Goal: Task Accomplishment & Management: Manage account settings

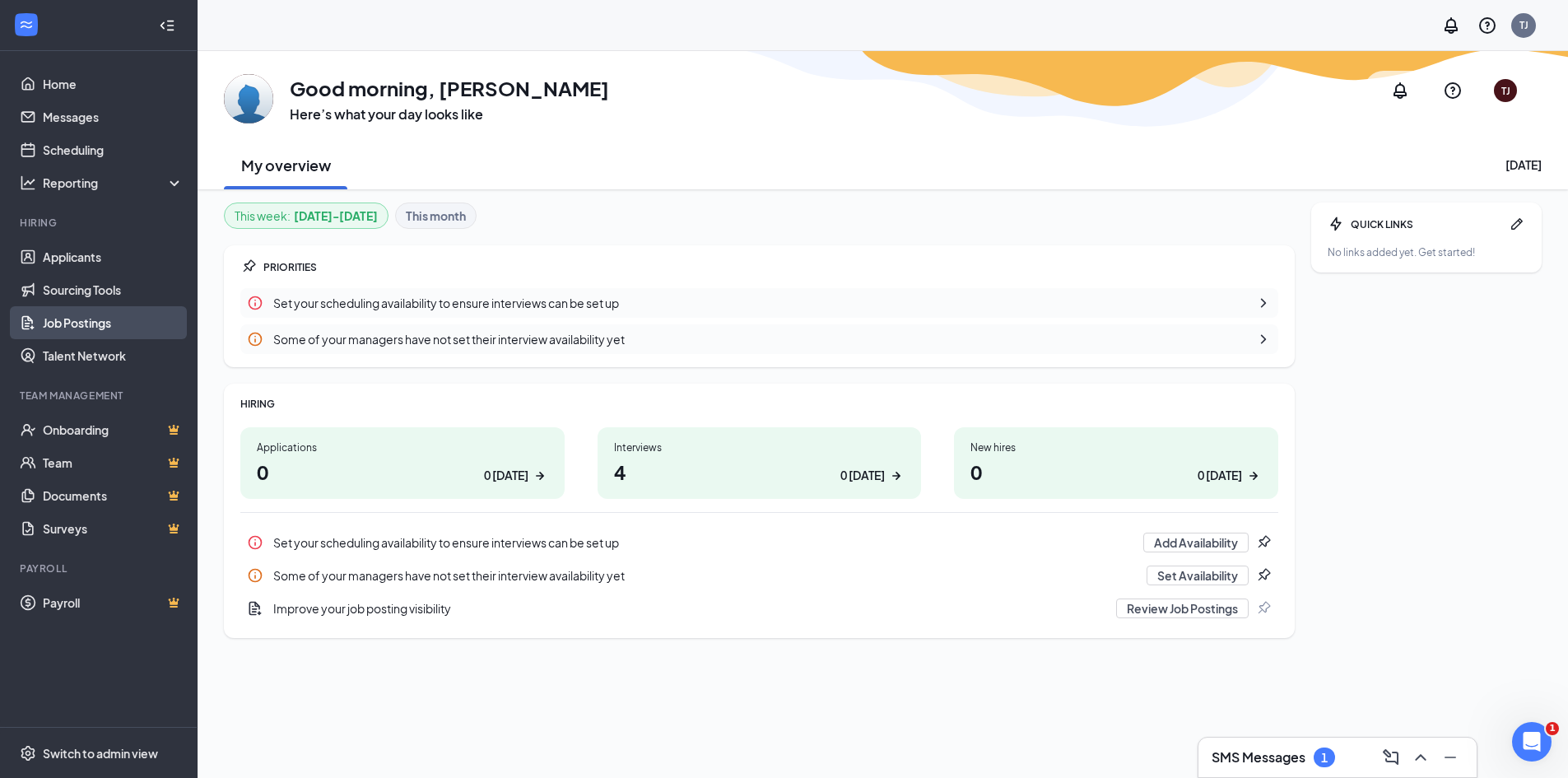
click at [68, 323] on link "Job Postings" at bounding box center [113, 322] width 141 height 33
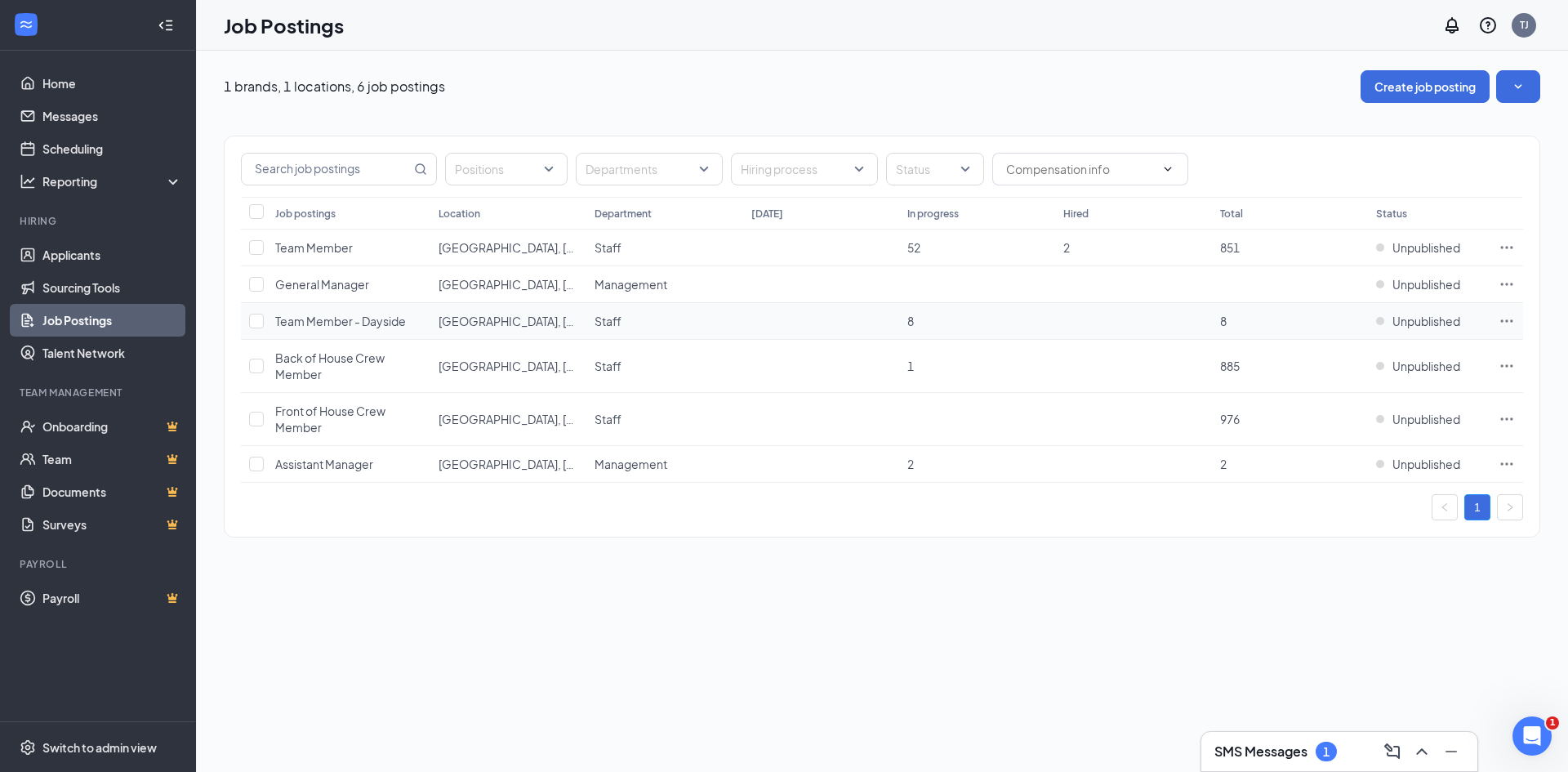
click at [1501, 319] on icon "Ellipses" at bounding box center [1506, 321] width 17 height 17
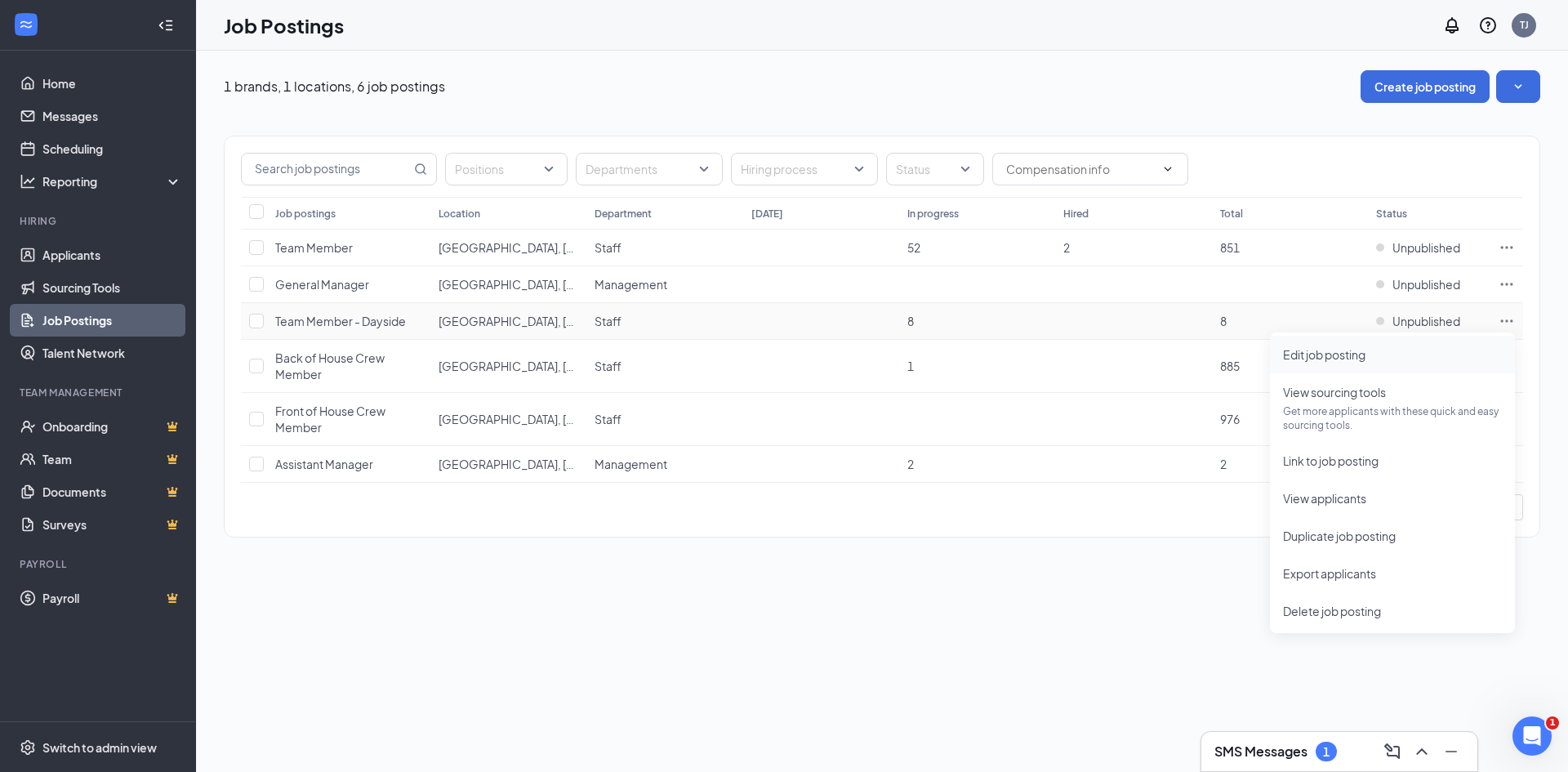
click at [1347, 353] on span "Edit job posting" at bounding box center [1323, 354] width 82 height 15
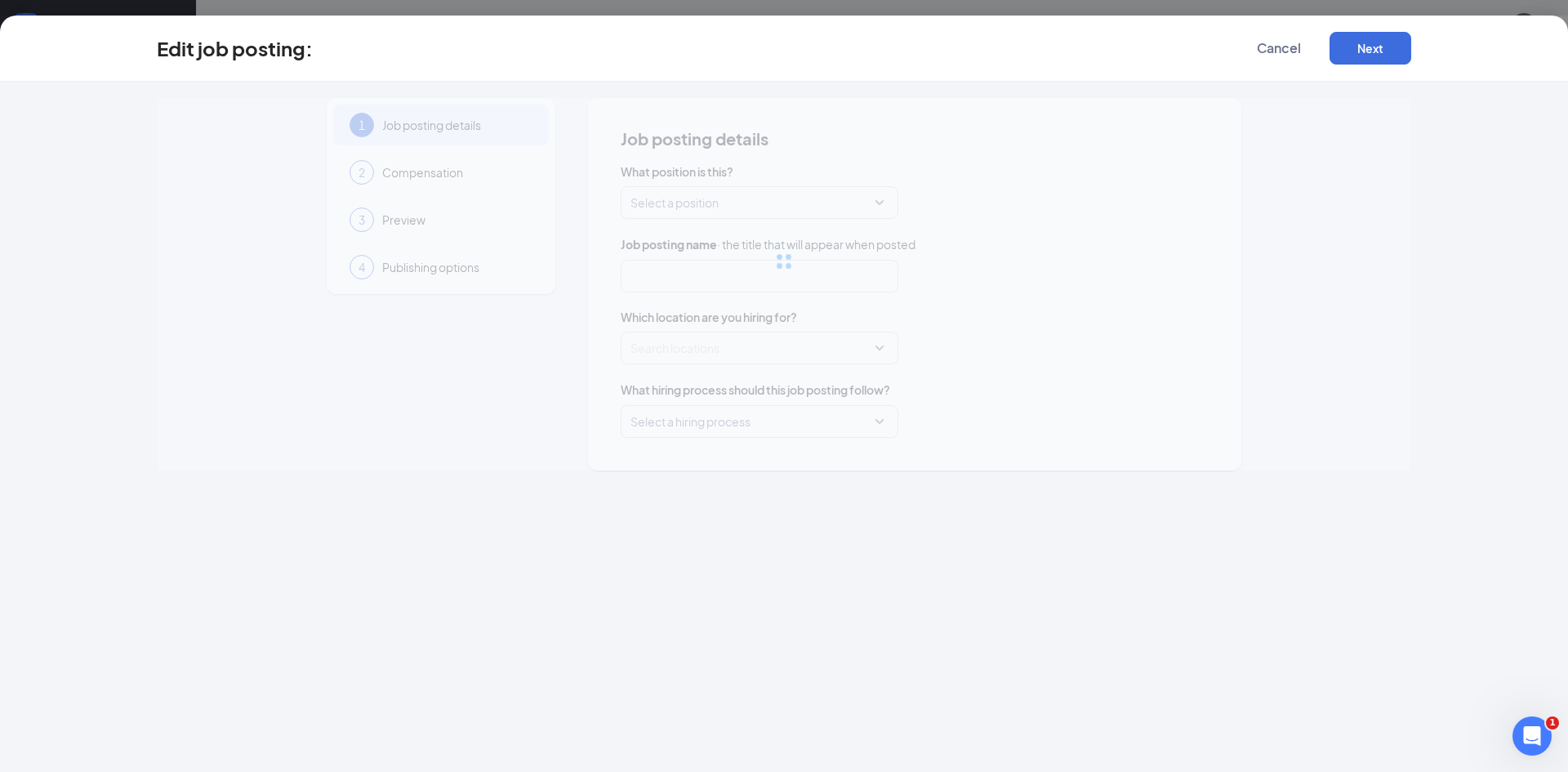
type input "Team Member - Dayside"
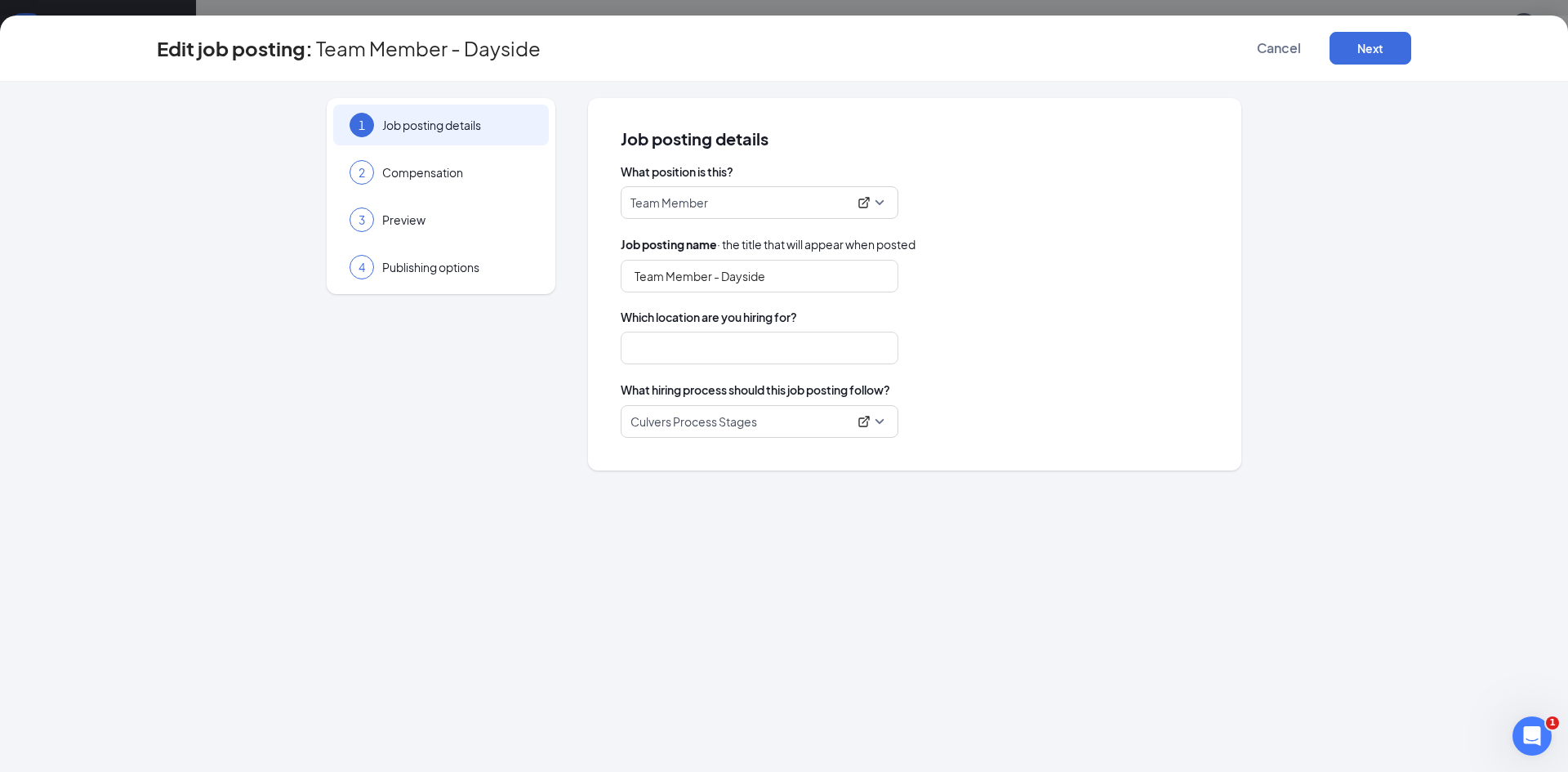
type input "[GEOGRAPHIC_DATA], [GEOGRAPHIC_DATA]"
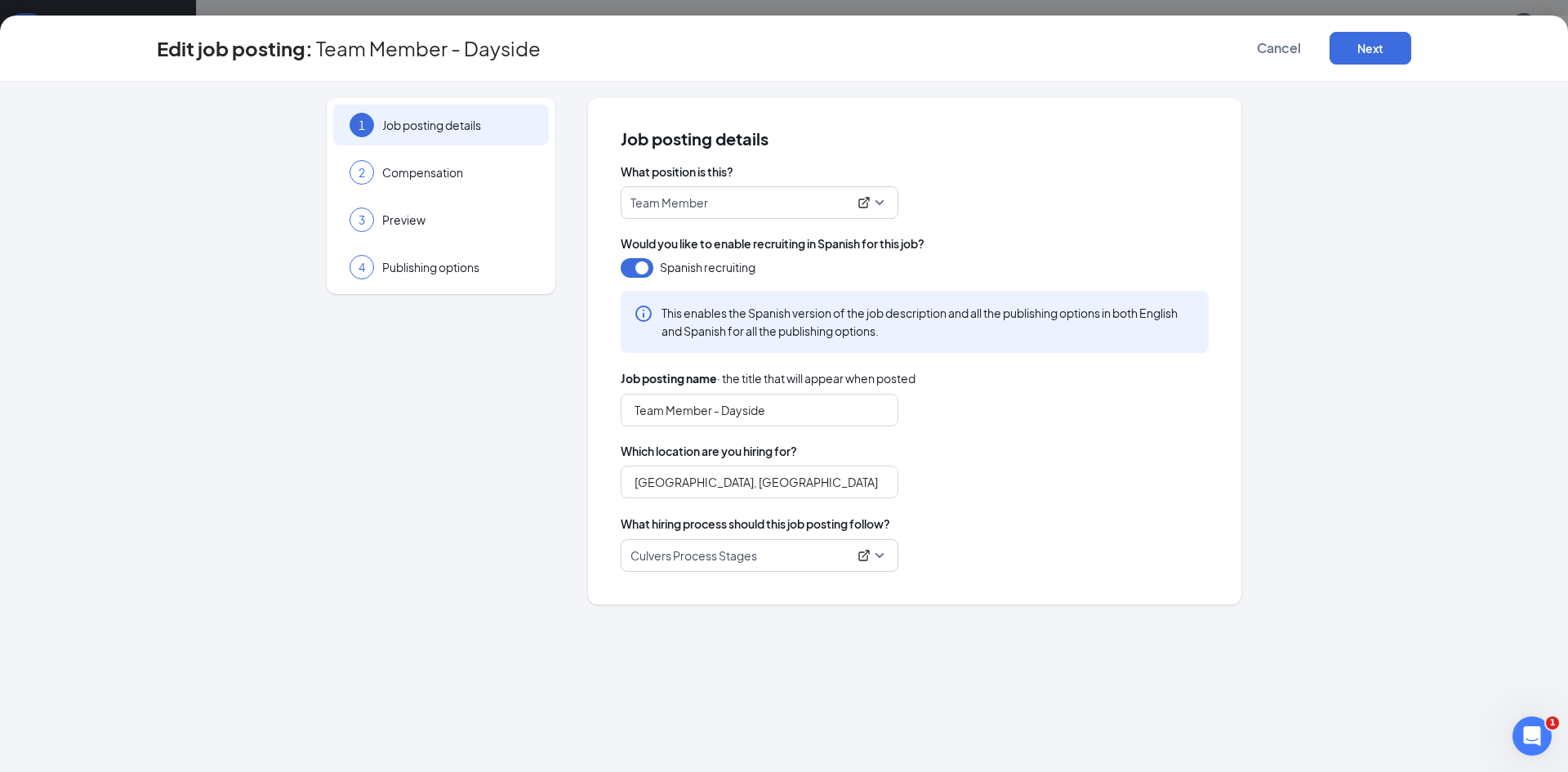
click at [883, 558] on span "Culvers Process Stages" at bounding box center [759, 555] width 258 height 31
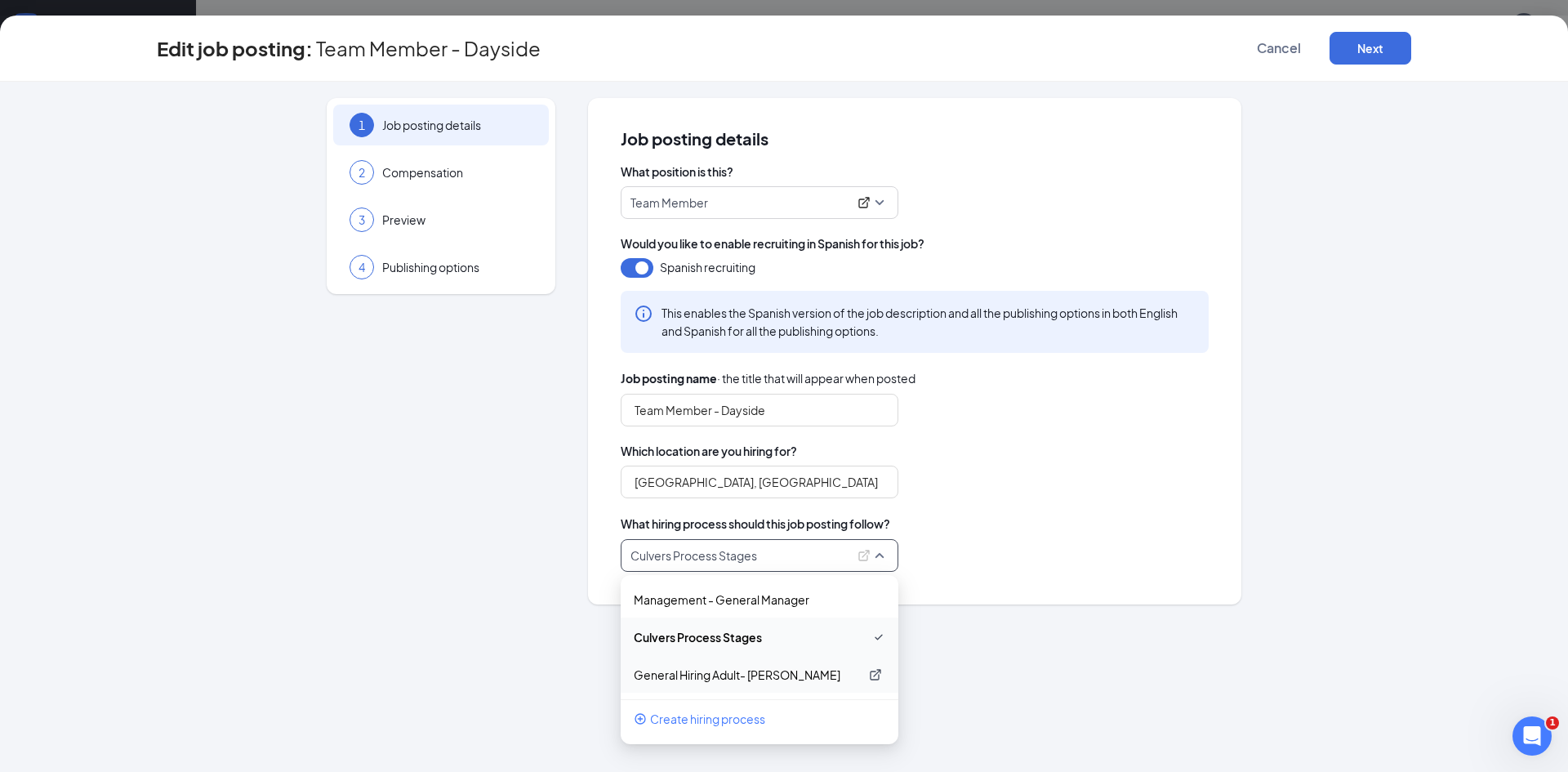
click at [720, 672] on p "General Hiring Adult- [PERSON_NAME]" at bounding box center [746, 675] width 225 height 17
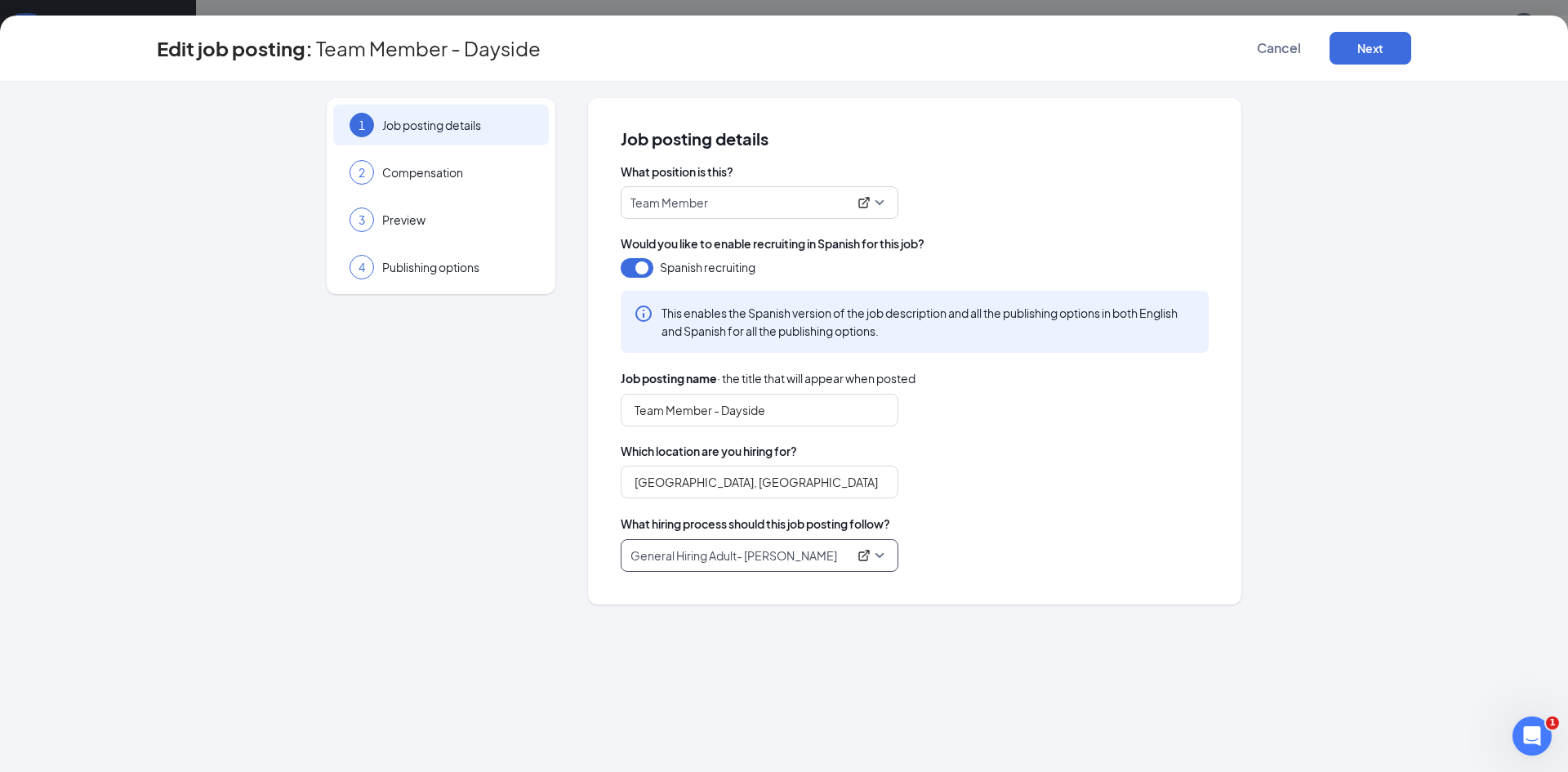
click at [879, 557] on span "General Hiring Adult- [PERSON_NAME]" at bounding box center [759, 555] width 258 height 31
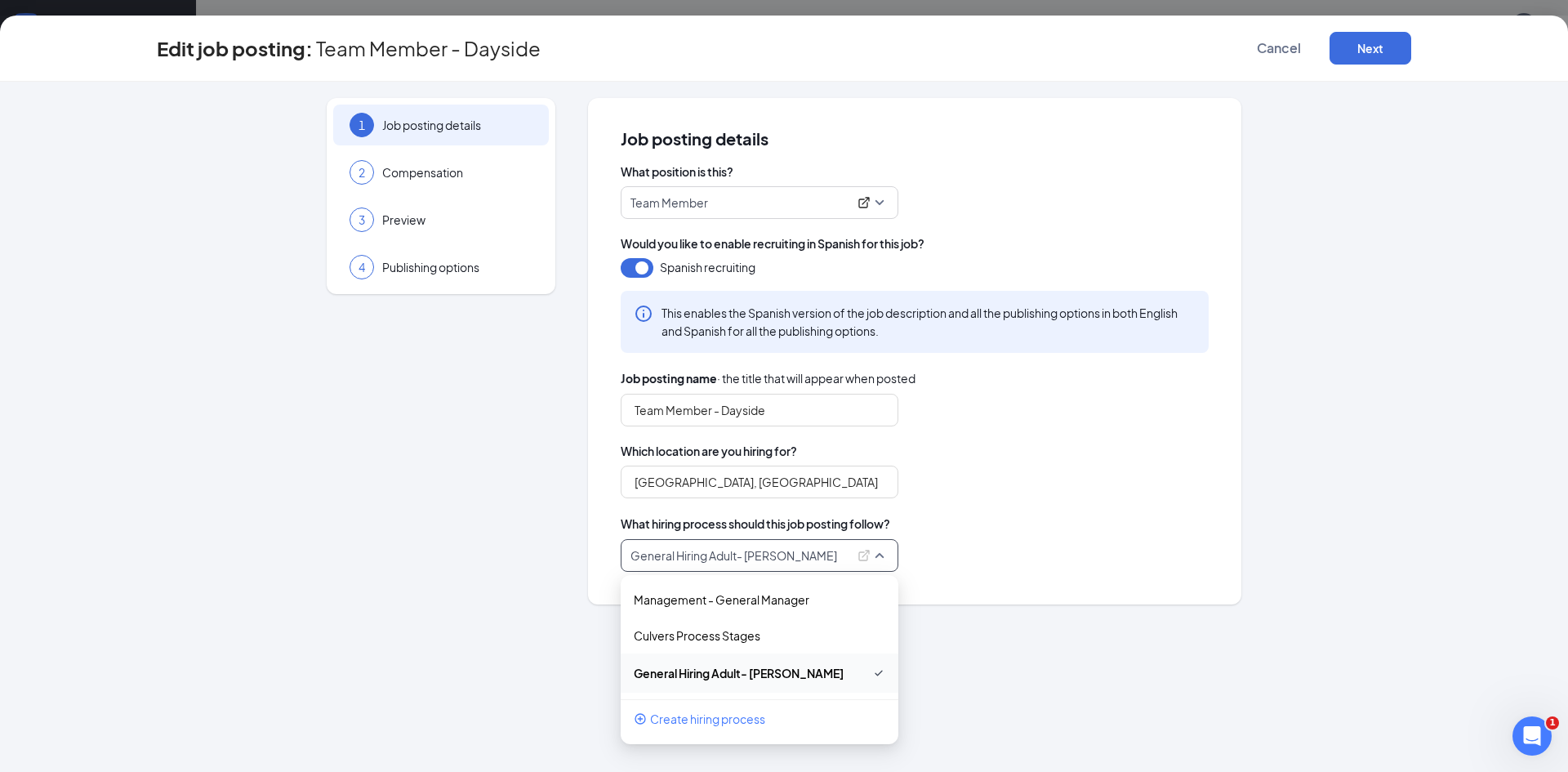
click at [697, 724] on span "Create hiring process" at bounding box center [707, 719] width 115 height 18
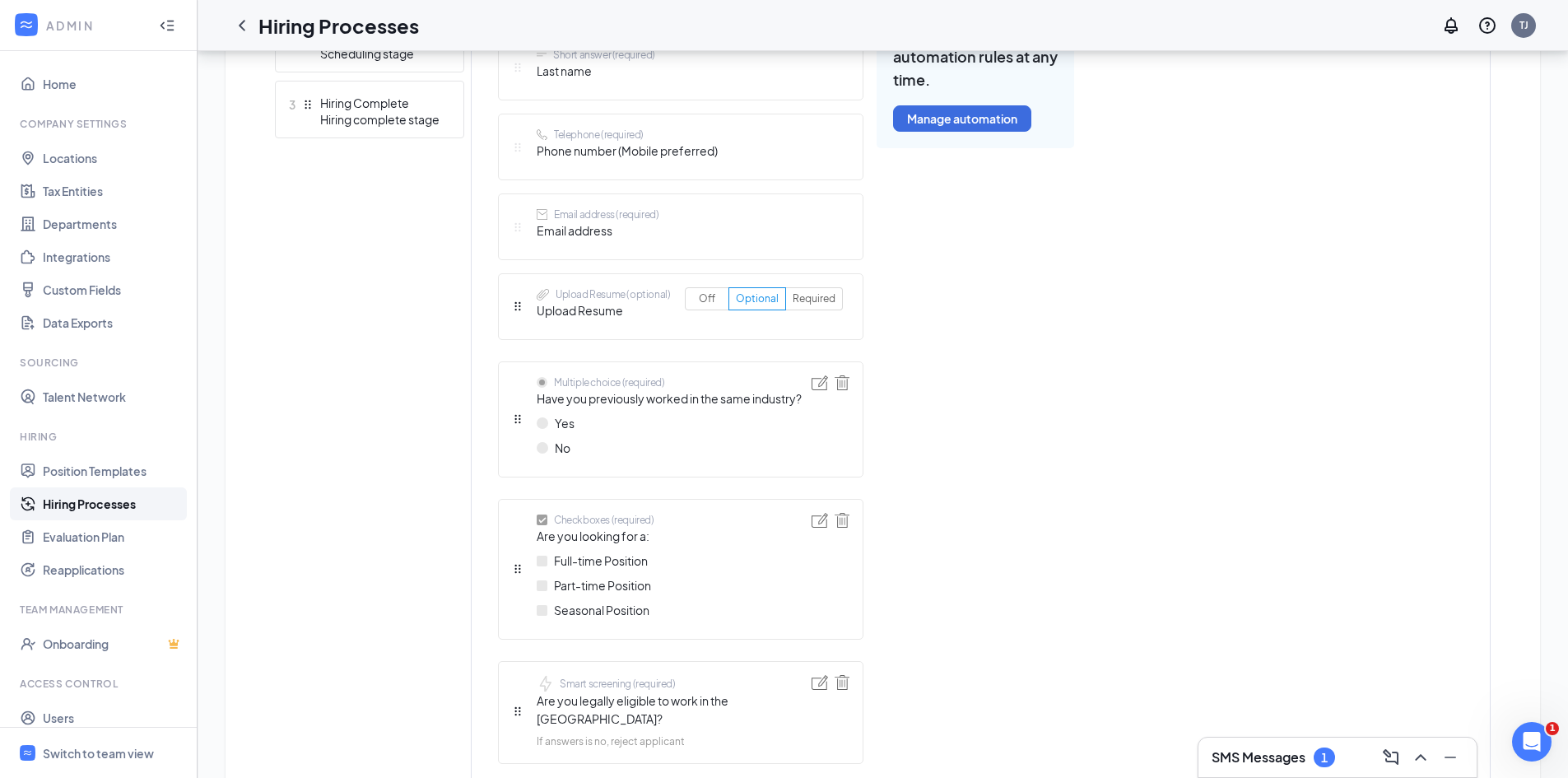
scroll to position [491, 0]
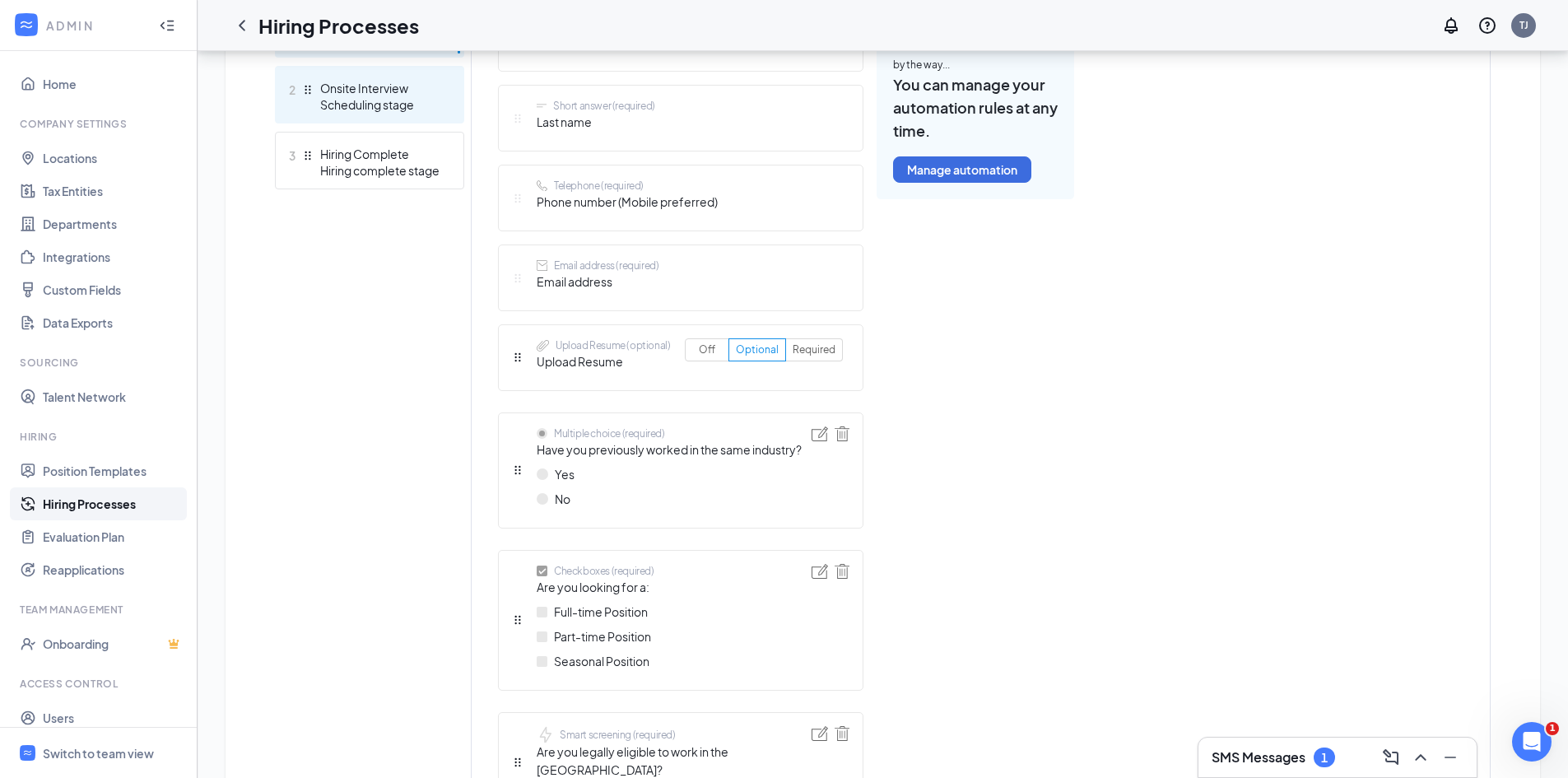
click at [387, 92] on div "Onsite Interview" at bounding box center [380, 88] width 120 height 17
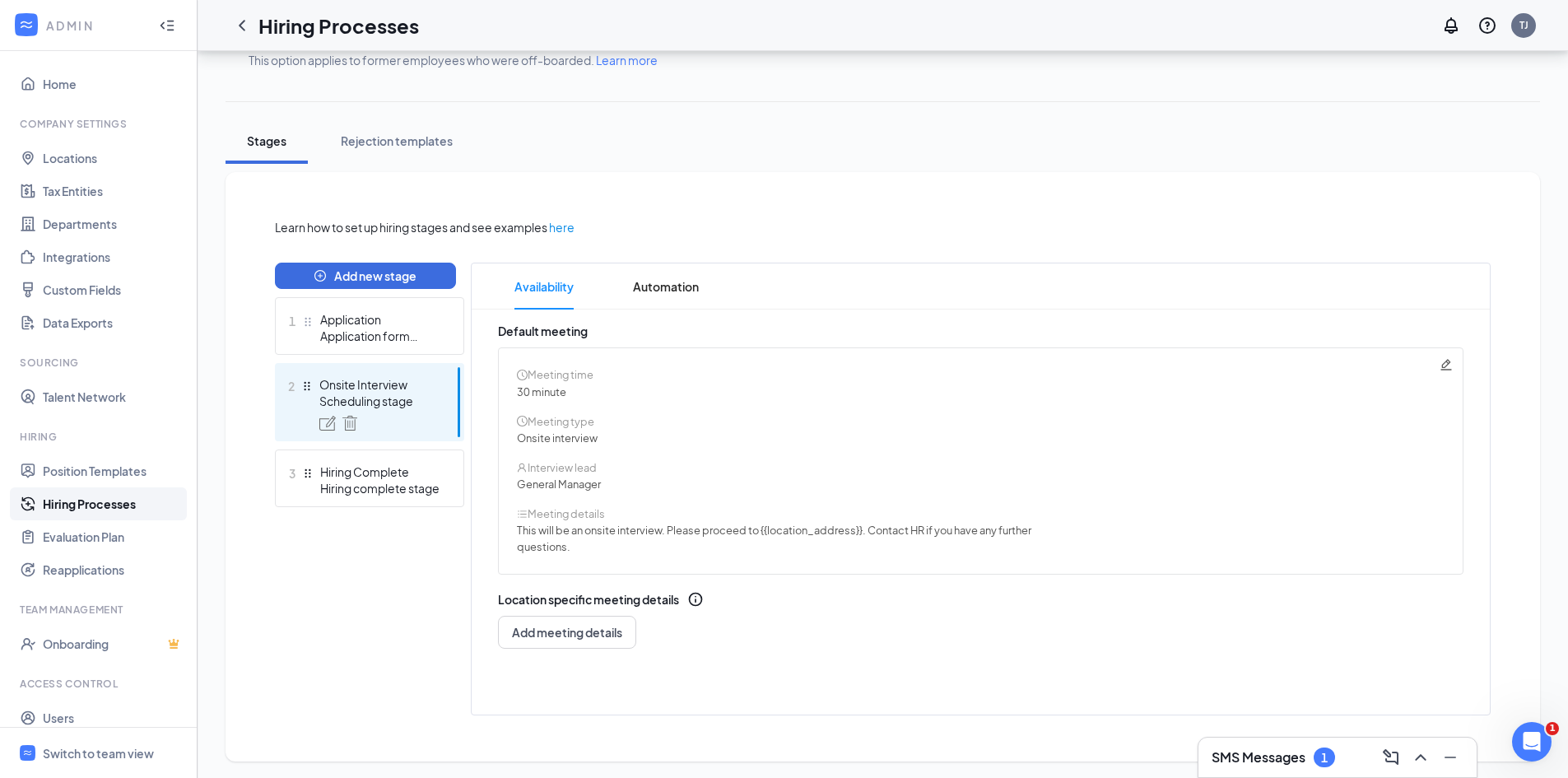
scroll to position [177, 0]
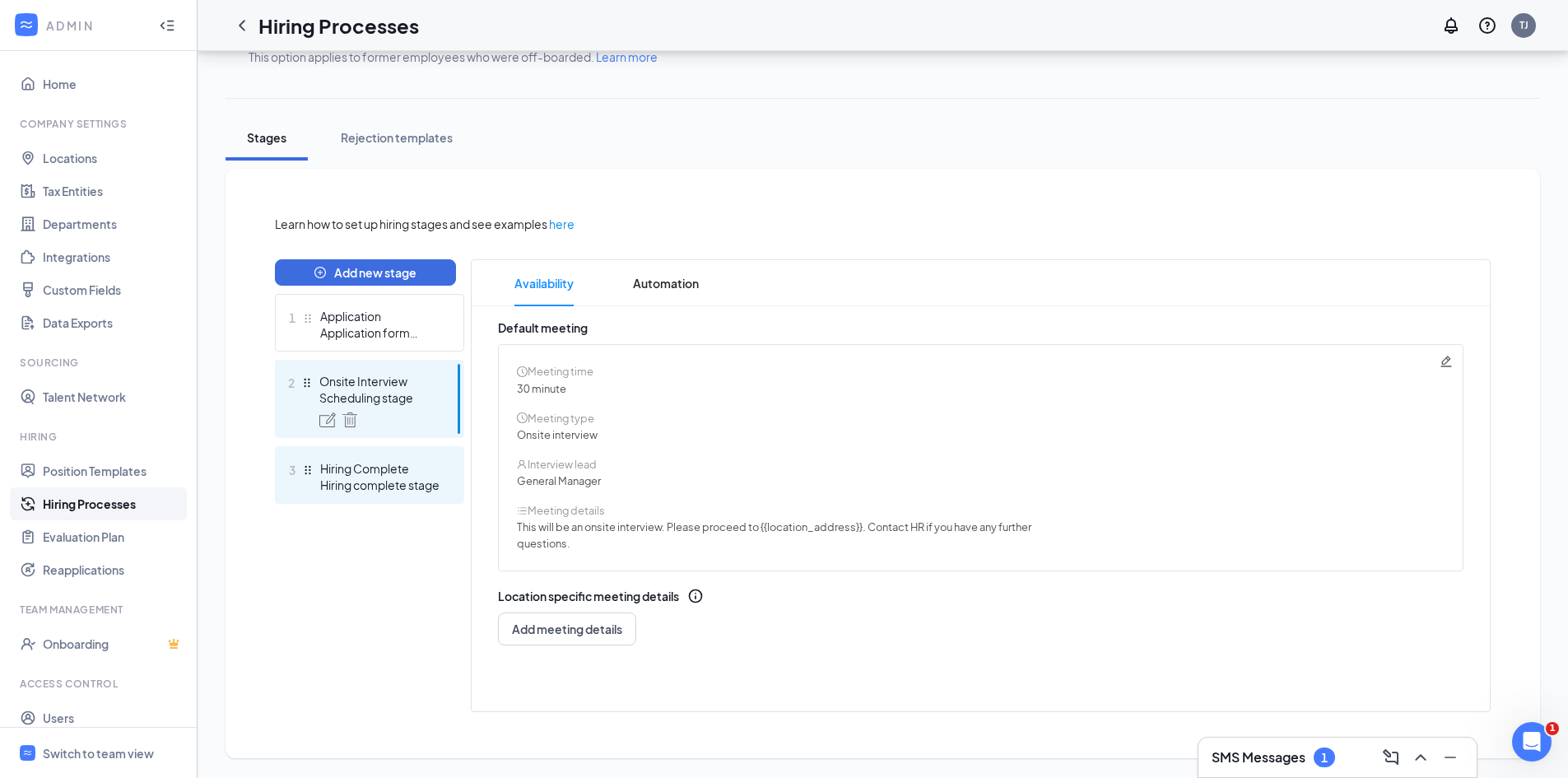
click at [364, 469] on div "Hiring Complete" at bounding box center [380, 469] width 120 height 17
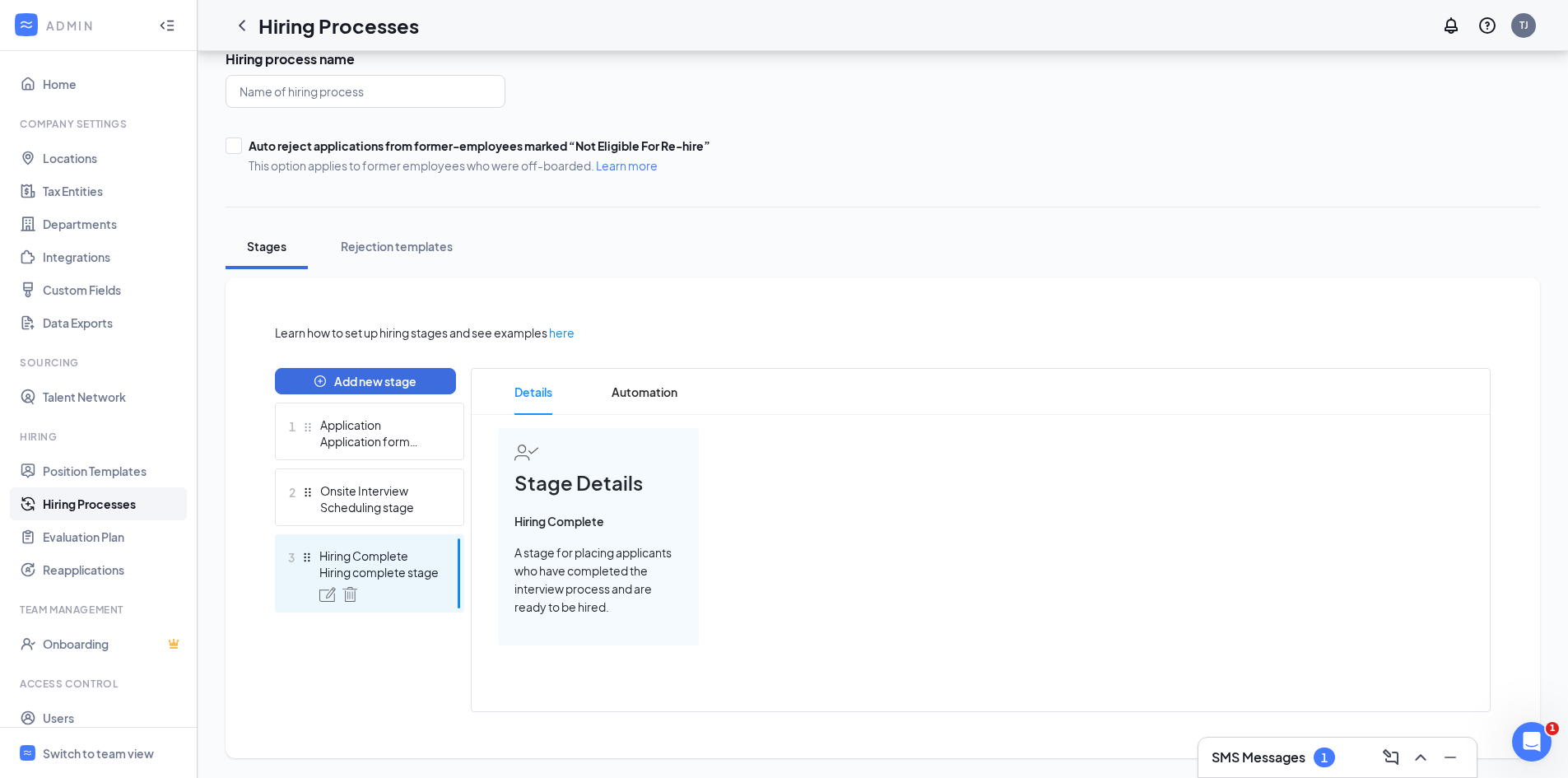
scroll to position [68, 0]
click at [361, 511] on div "Scheduling stage" at bounding box center [380, 507] width 120 height 17
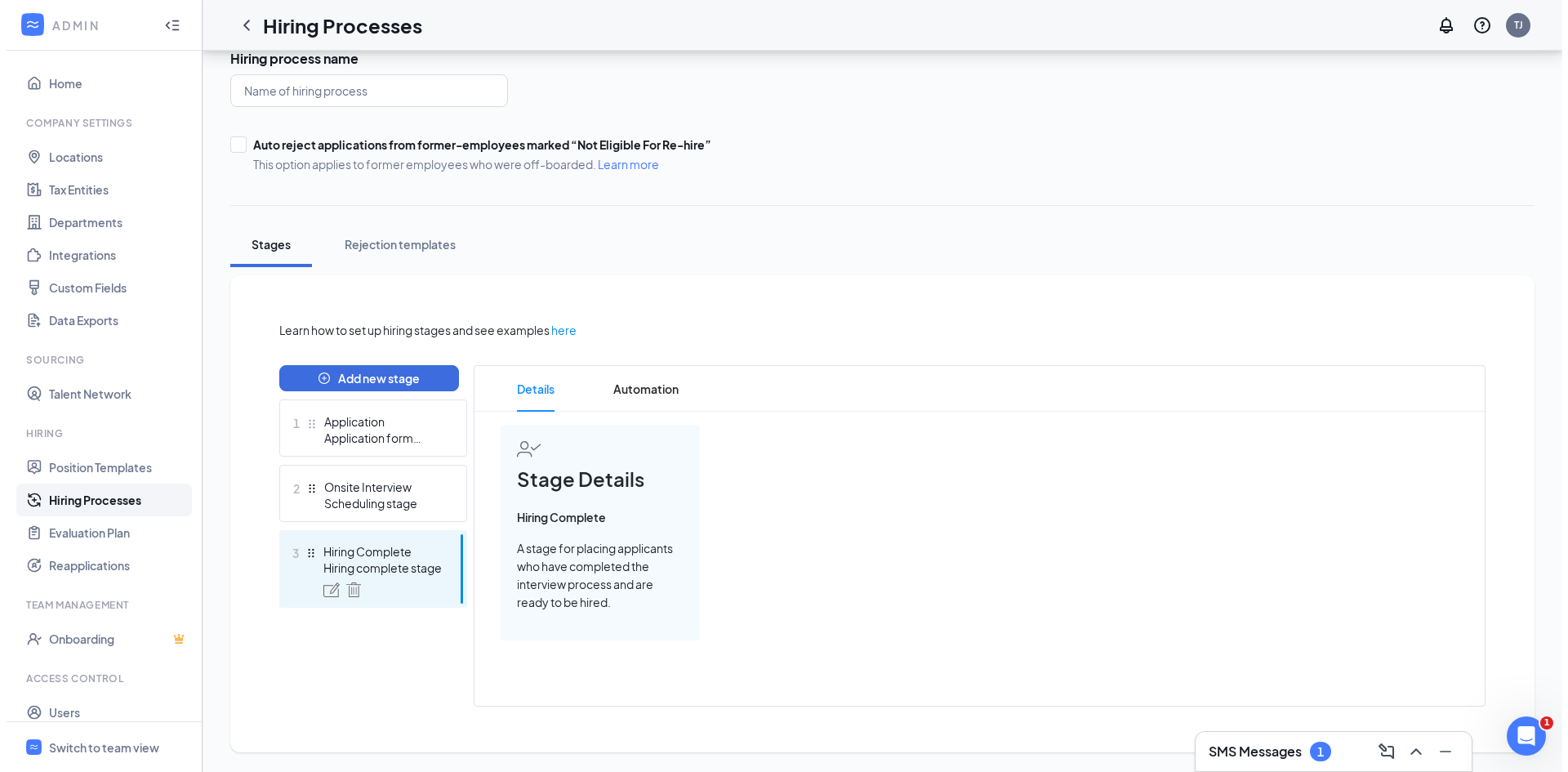
scroll to position [176, 0]
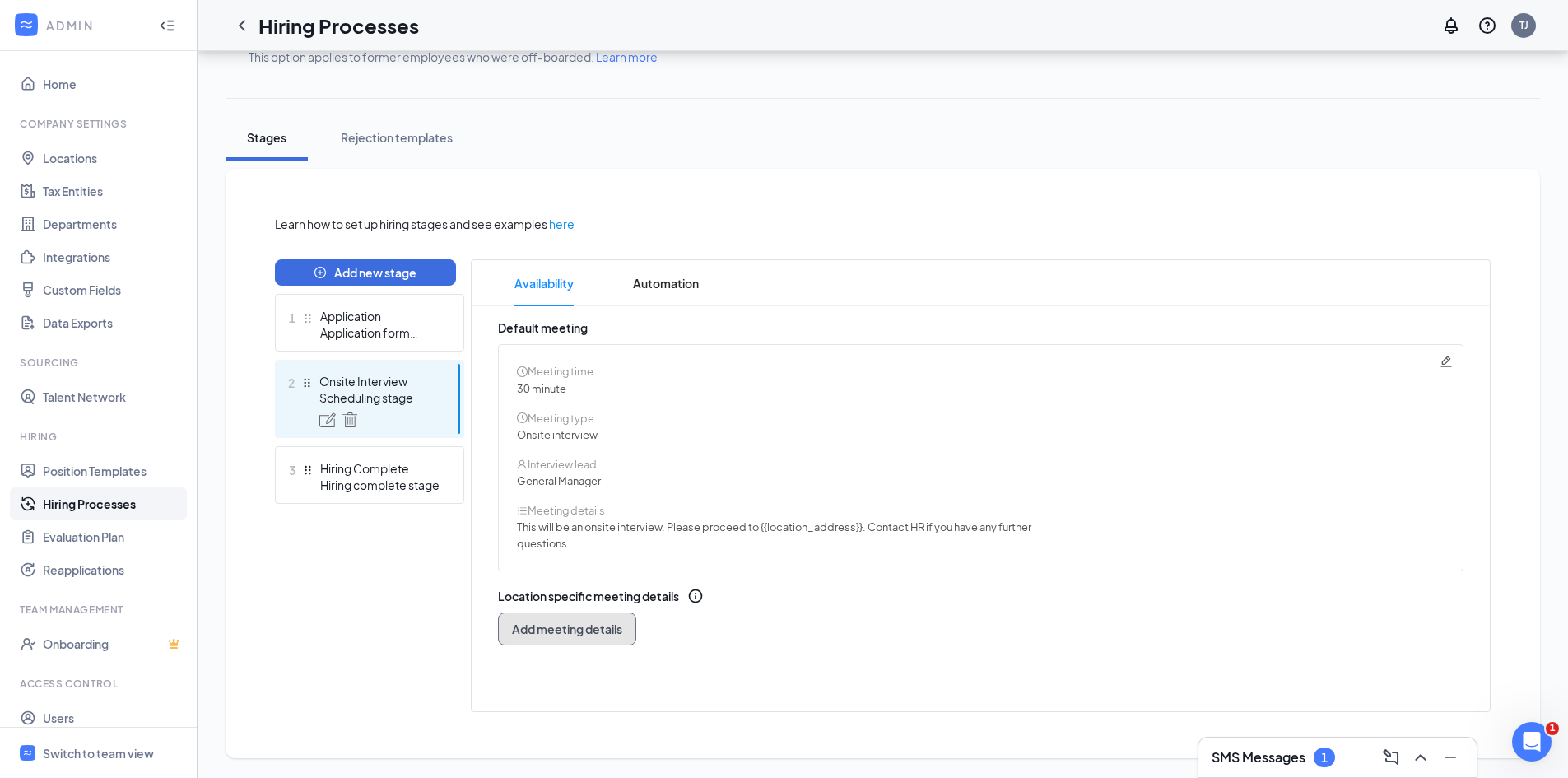
click at [588, 624] on span "Add meeting details" at bounding box center [568, 629] width 111 height 17
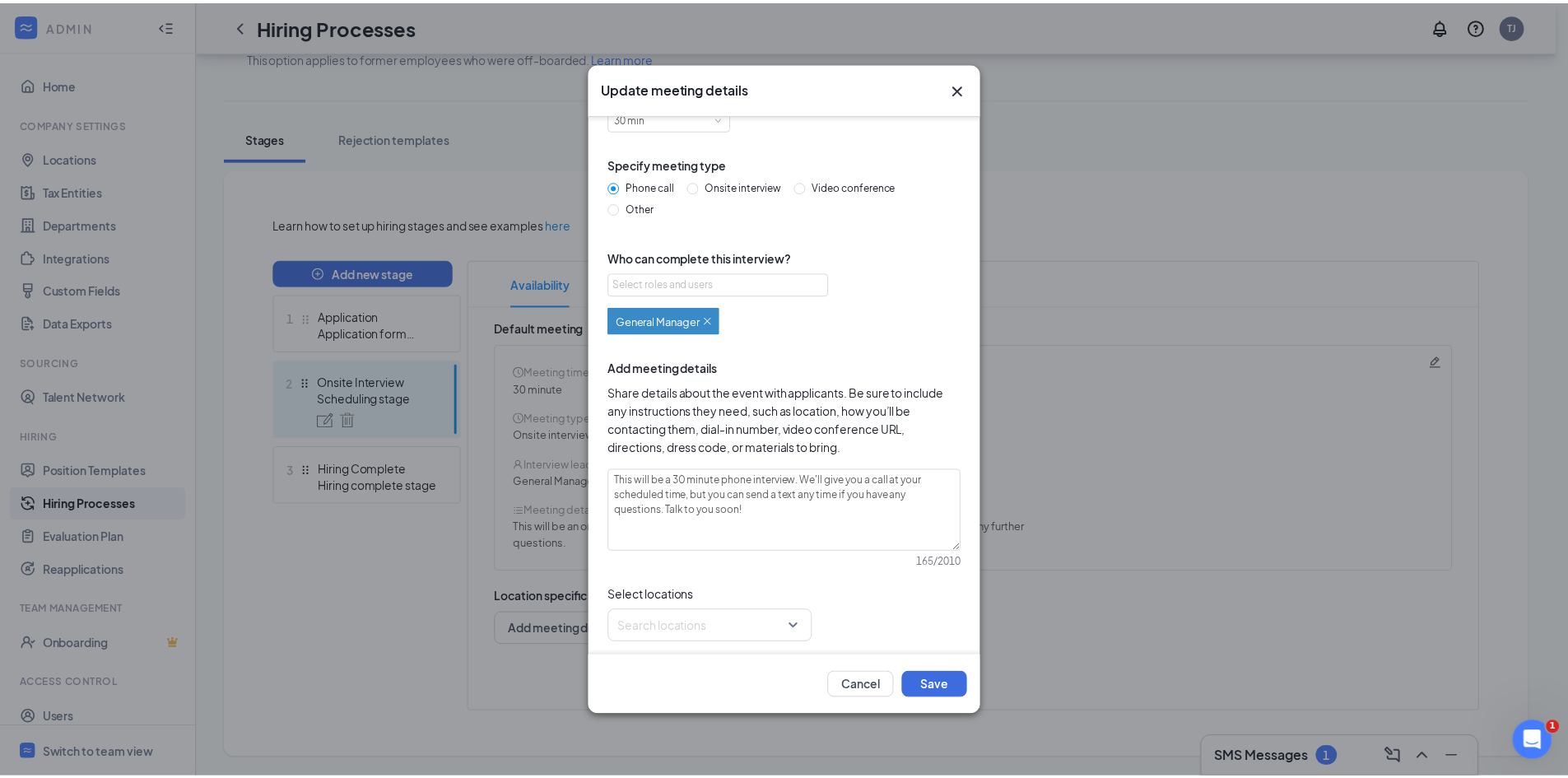
scroll to position [0, 0]
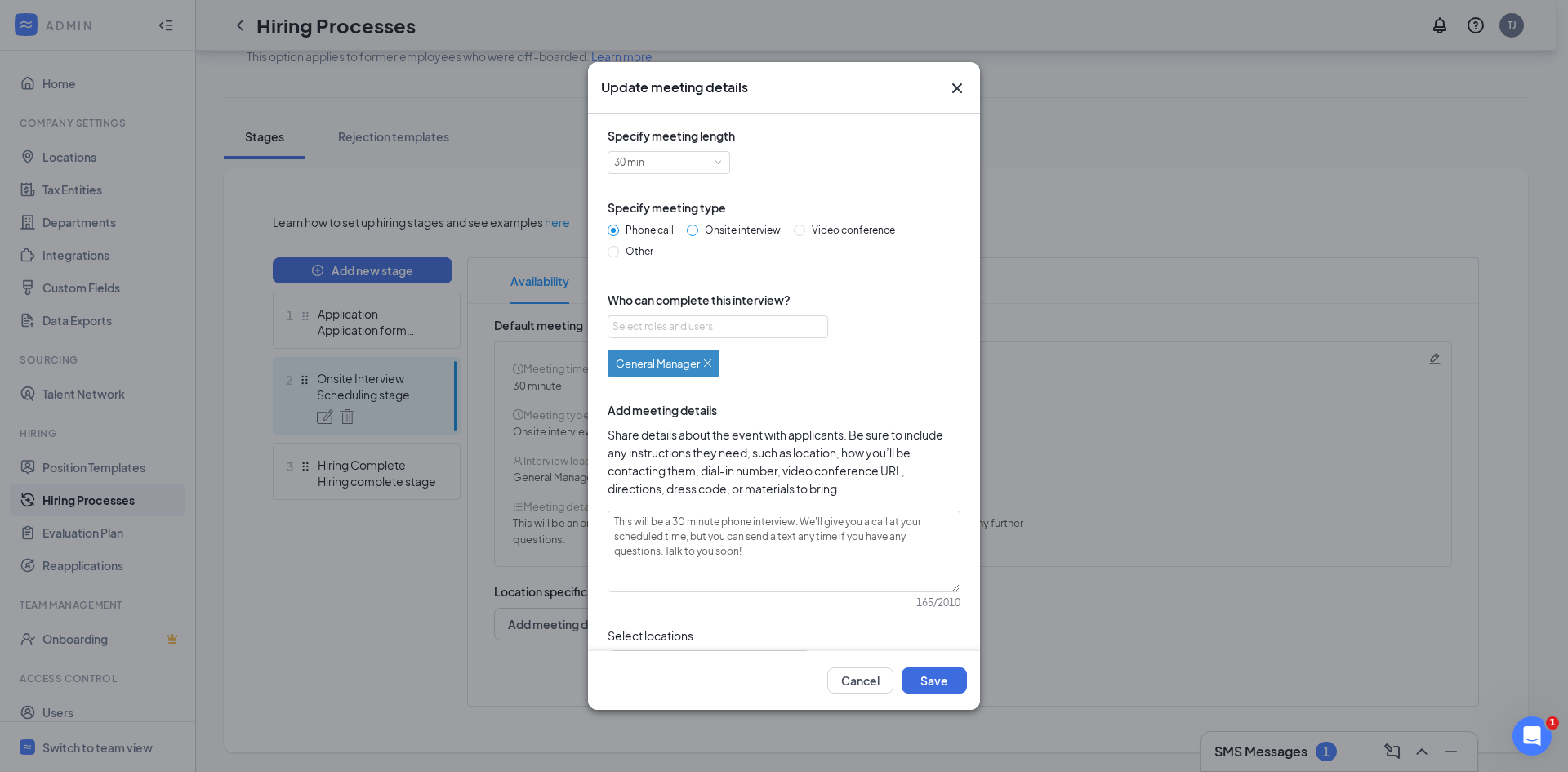
click at [690, 230] on input "Onsite interview" at bounding box center [693, 230] width 12 height 12
radio input "true"
radio input "false"
type textarea "This will be a 30 minute onsite interview. Please proceed to the store location…"
click at [932, 681] on button "Save" at bounding box center [934, 680] width 66 height 26
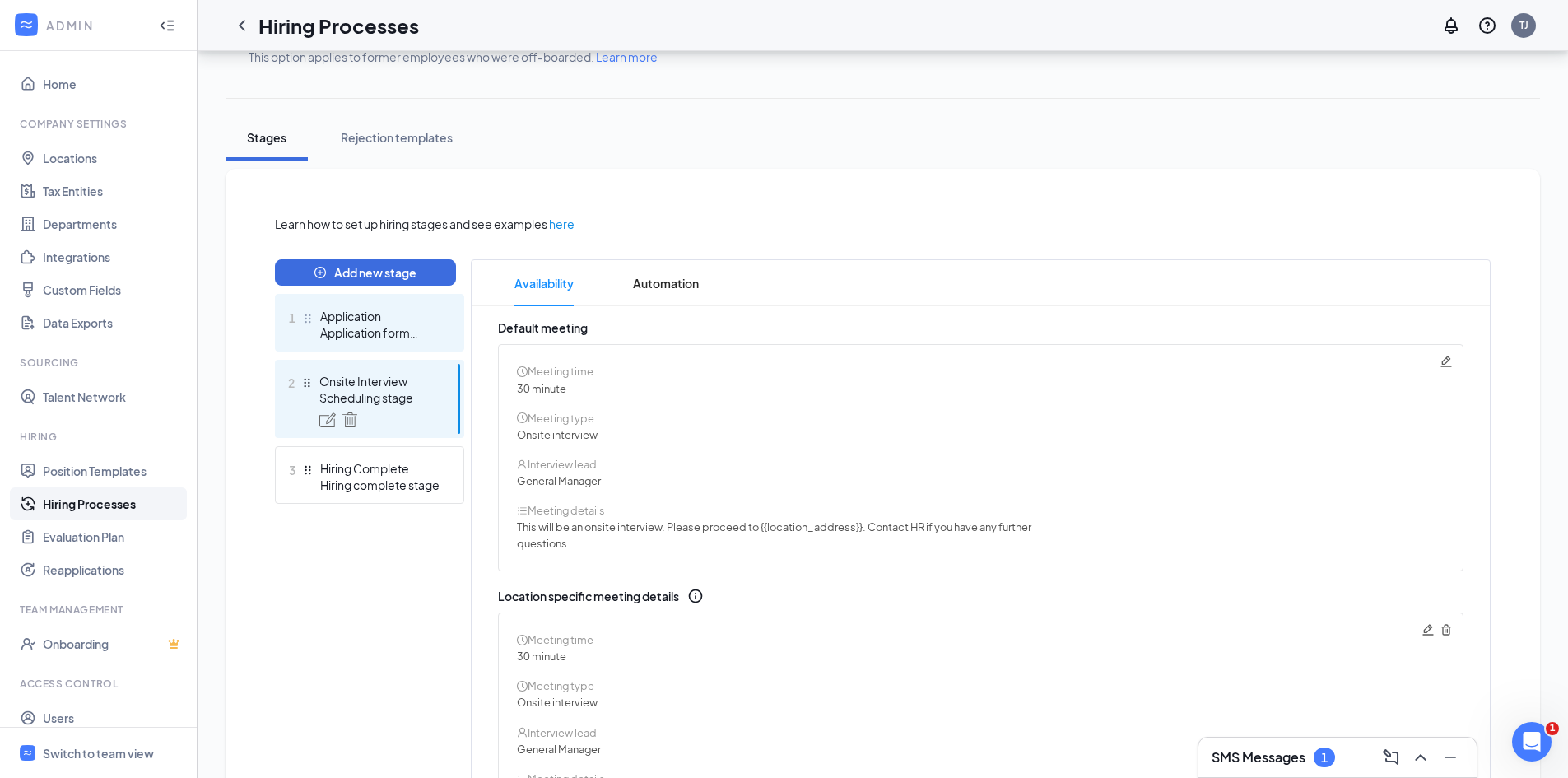
click at [376, 329] on div "Application form stage" at bounding box center [380, 333] width 120 height 17
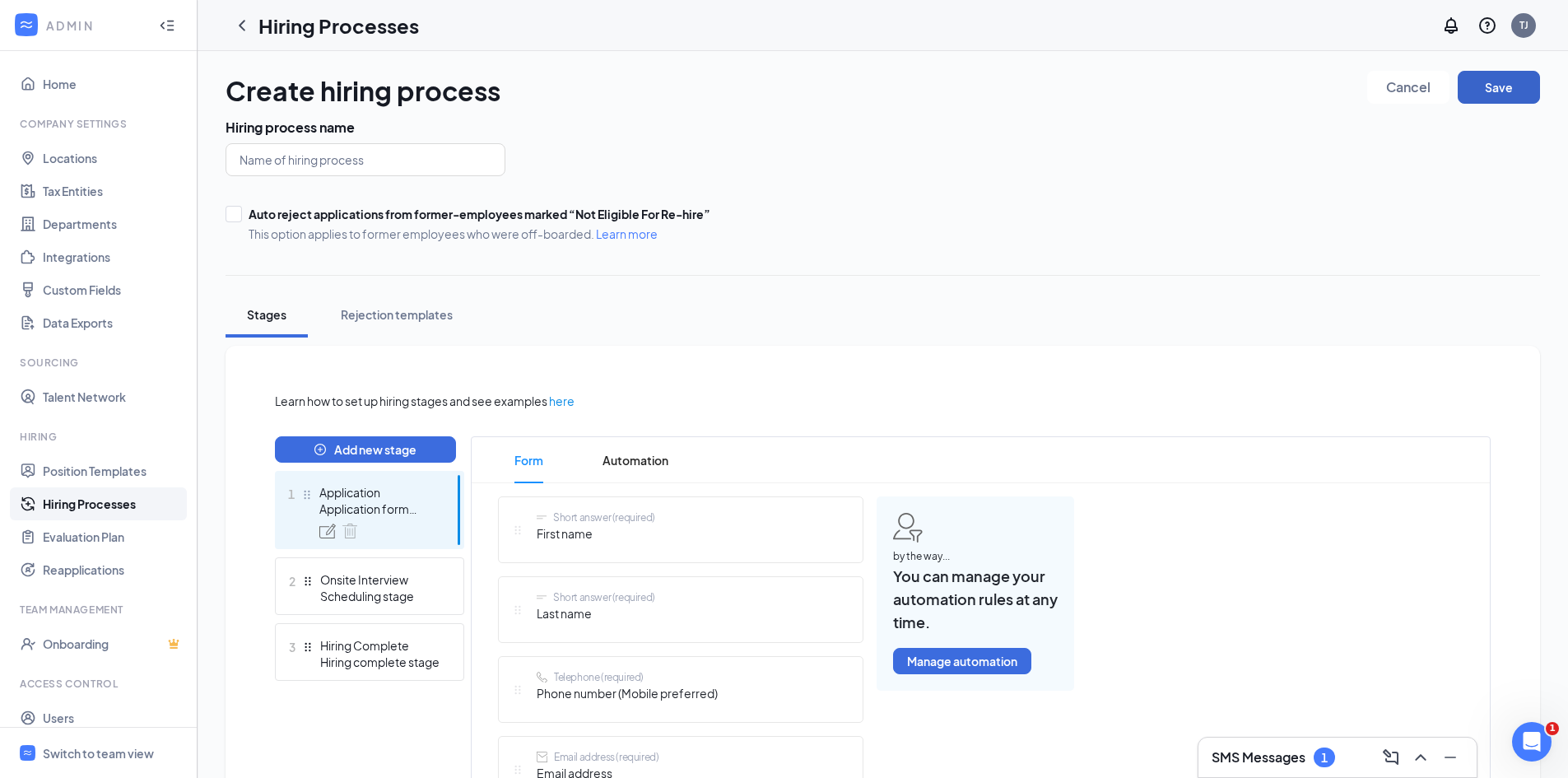
click at [1498, 93] on button "Save" at bounding box center [1498, 86] width 82 height 33
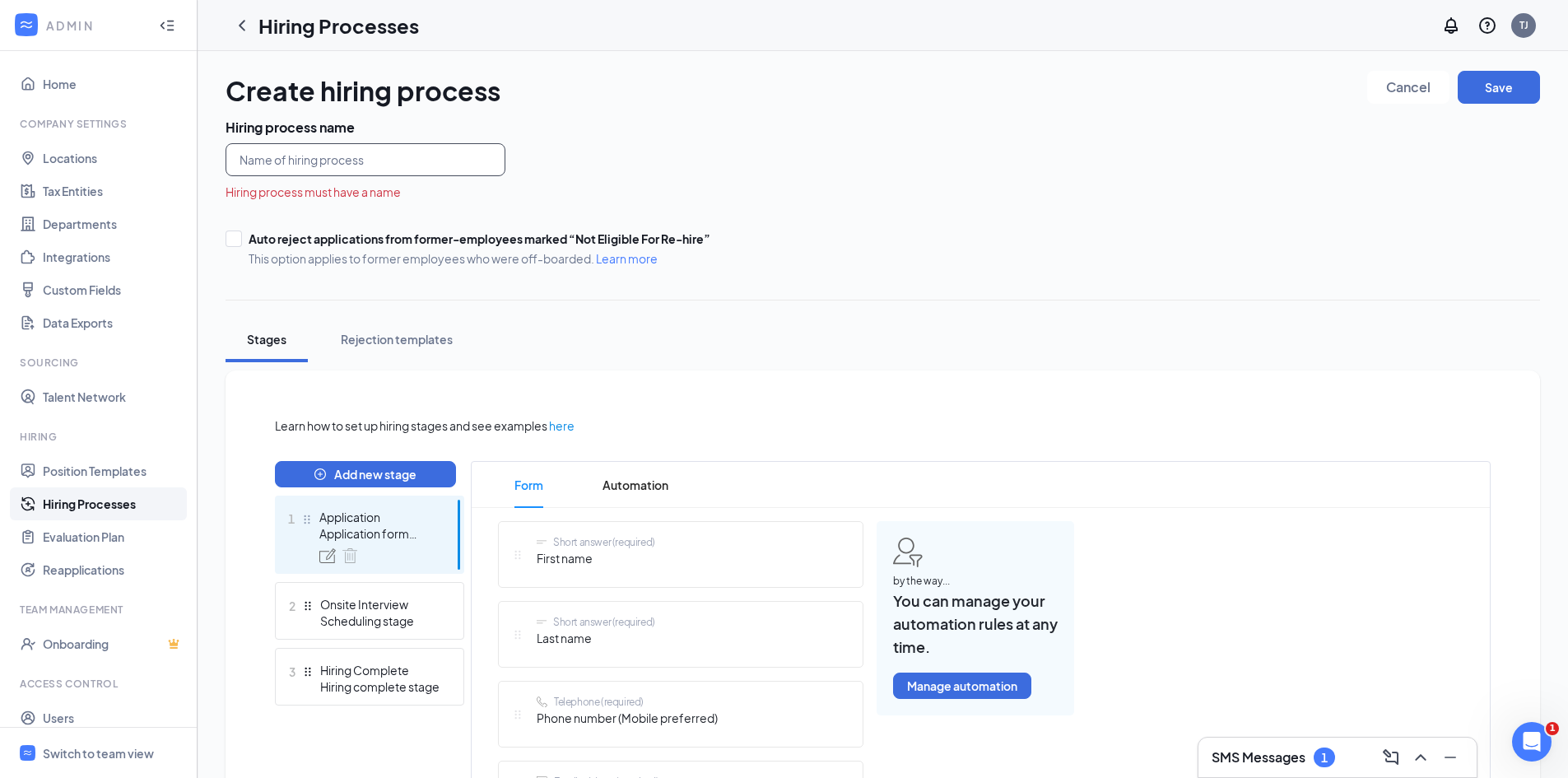
click at [414, 161] on input "text" at bounding box center [366, 159] width 280 height 33
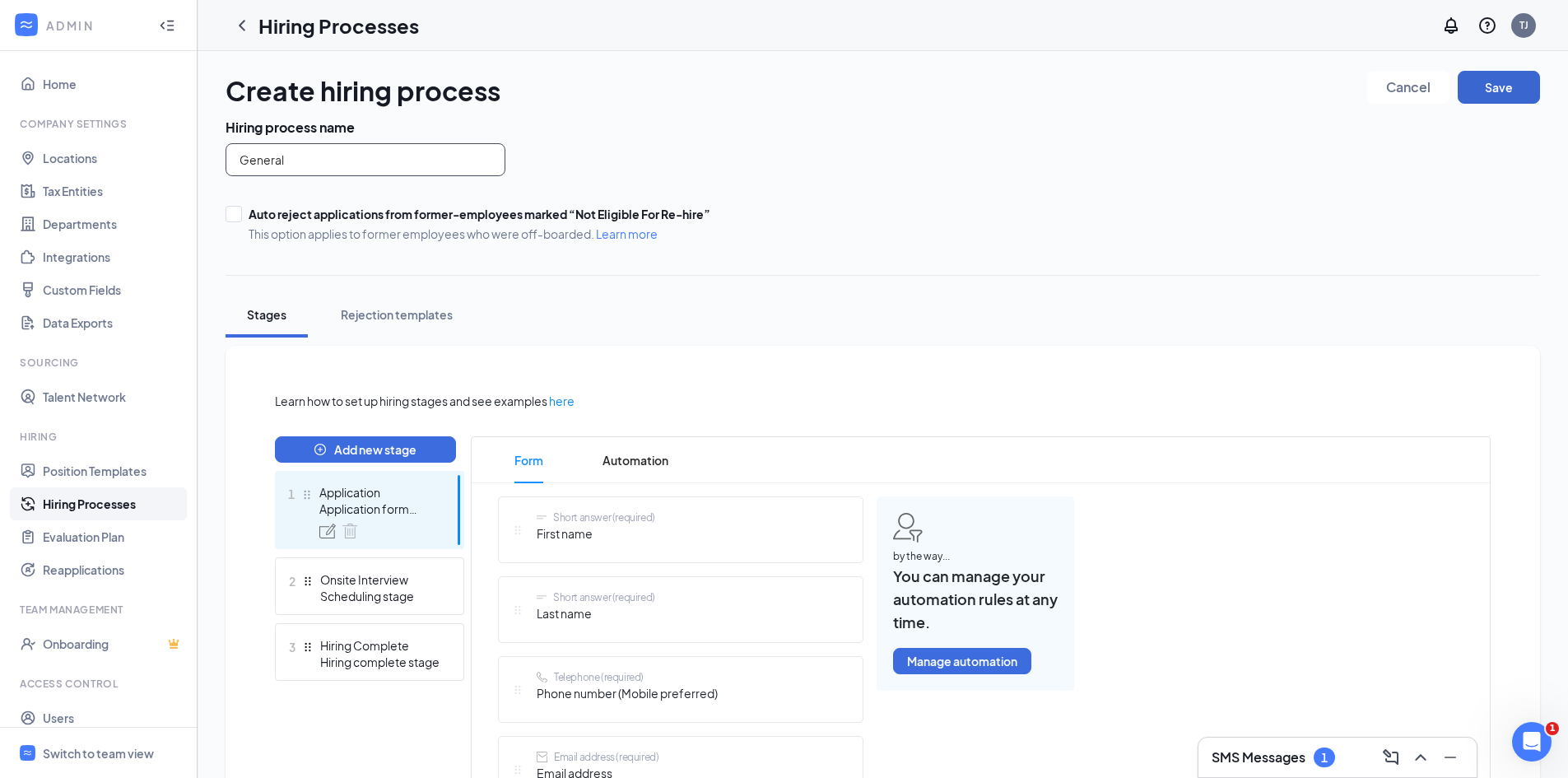
type input "General"
click at [1502, 99] on button "Save" at bounding box center [1498, 86] width 82 height 33
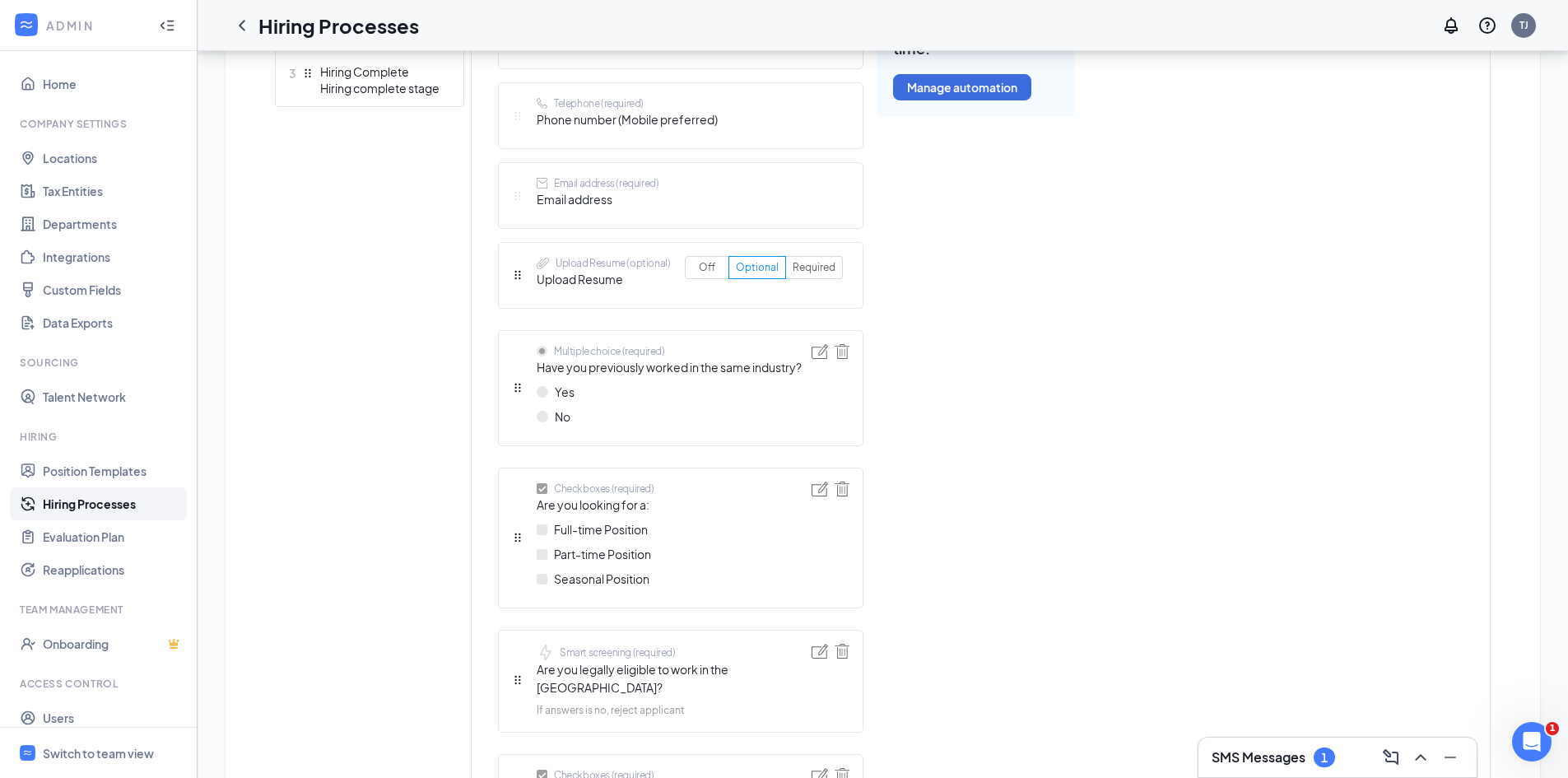
scroll to position [409, 0]
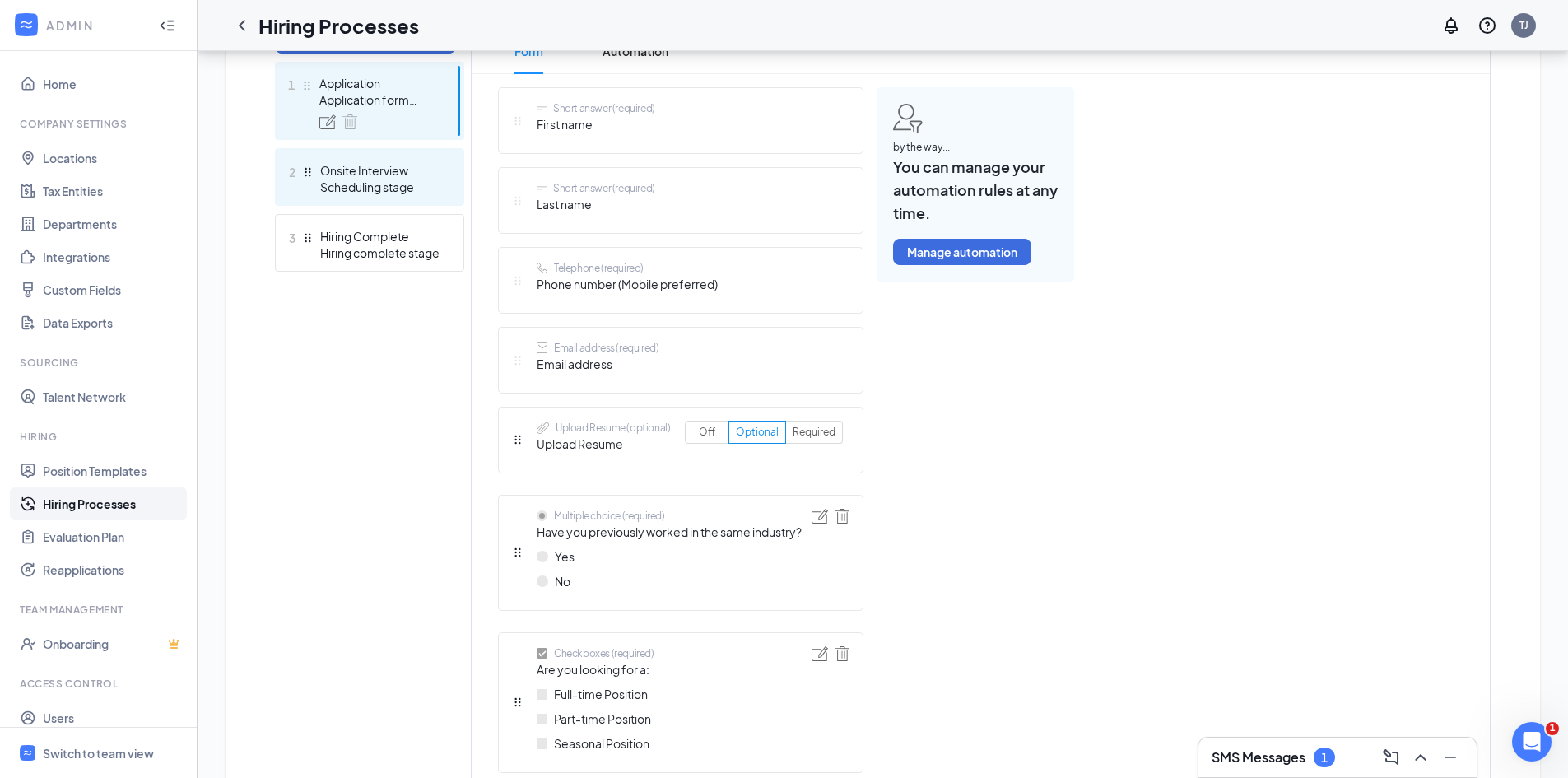
click at [352, 189] on div "Scheduling stage" at bounding box center [380, 187] width 120 height 17
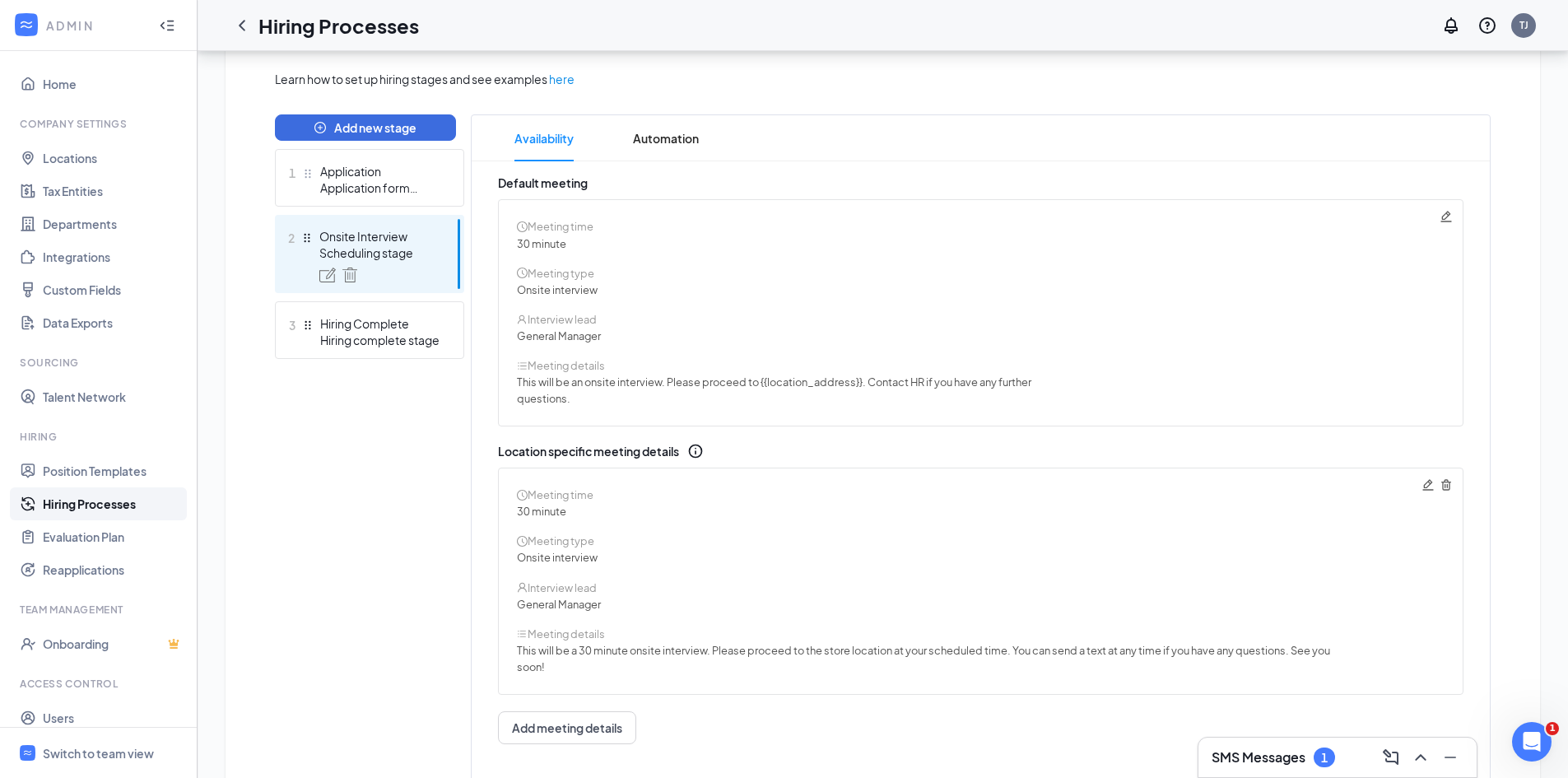
scroll to position [245, 0]
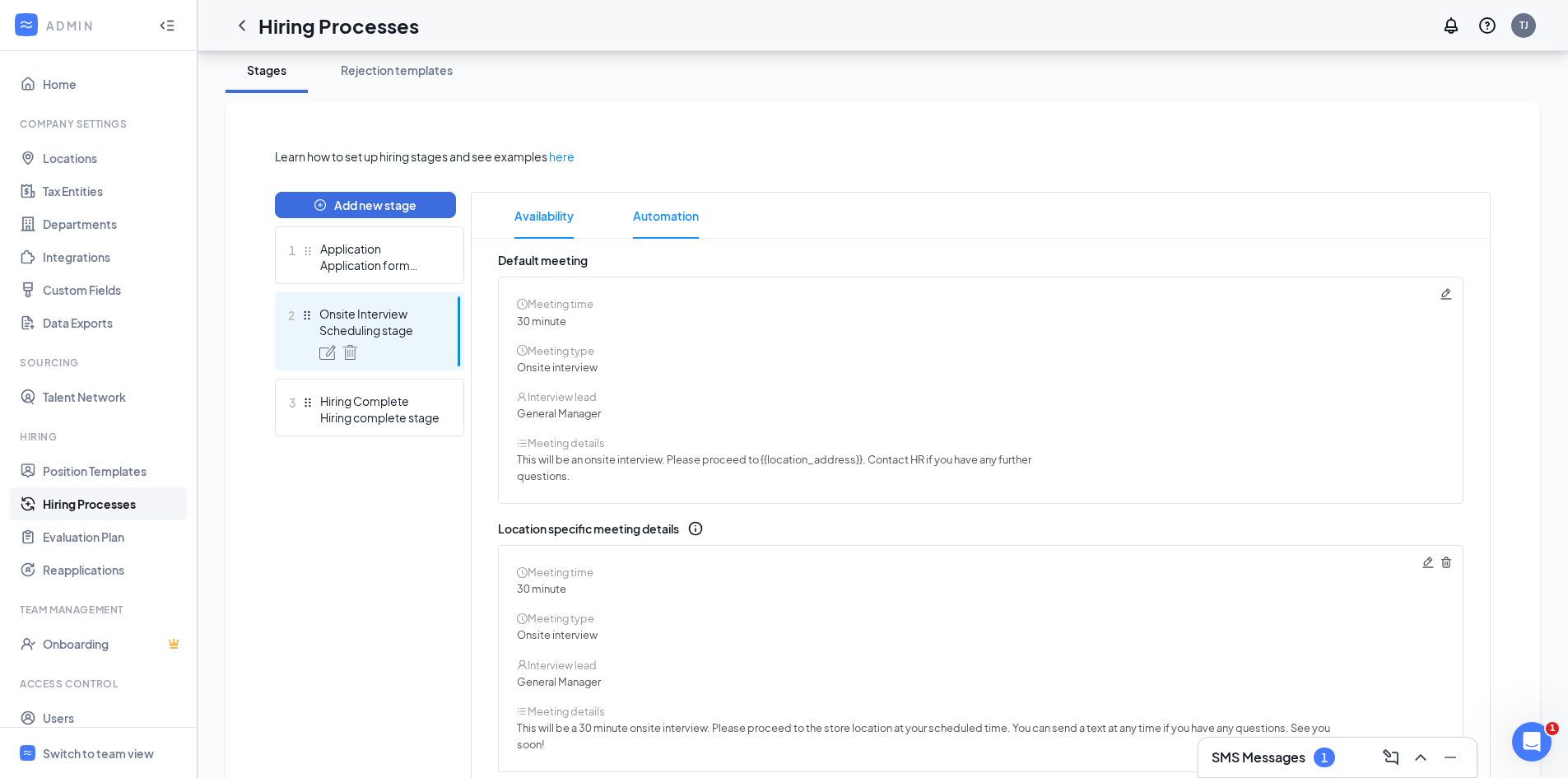
click at [684, 229] on span "Automation" at bounding box center [666, 215] width 66 height 46
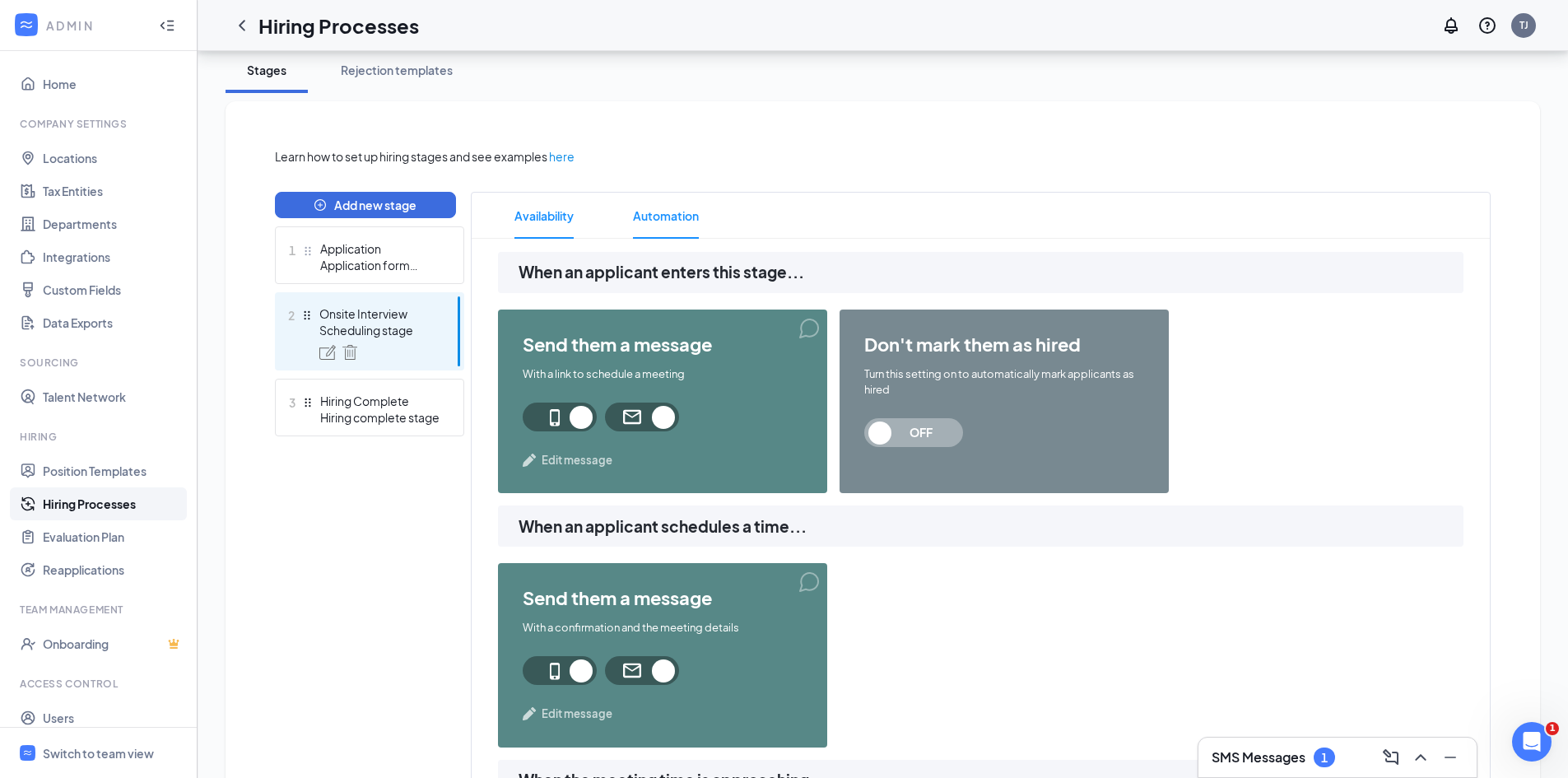
click at [530, 219] on span "Availability" at bounding box center [544, 215] width 60 height 46
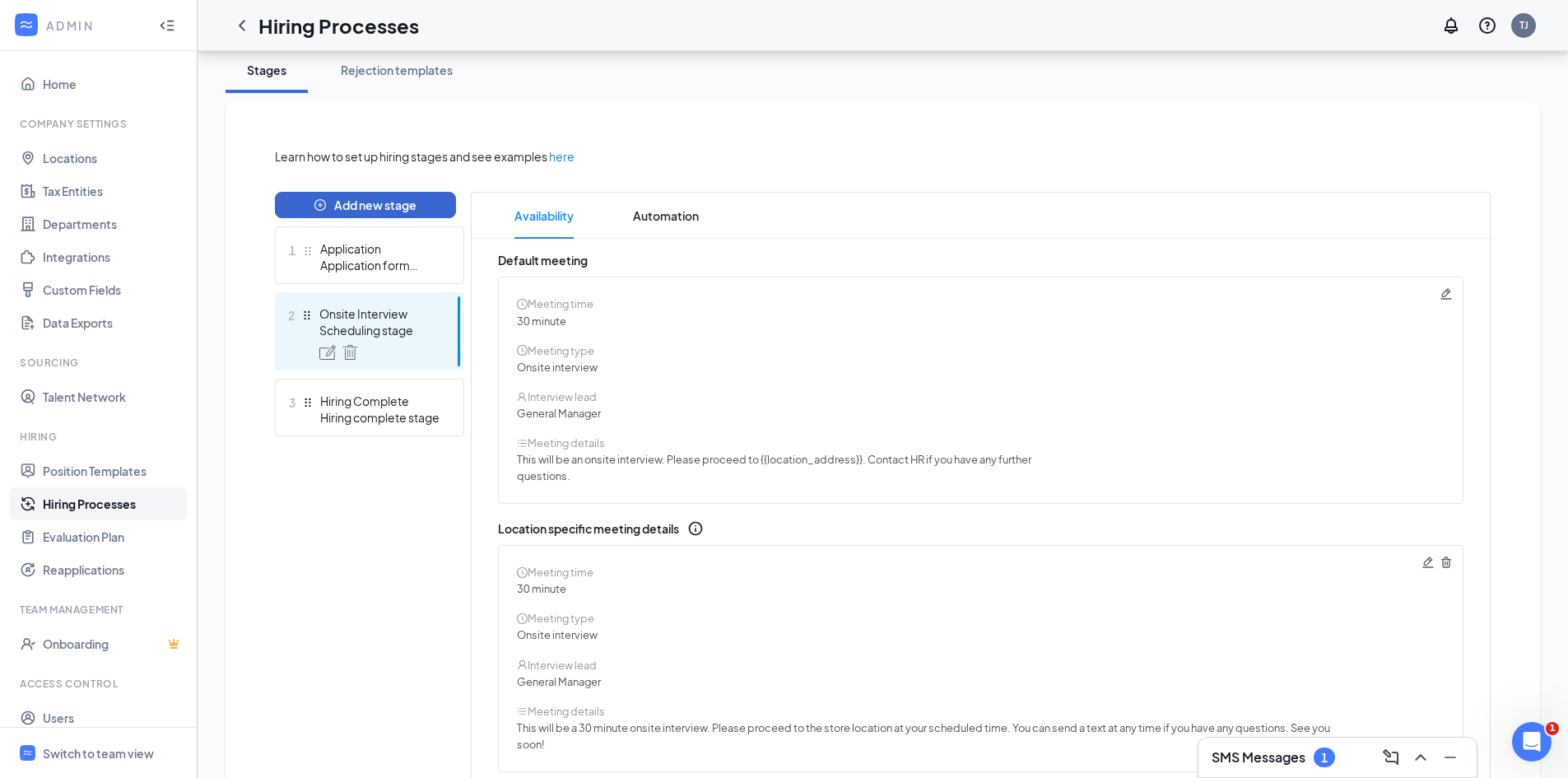
click at [333, 398] on div "Hiring Complete" at bounding box center [380, 401] width 120 height 17
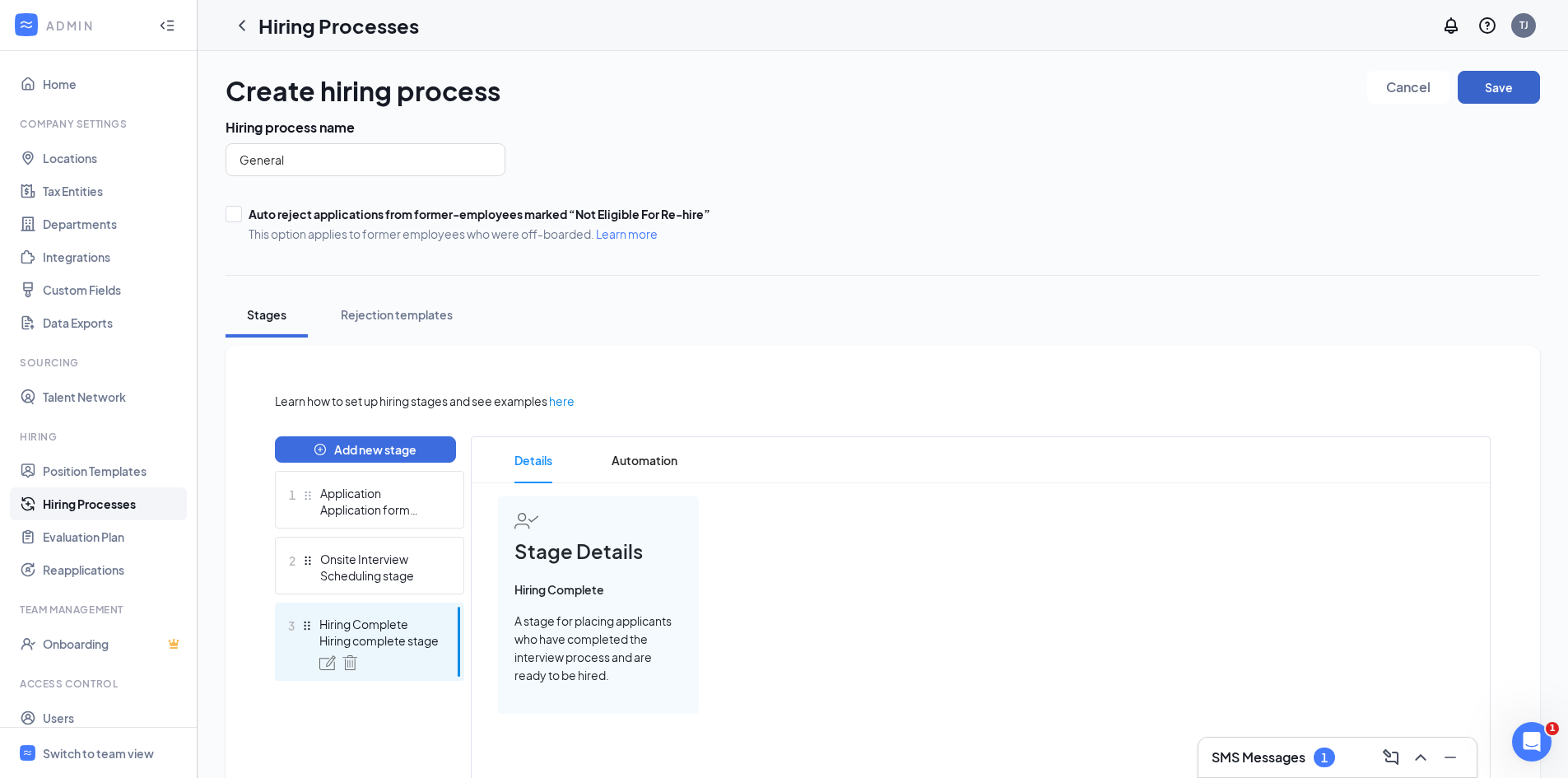
click at [1503, 91] on button "Save" at bounding box center [1498, 86] width 82 height 33
click at [360, 495] on div "Application" at bounding box center [380, 493] width 120 height 17
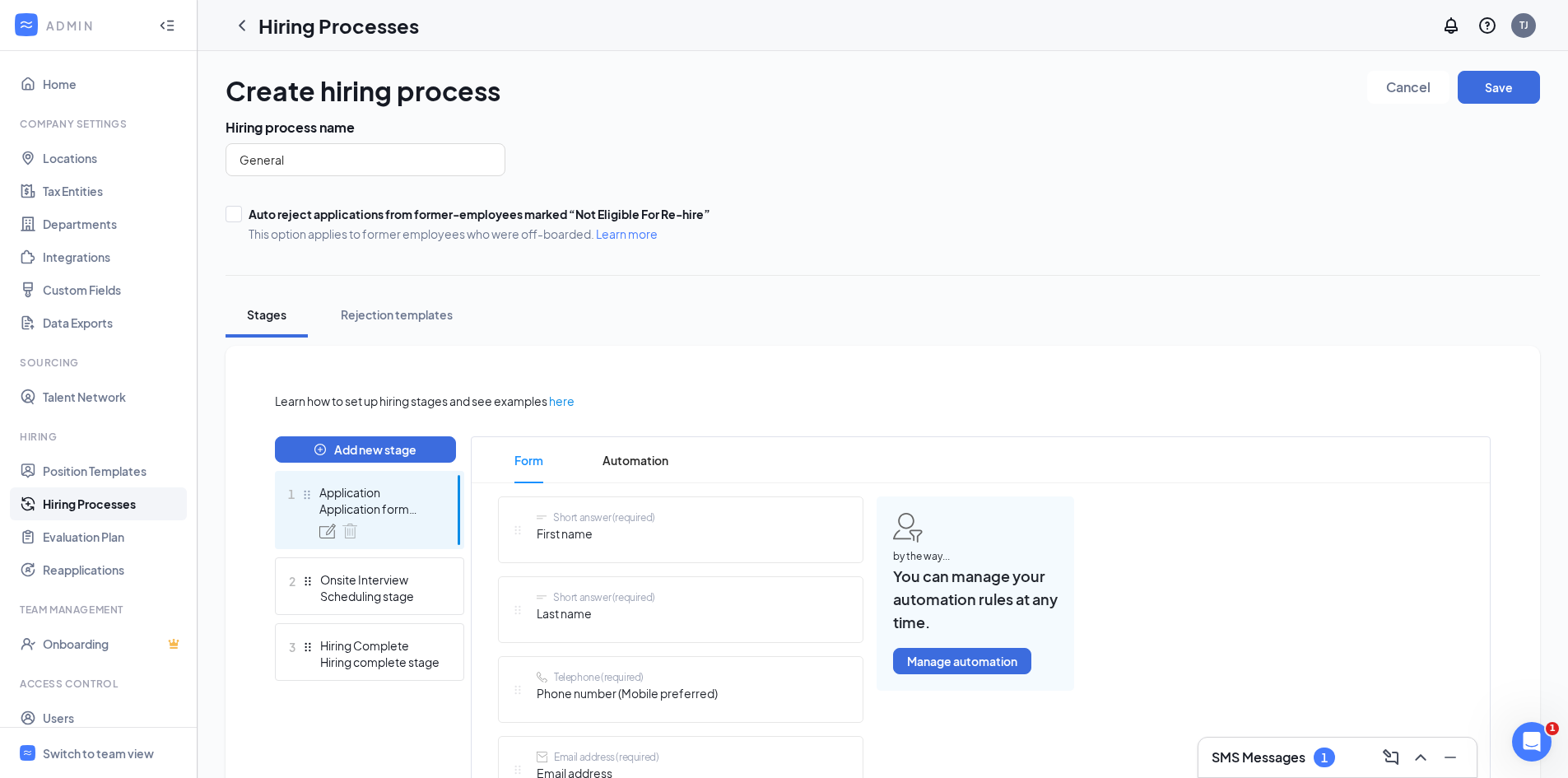
click at [89, 502] on link "Hiring Processes" at bounding box center [113, 503] width 141 height 33
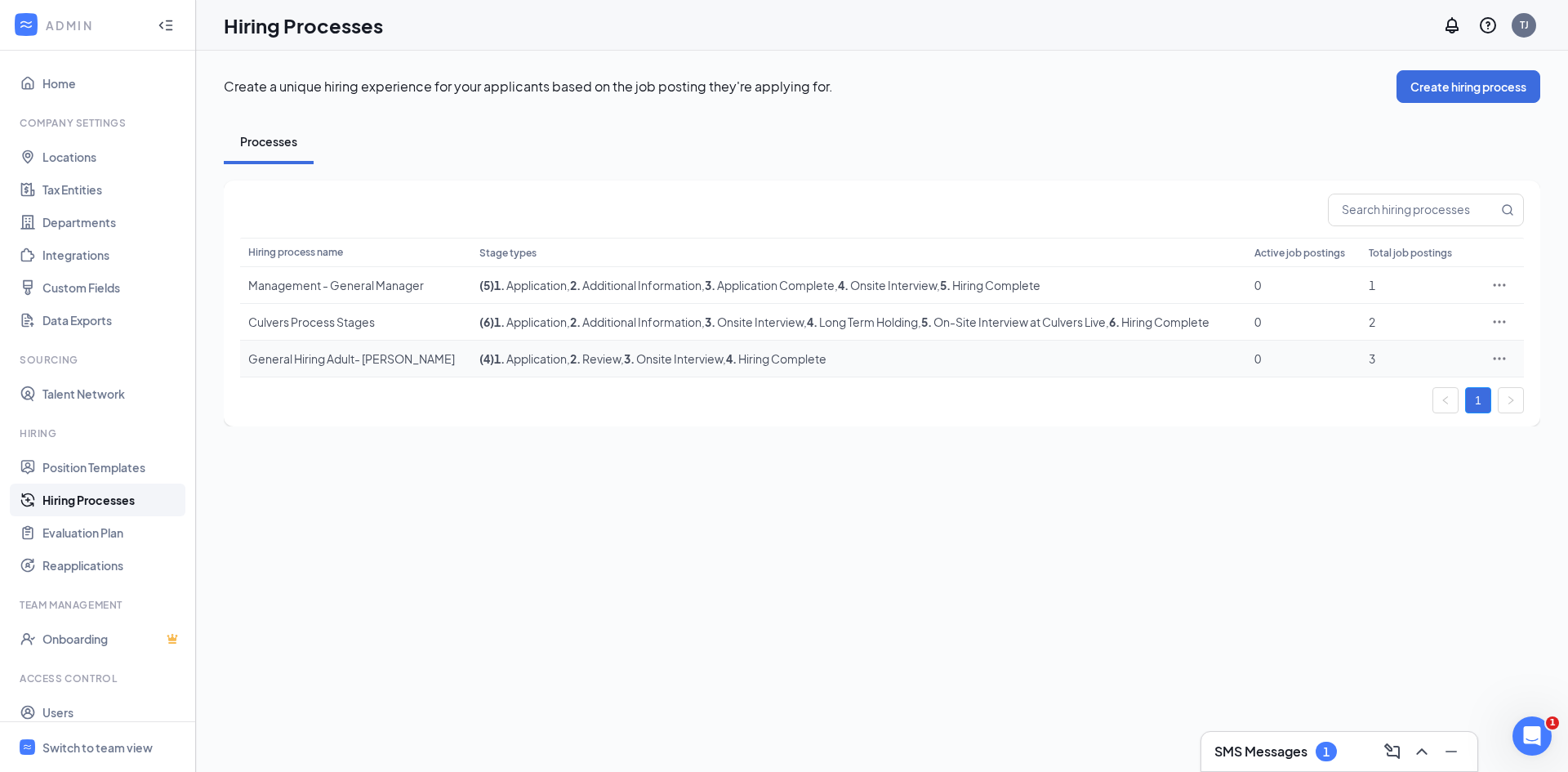
click at [325, 359] on div "General Hiring Adult- [PERSON_NAME]" at bounding box center [355, 359] width 215 height 17
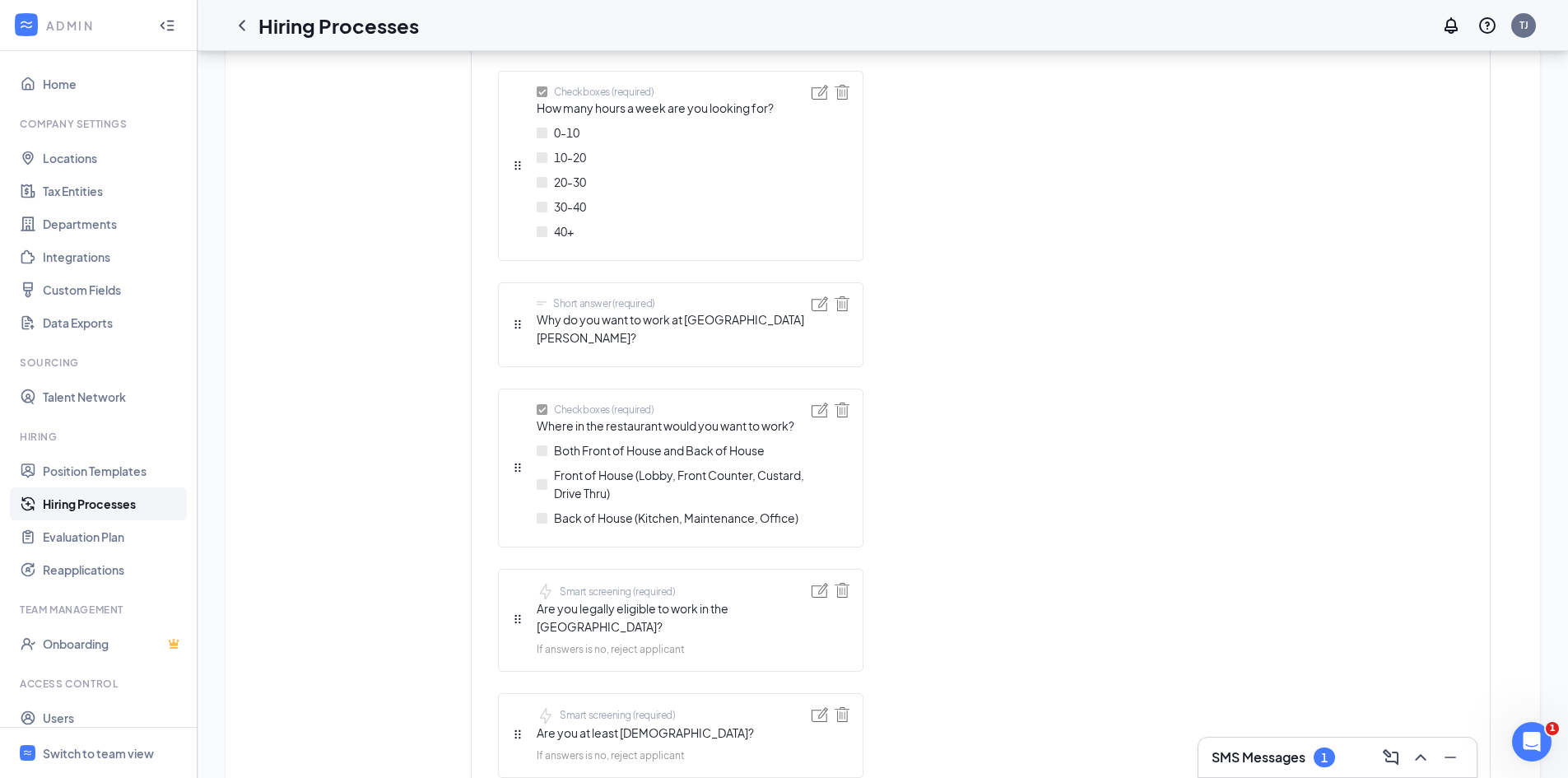
scroll to position [507, 0]
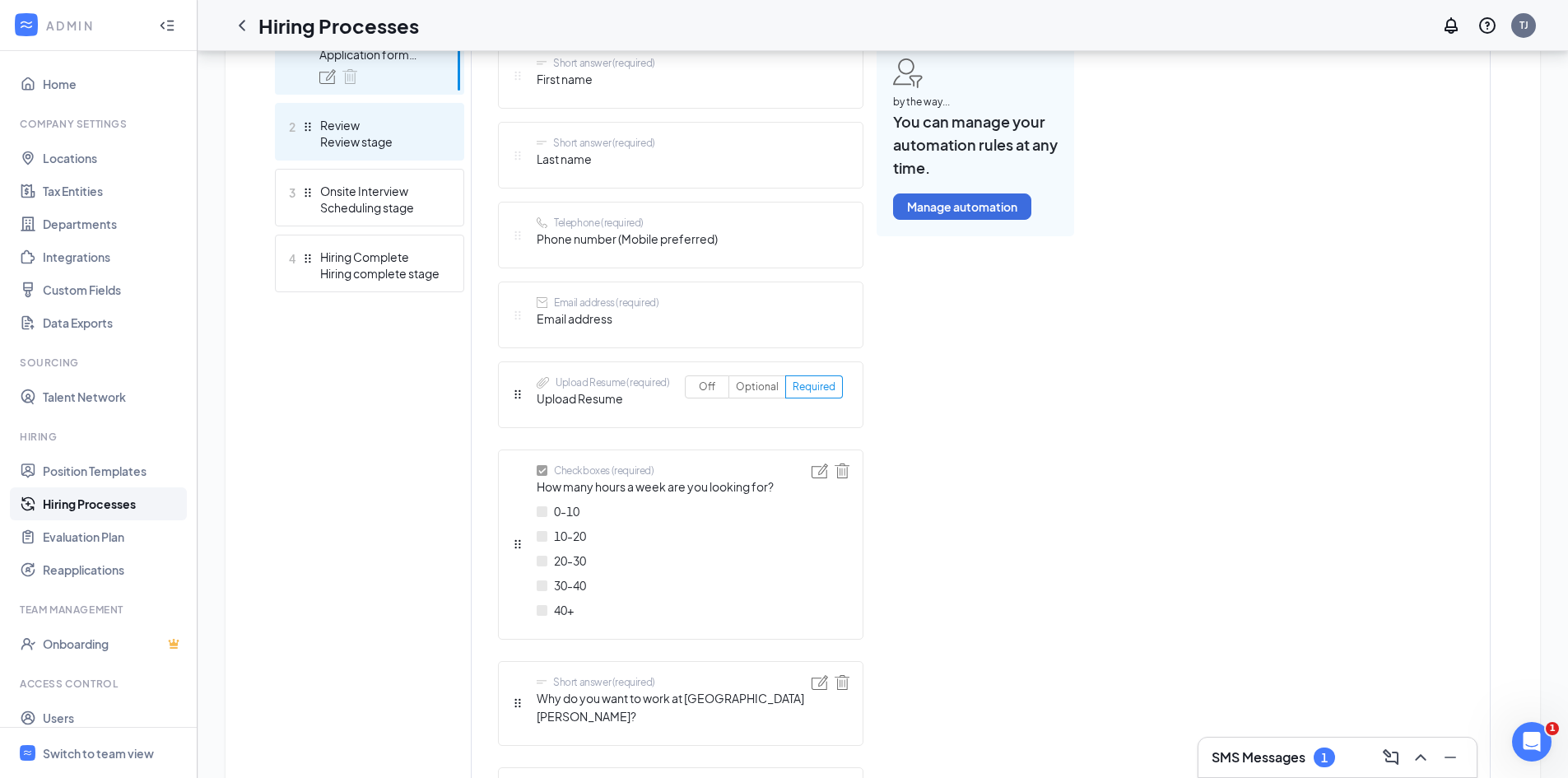
click at [352, 132] on div "Review" at bounding box center [380, 125] width 120 height 17
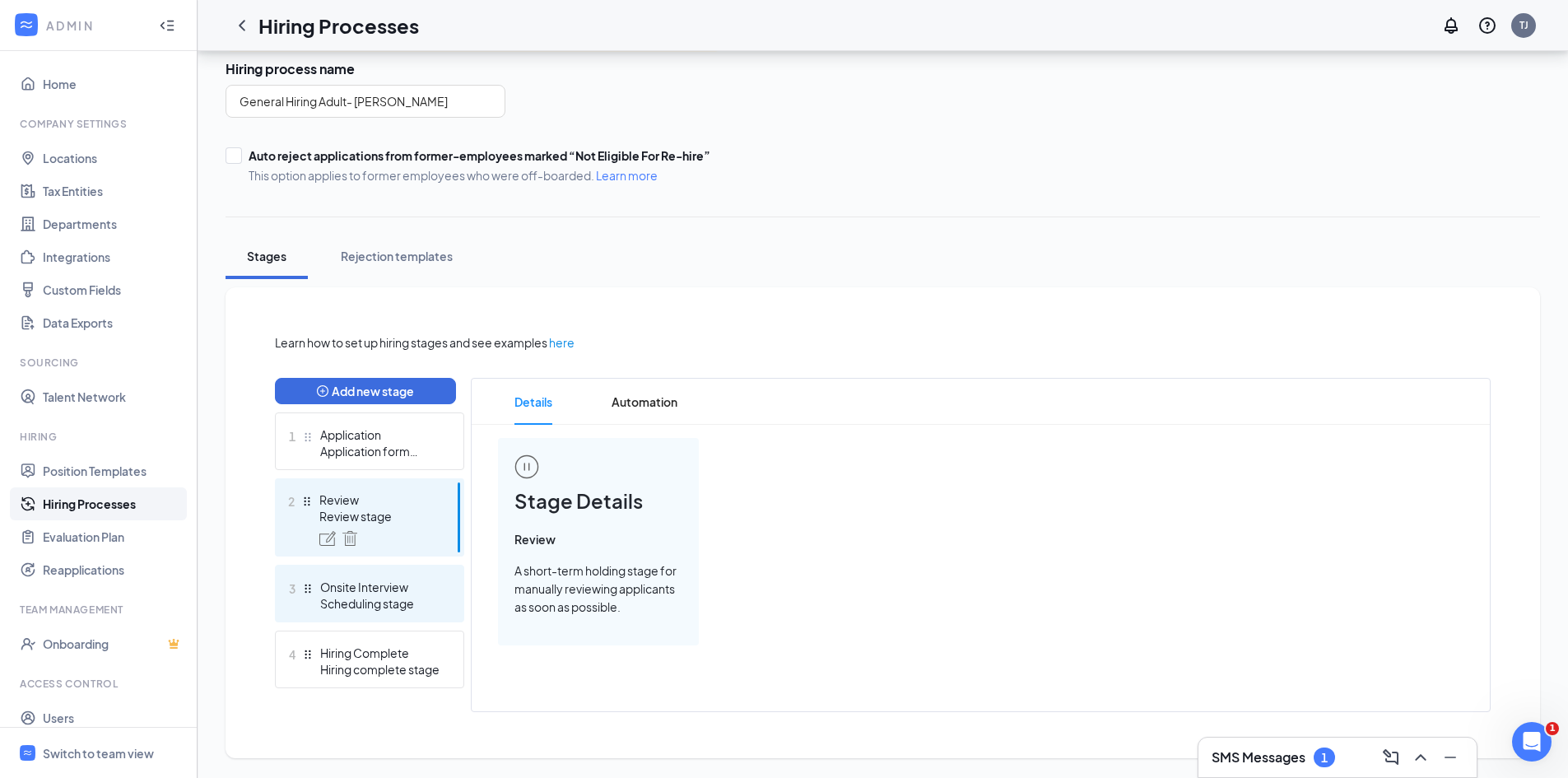
click at [358, 599] on div "Scheduling stage" at bounding box center [380, 604] width 120 height 17
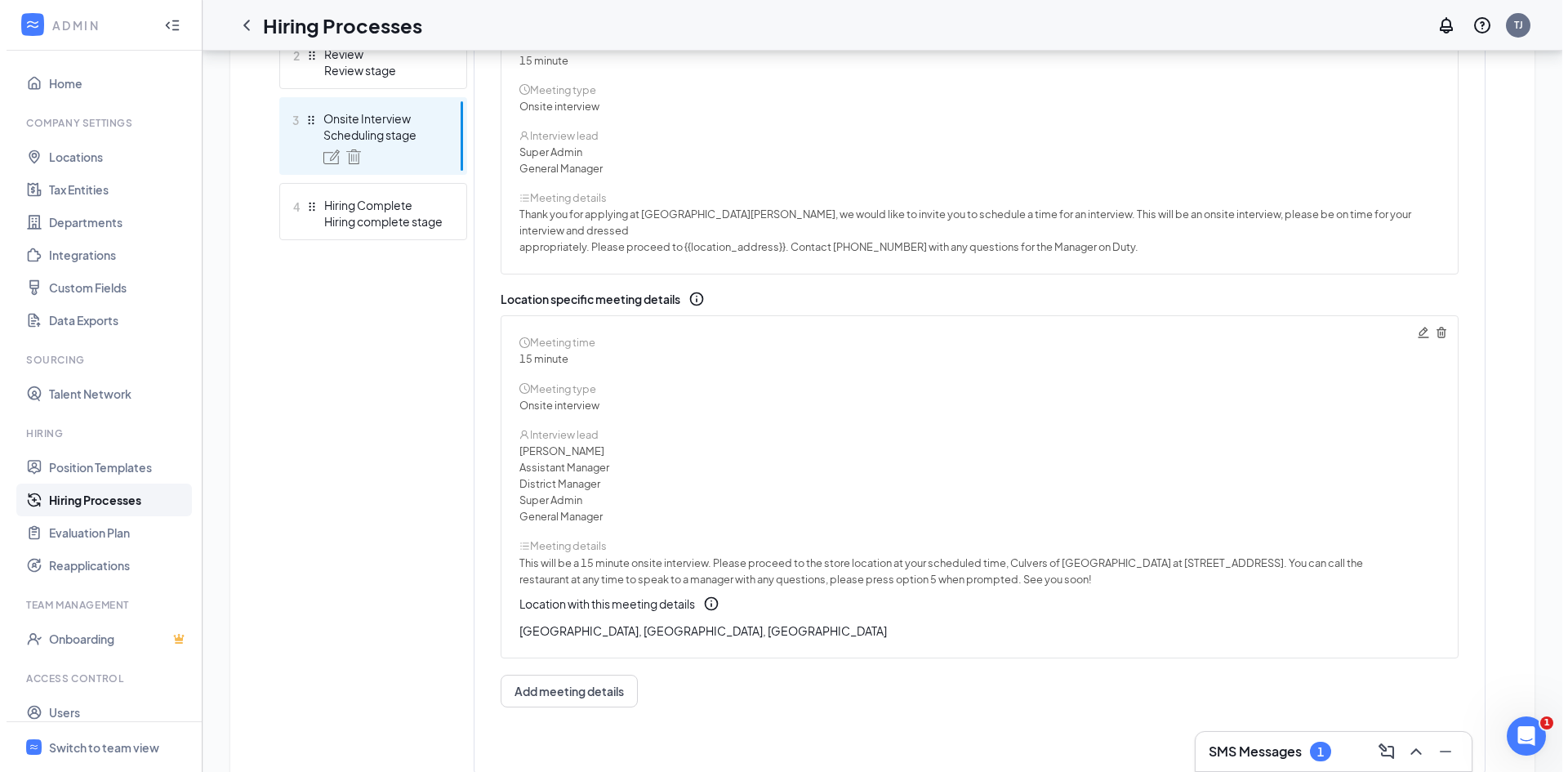
scroll to position [585, 0]
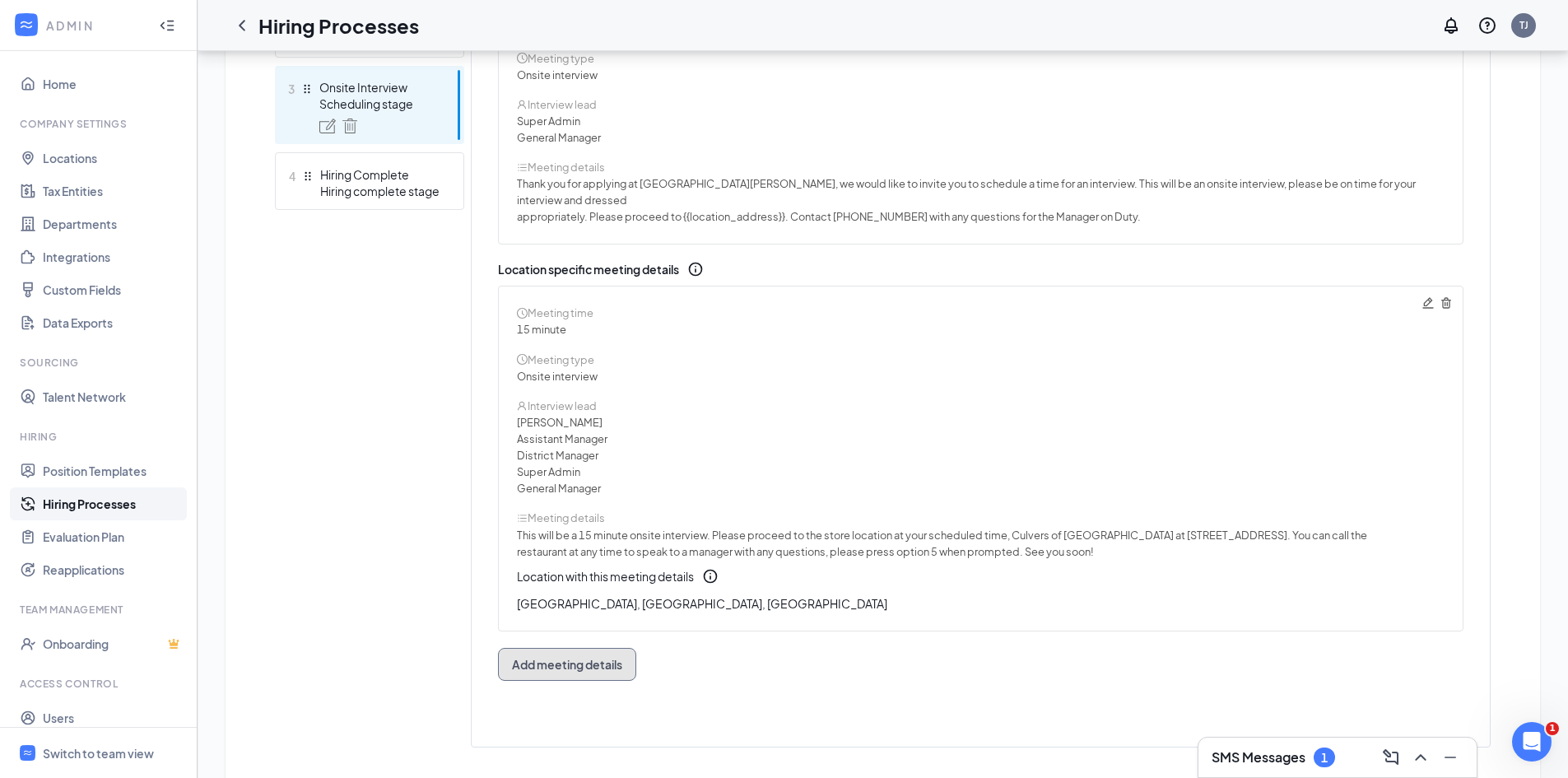
click at [579, 656] on span "Add meeting details" at bounding box center [568, 664] width 111 height 17
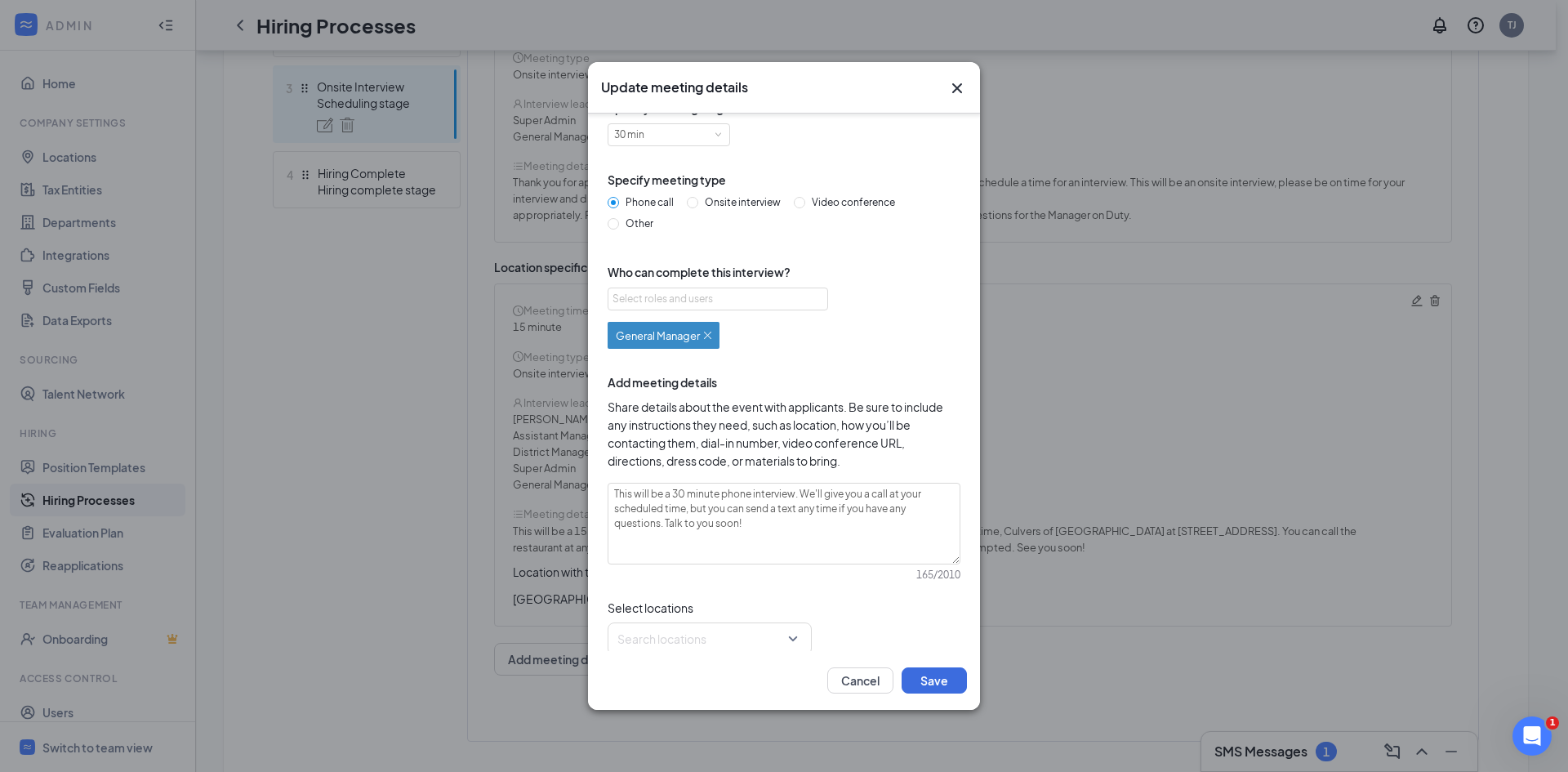
scroll to position [0, 0]
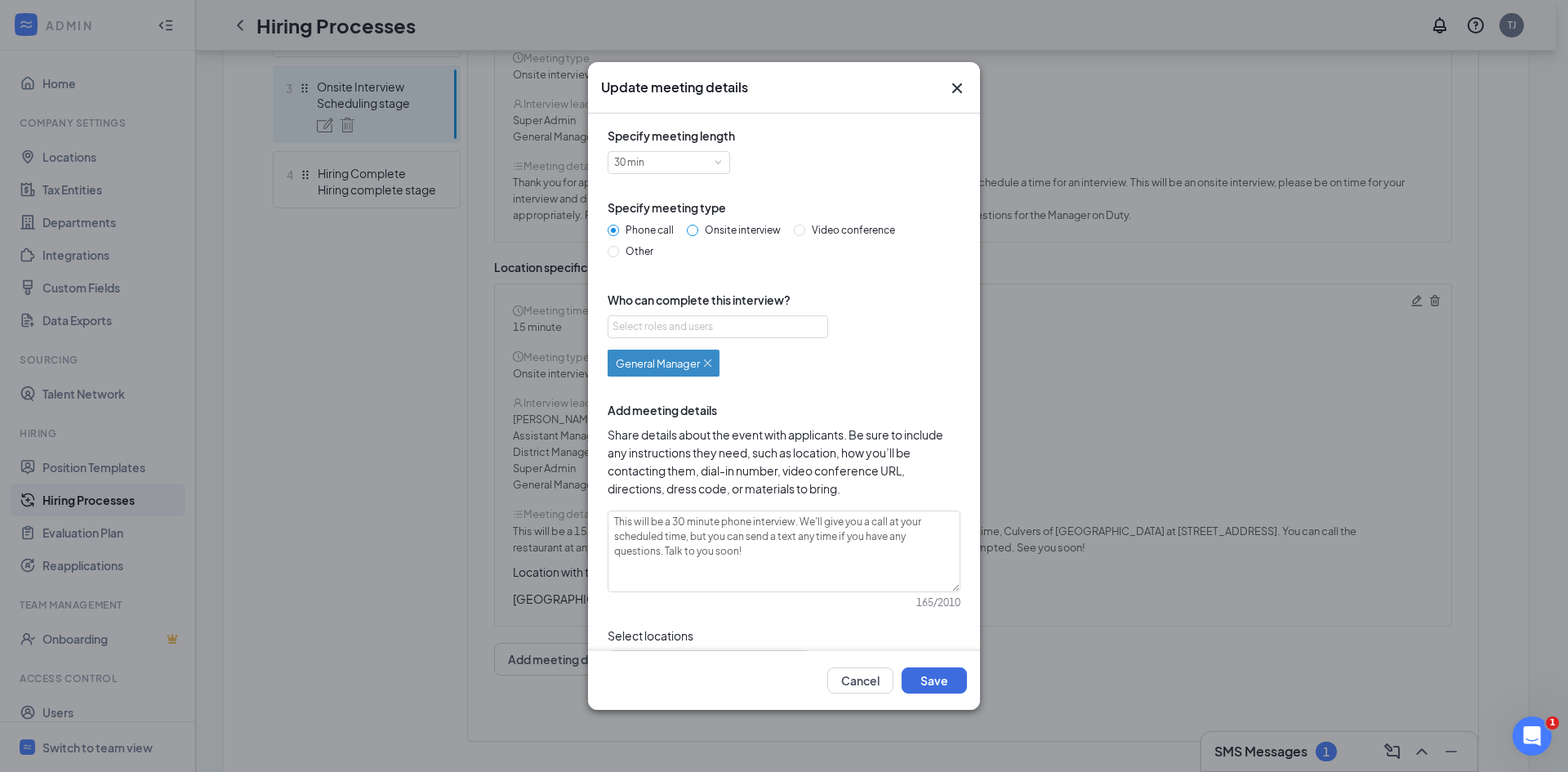
click at [690, 231] on input "Onsite interview" at bounding box center [693, 230] width 12 height 12
radio input "true"
radio input "false"
type textarea "This will be a 30 minute onsite interview. Please proceed to the store location…"
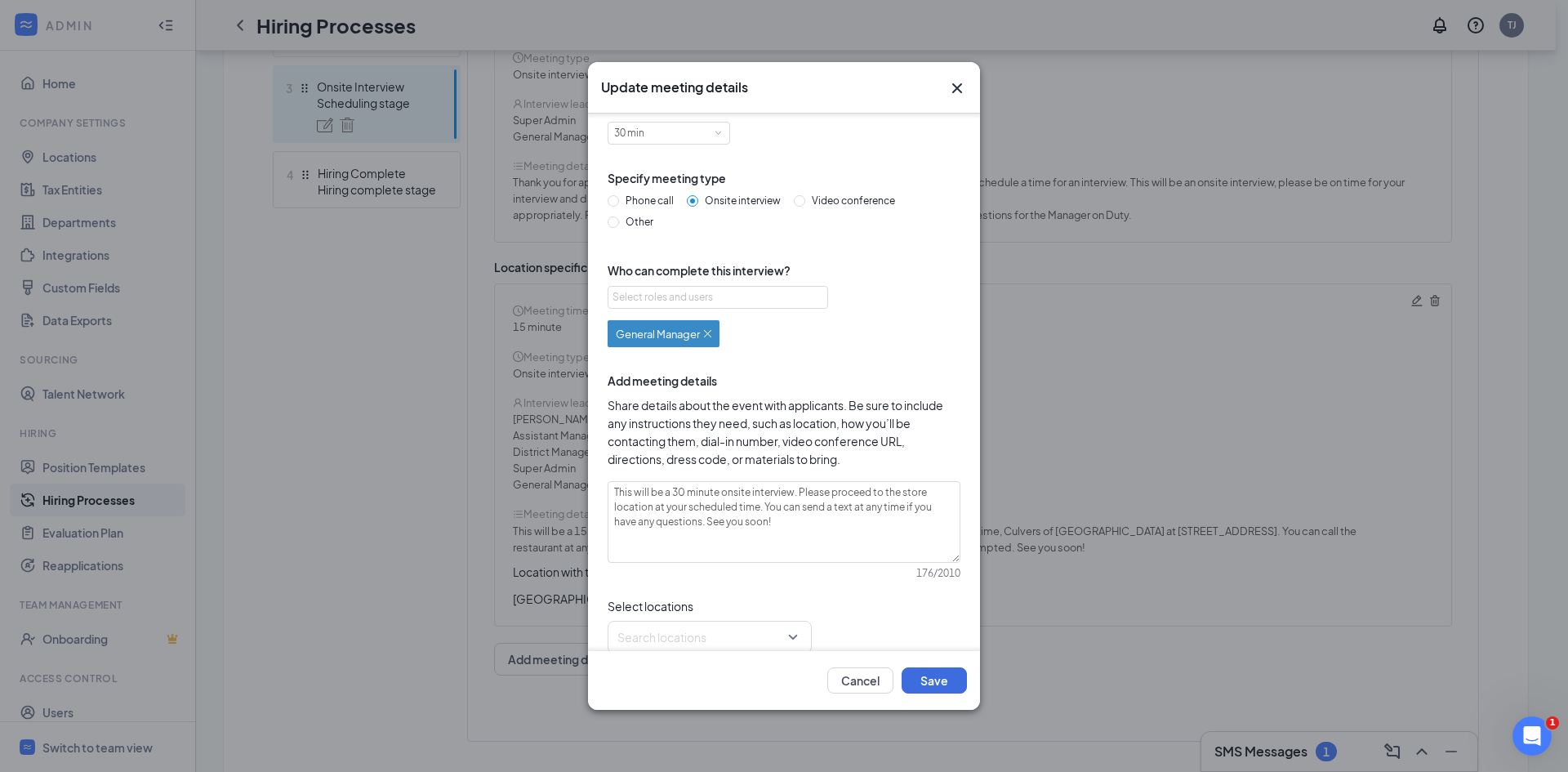
scroll to position [45, 0]
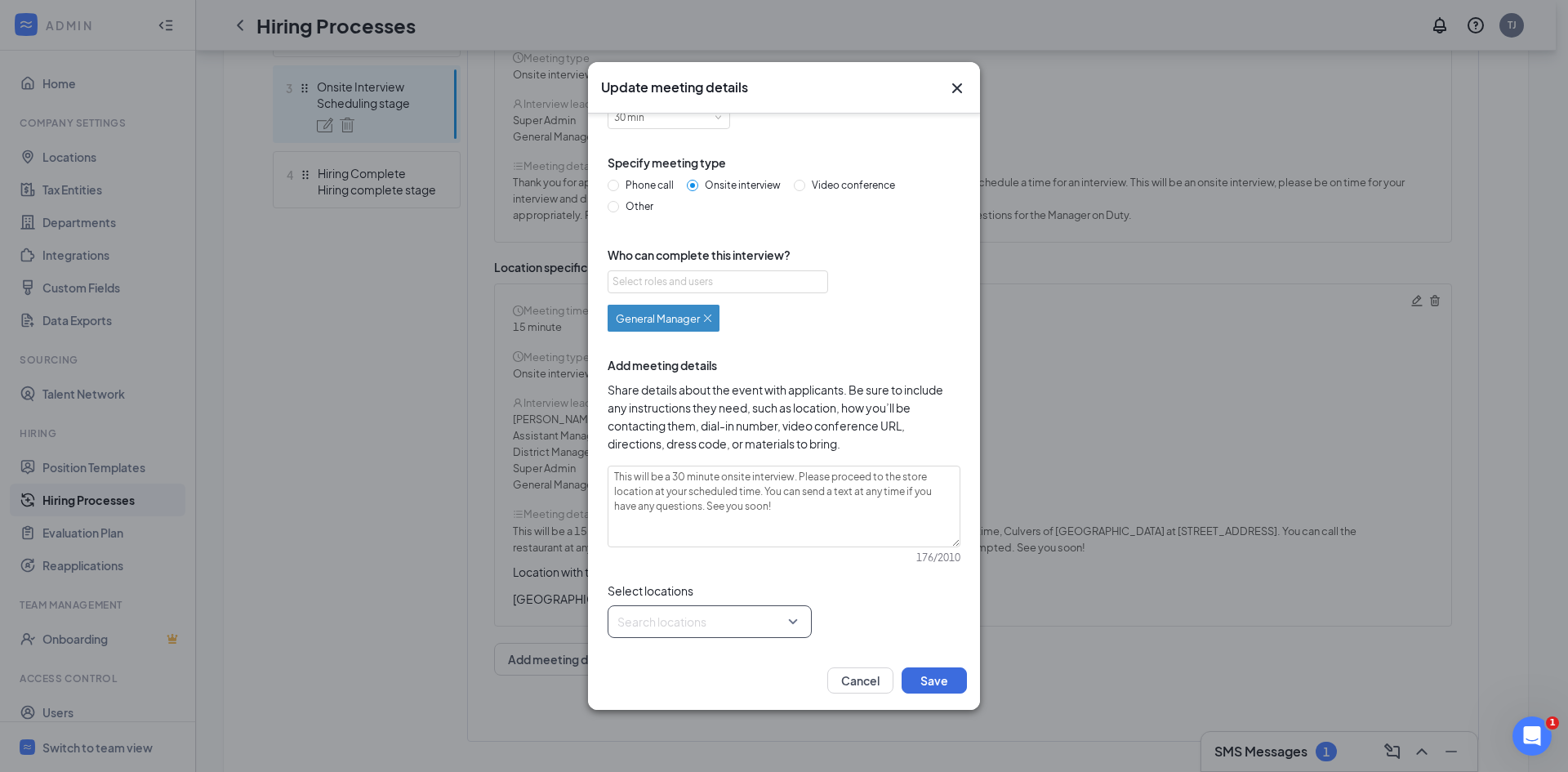
click at [789, 616] on div at bounding box center [705, 621] width 173 height 26
click at [651, 732] on div at bounding box center [647, 732] width 15 height 15
click at [927, 679] on button "Save" at bounding box center [934, 680] width 66 height 26
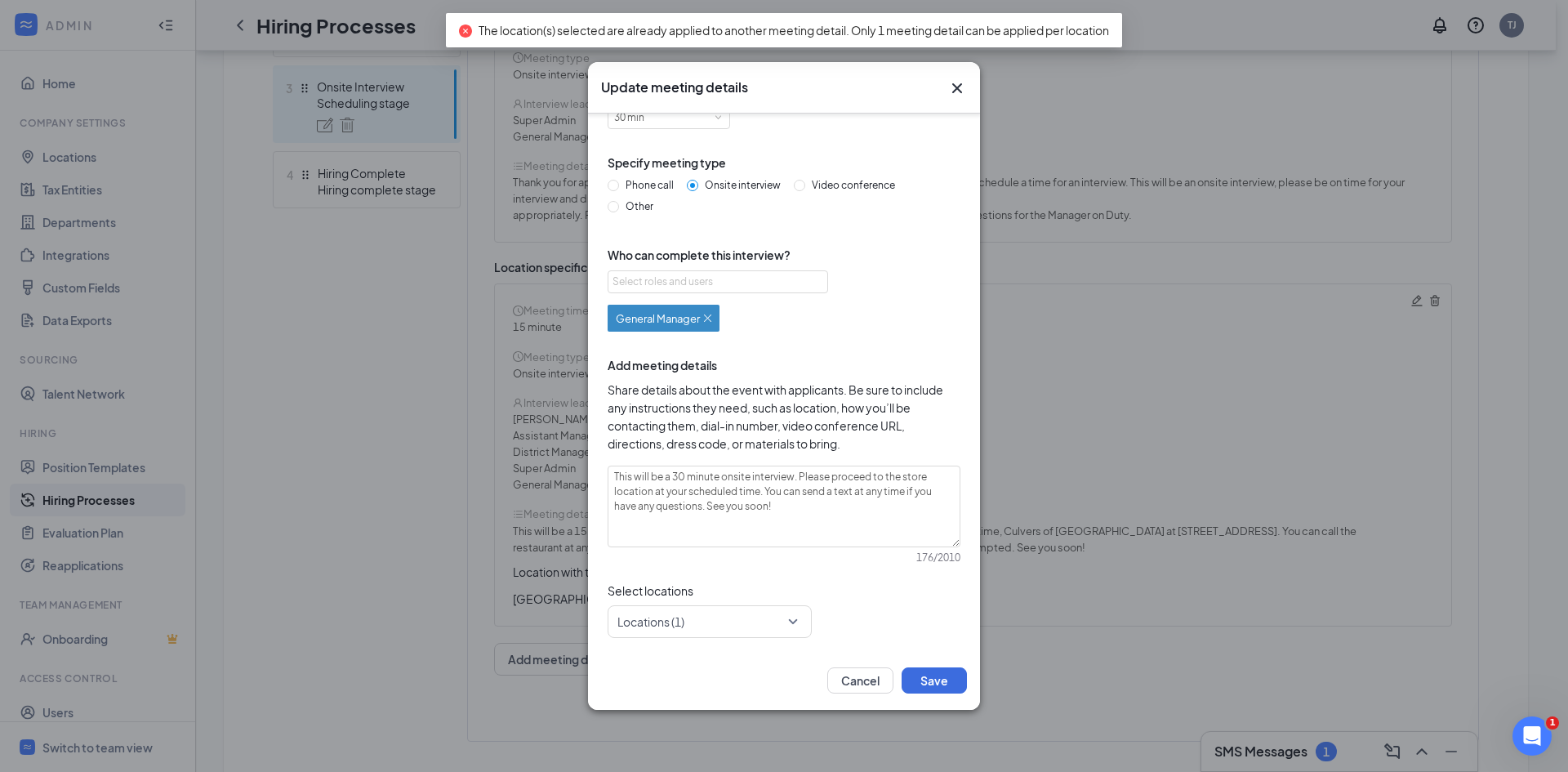
click at [708, 317] on img at bounding box center [707, 318] width 7 height 7
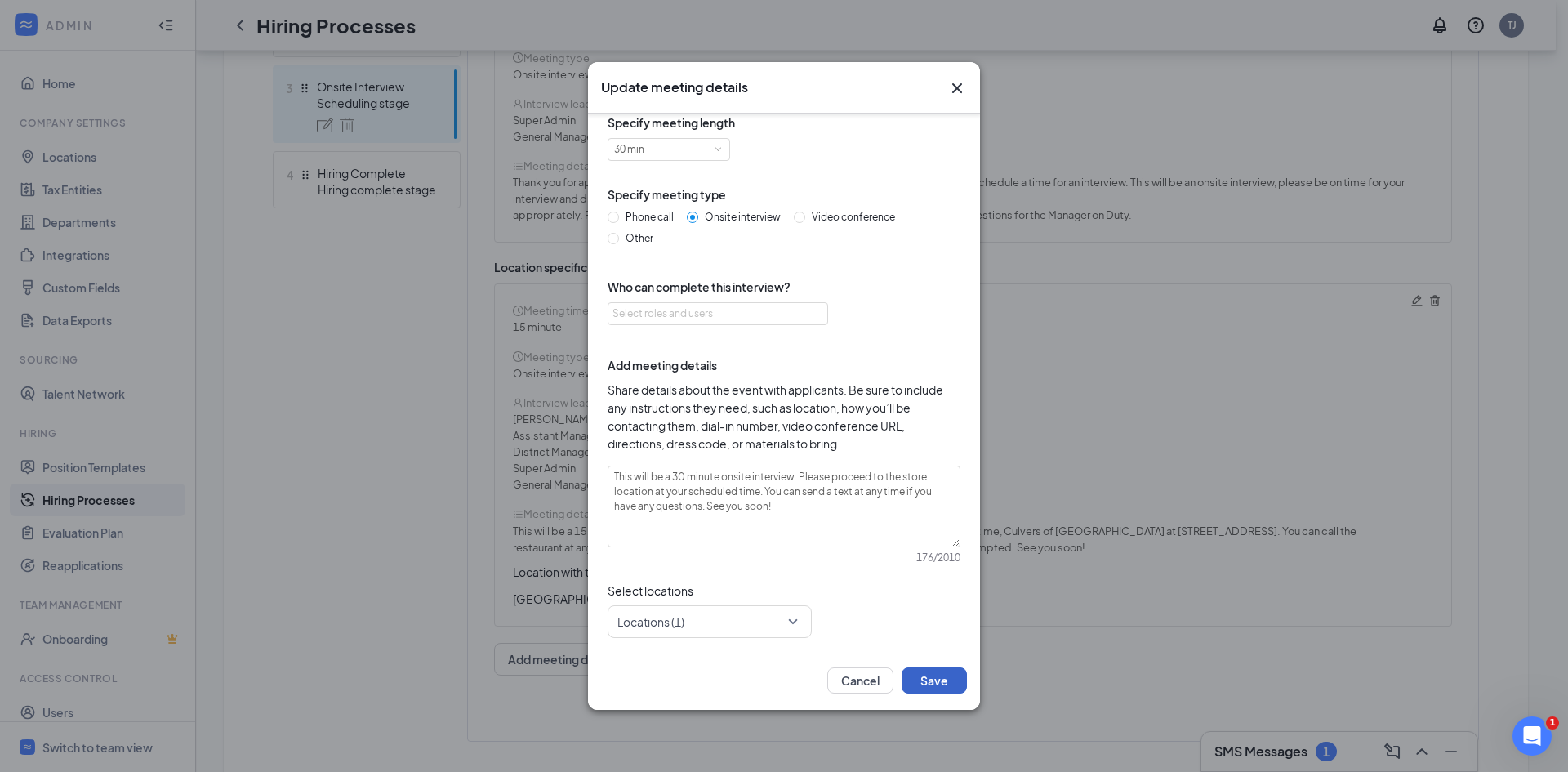
click at [937, 680] on button "Save" at bounding box center [934, 680] width 66 height 26
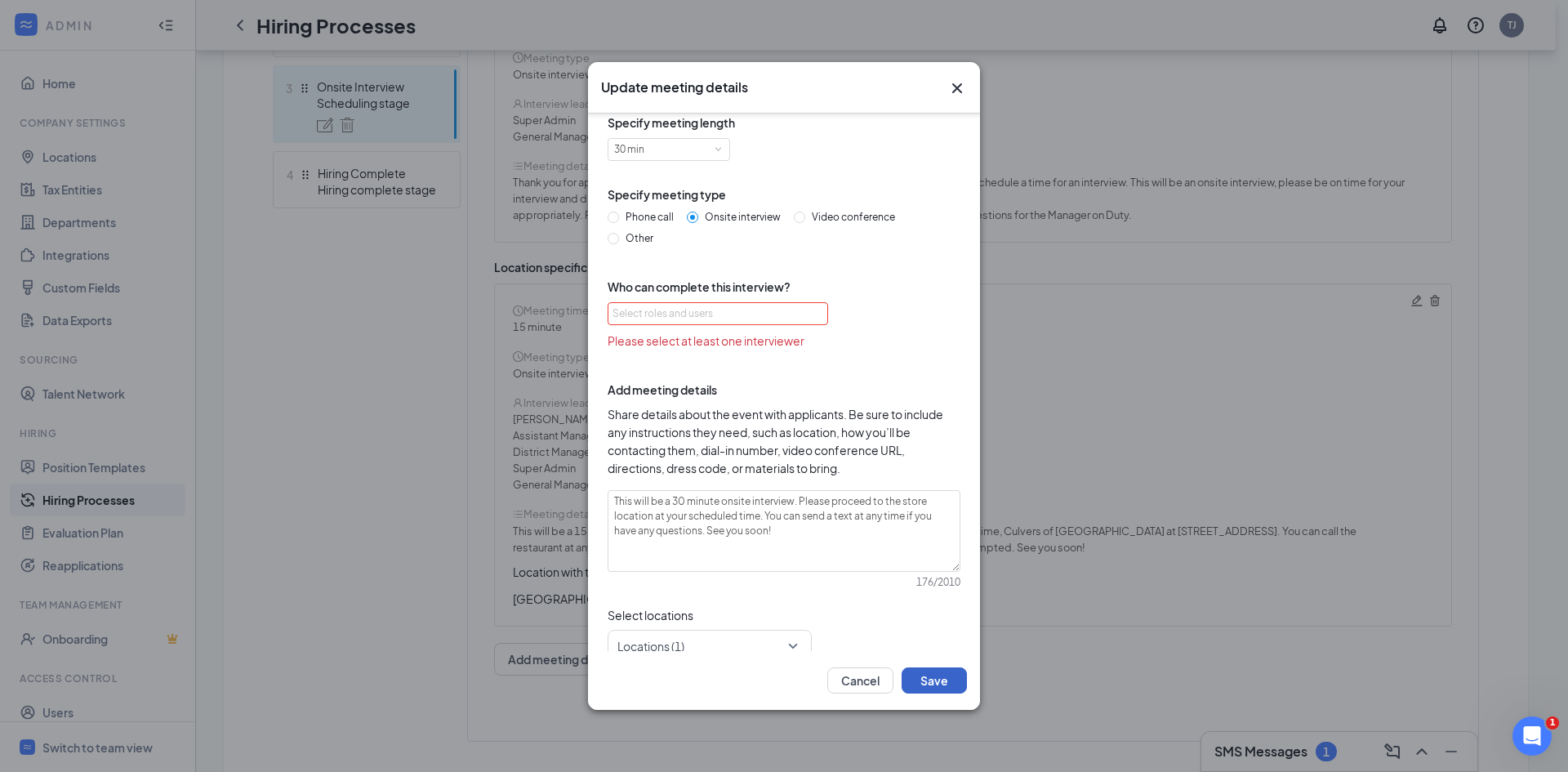
scroll to position [37, 0]
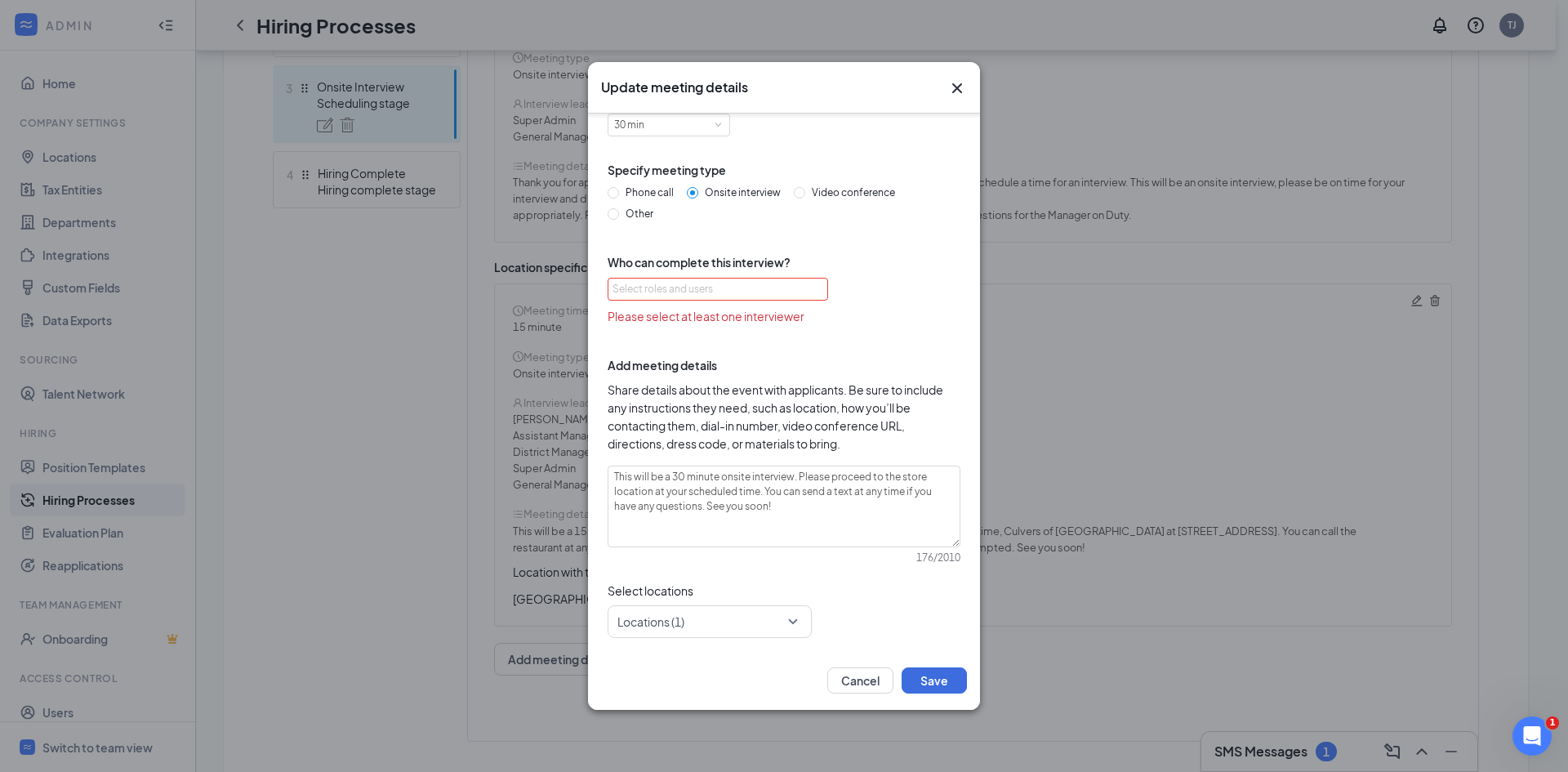
click at [683, 278] on div "Select roles and users" at bounding box center [717, 289] width 220 height 22
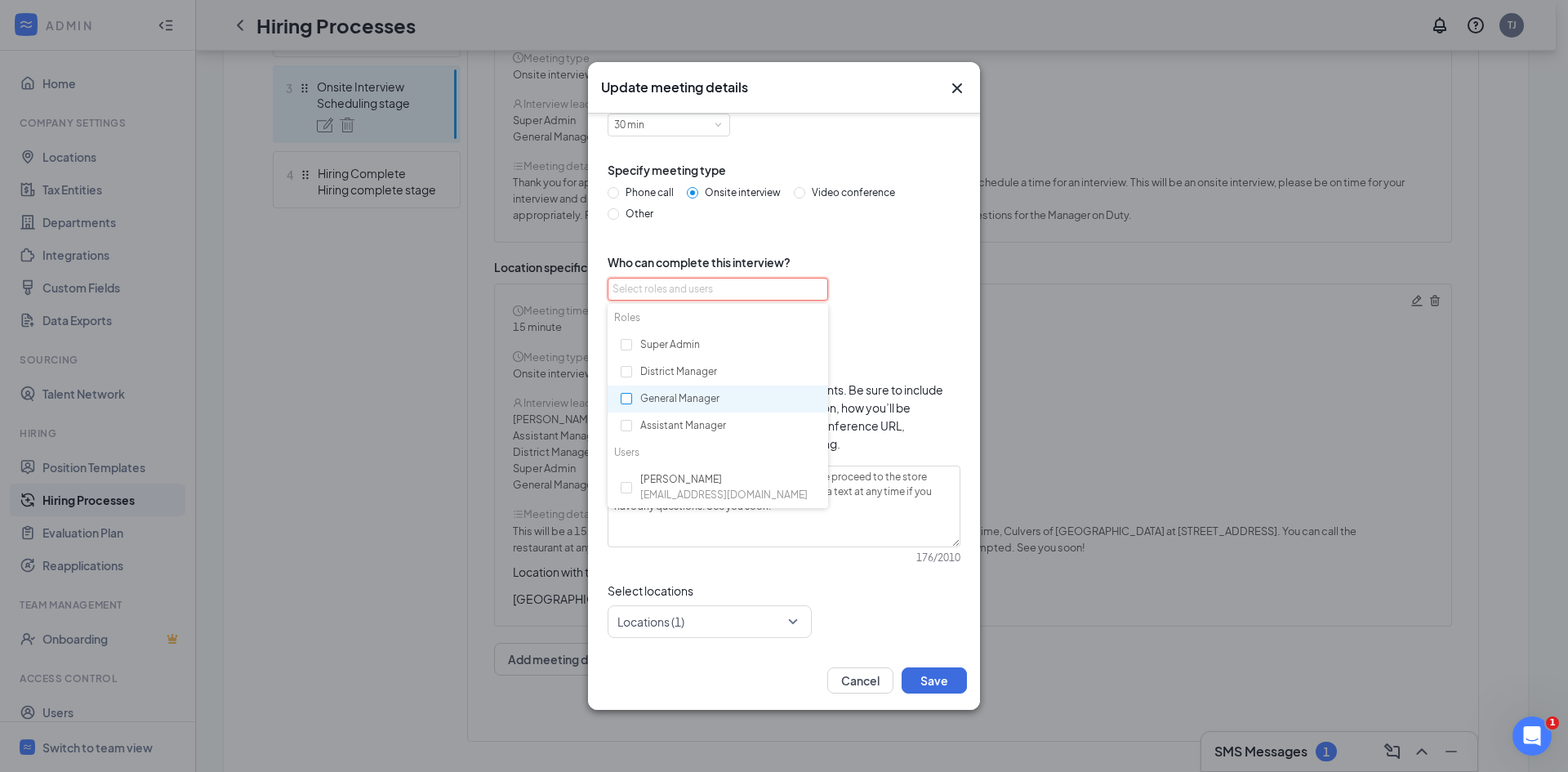
click at [621, 400] on input "checkbox" at bounding box center [626, 398] width 12 height 12
checkbox input "true"
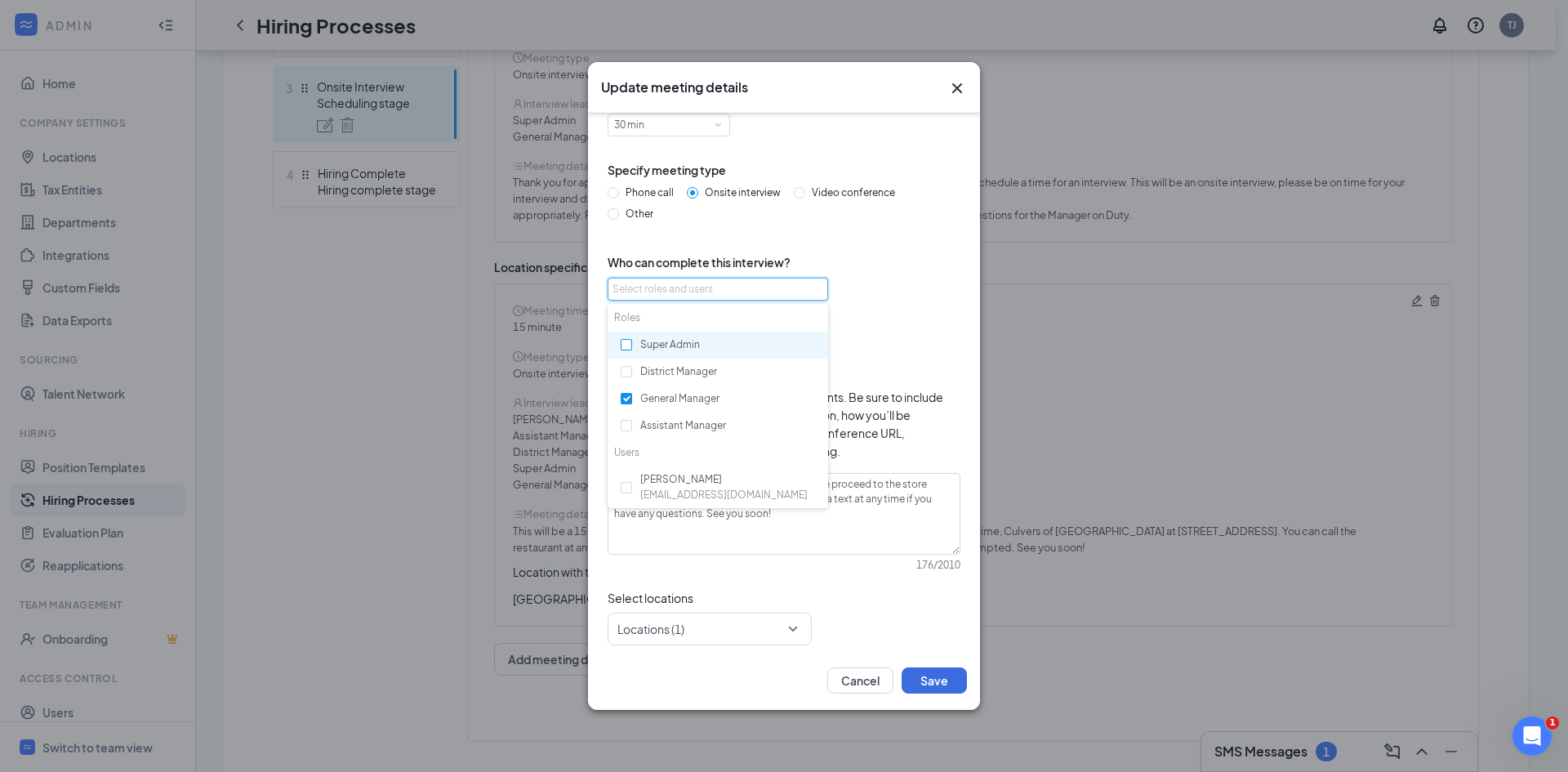
click at [629, 349] on input "checkbox" at bounding box center [626, 344] width 12 height 12
checkbox input "true"
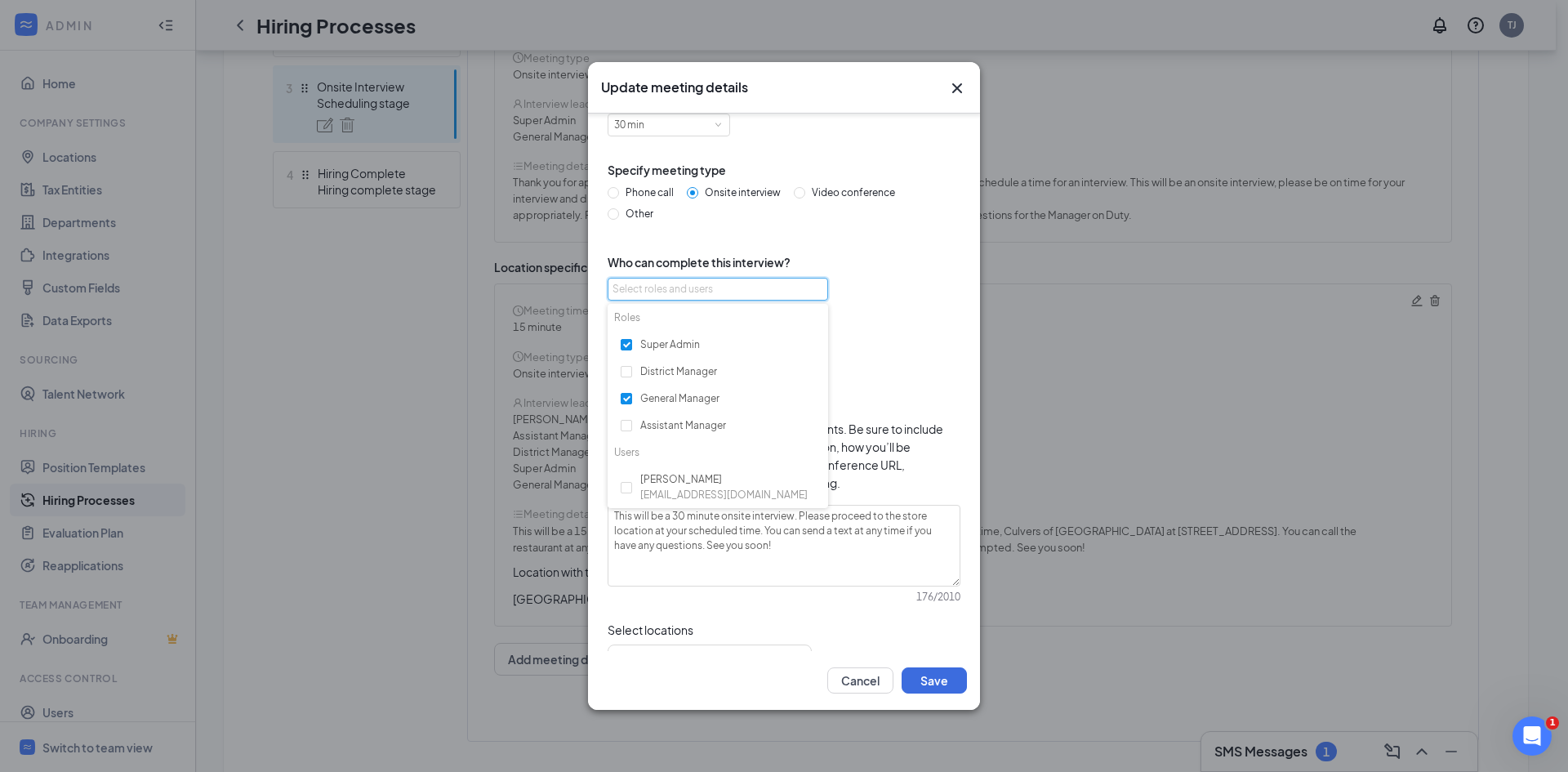
click at [967, 320] on div "Specify meeting length 30 min Specify meeting type Phone call Onsite interview …" at bounding box center [784, 382] width 392 height 538
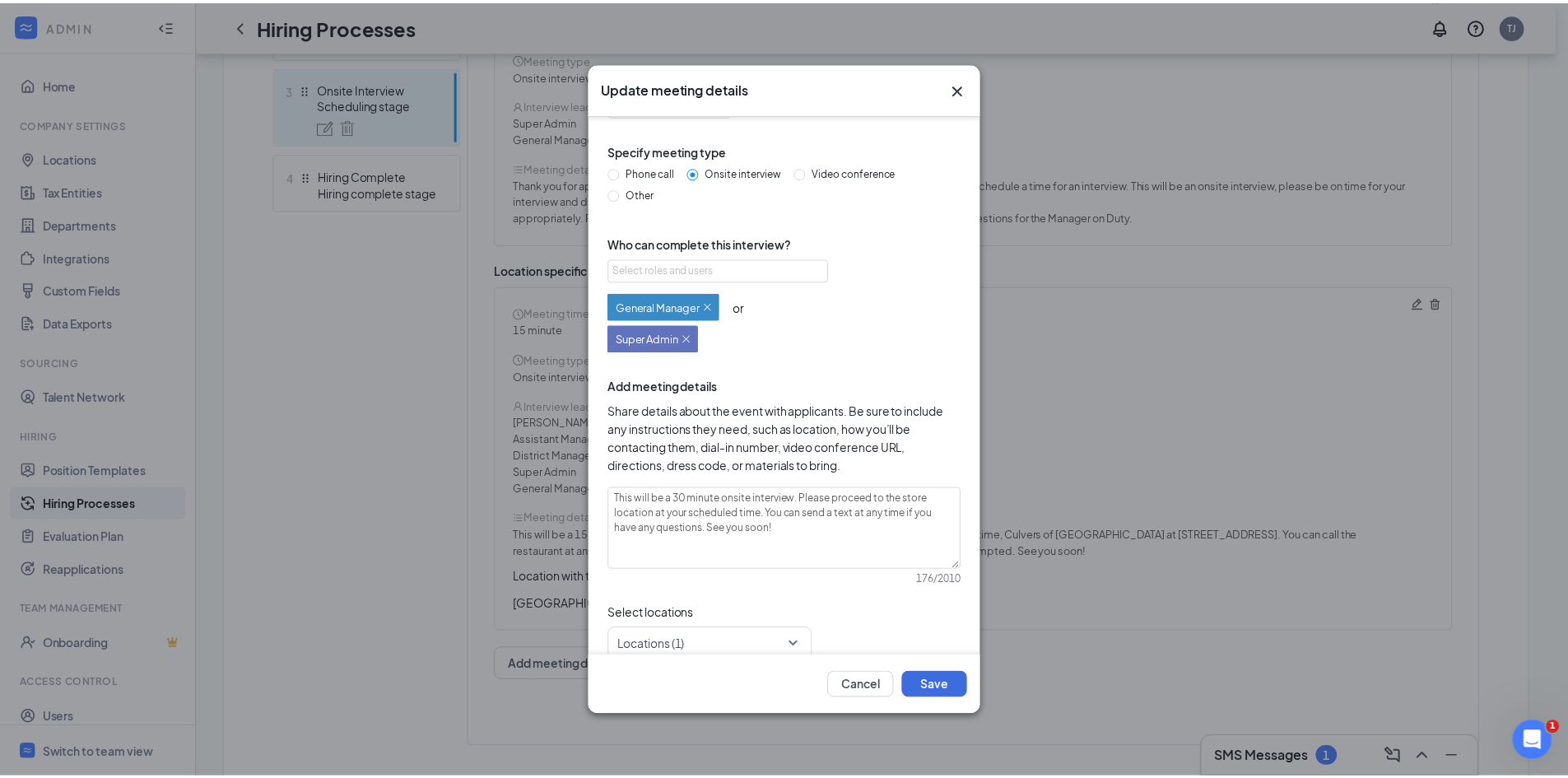
scroll to position [77, 0]
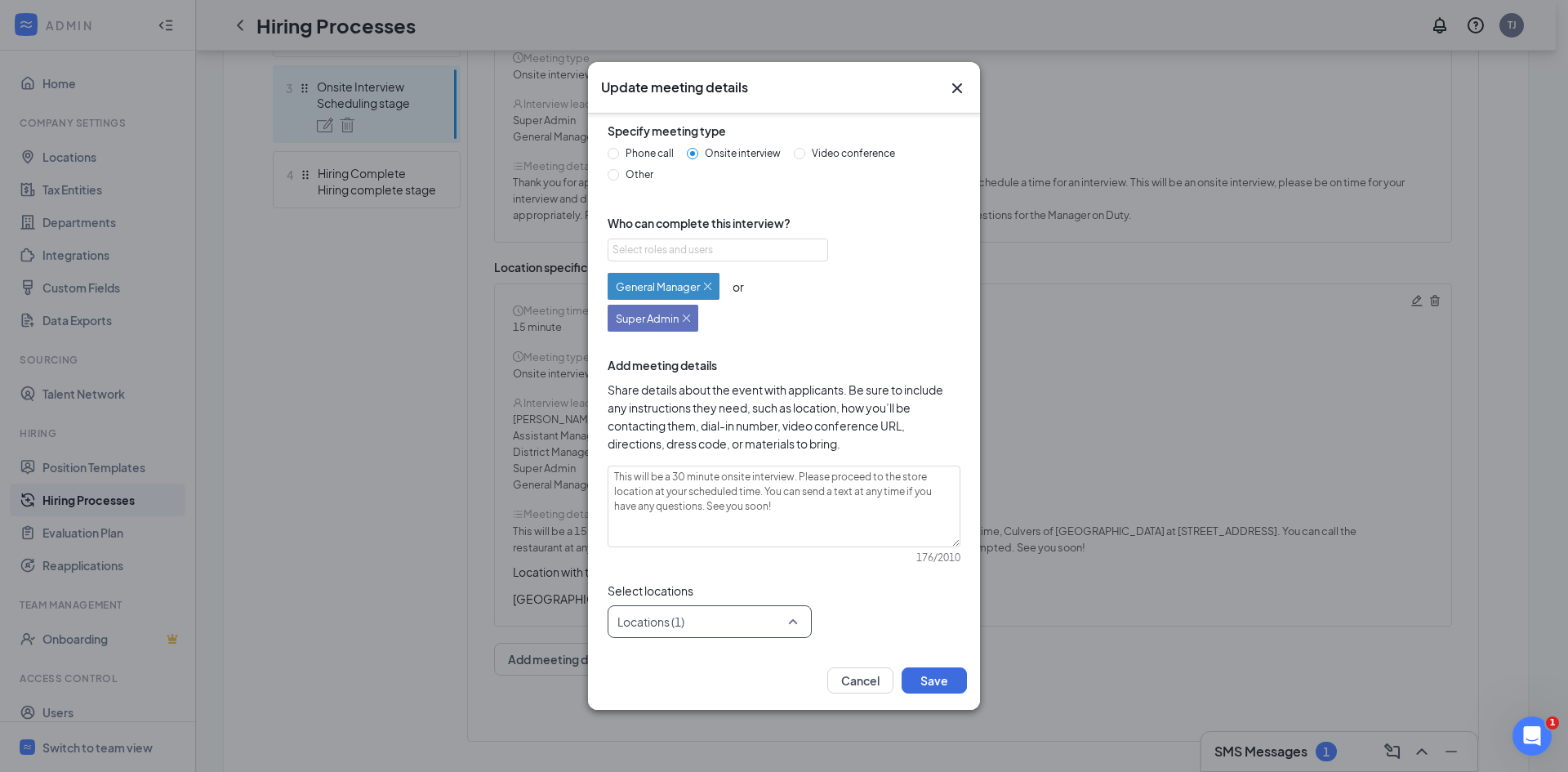
click at [794, 626] on div "Locations (1)" at bounding box center [709, 621] width 204 height 32
click at [648, 730] on img at bounding box center [647, 732] width 8 height 7
click at [650, 730] on div at bounding box center [647, 732] width 15 height 15
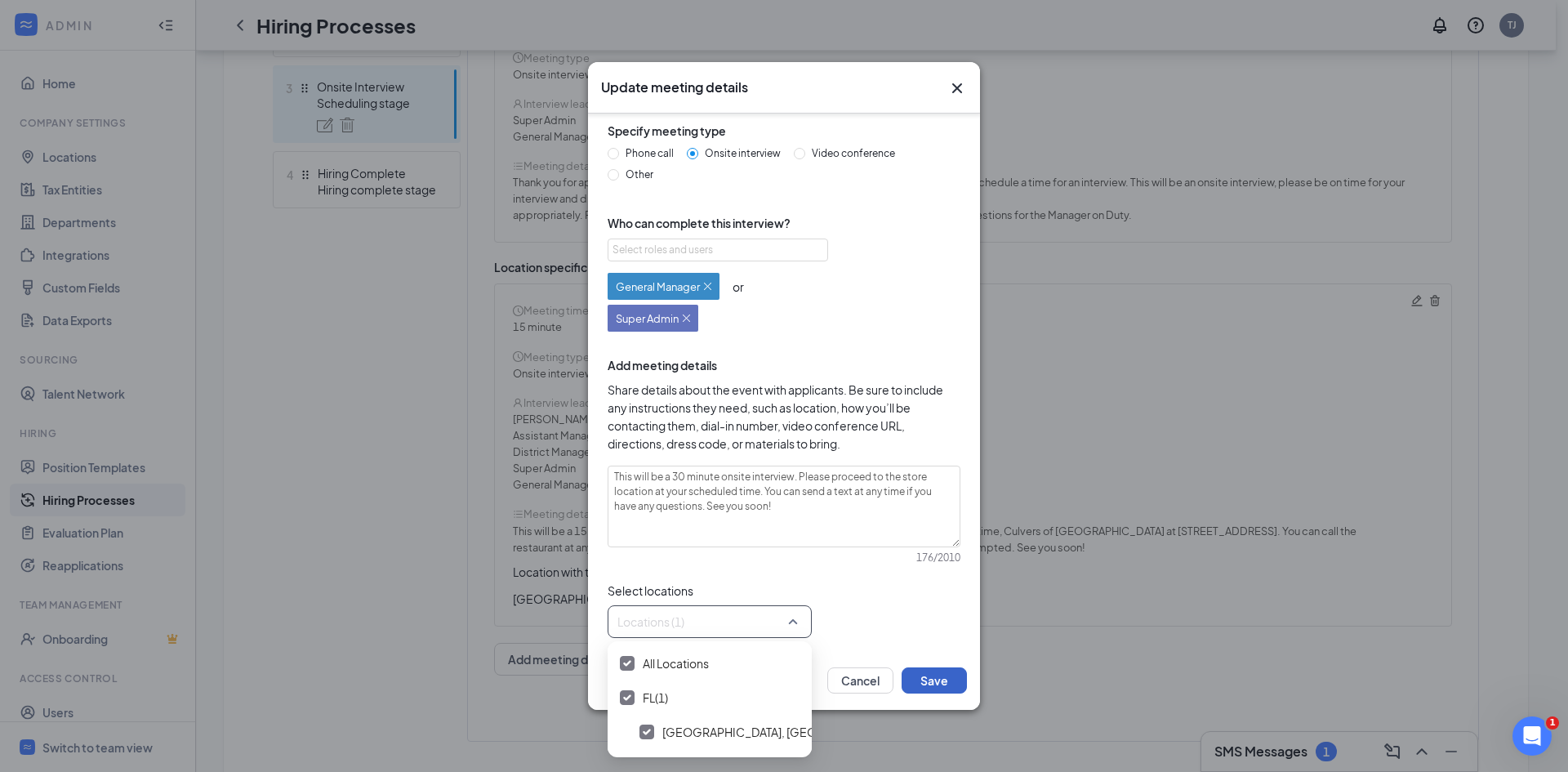
click at [948, 690] on button "Save" at bounding box center [934, 680] width 66 height 26
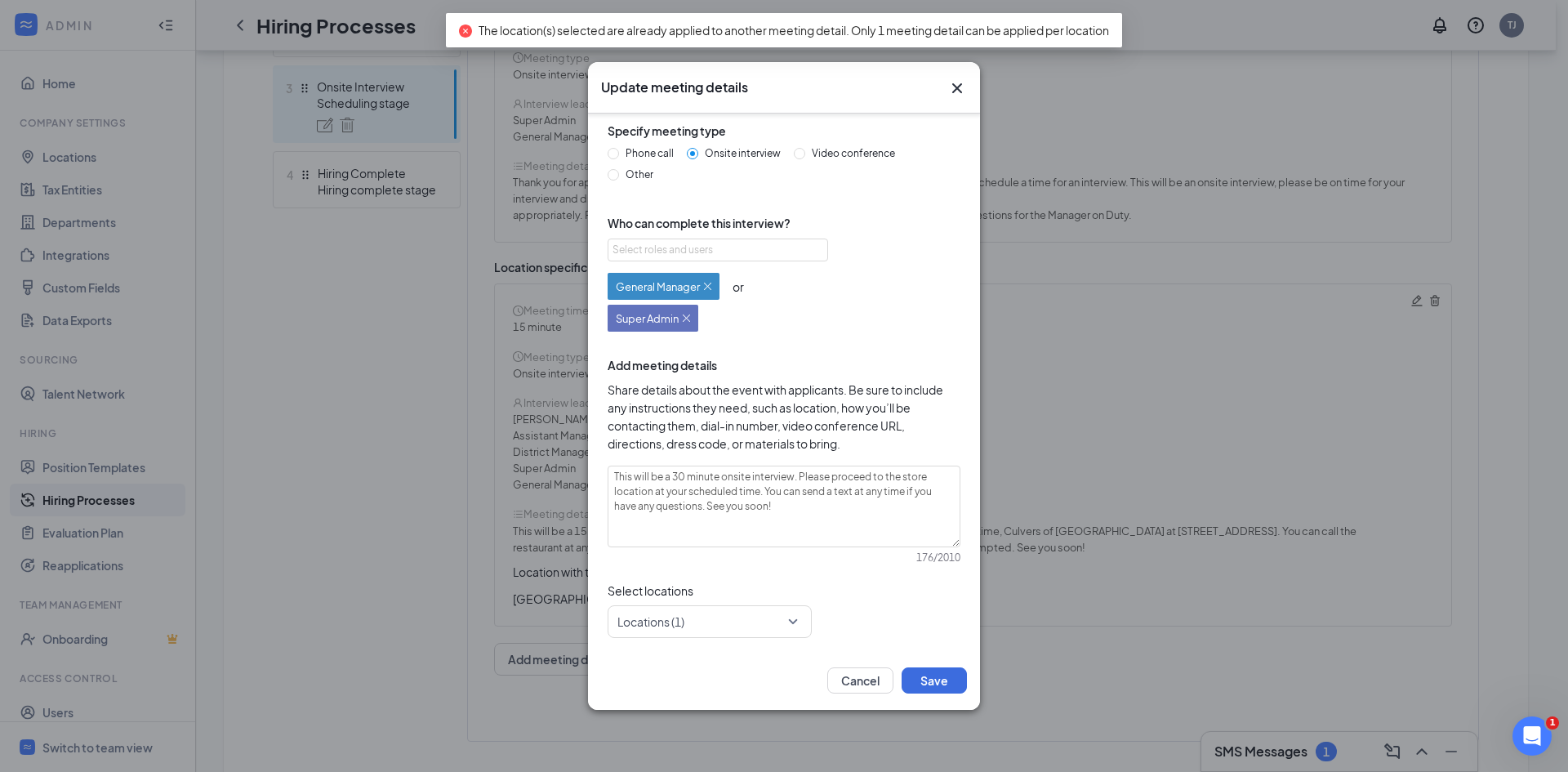
click at [961, 82] on icon "Cross" at bounding box center [957, 88] width 20 height 20
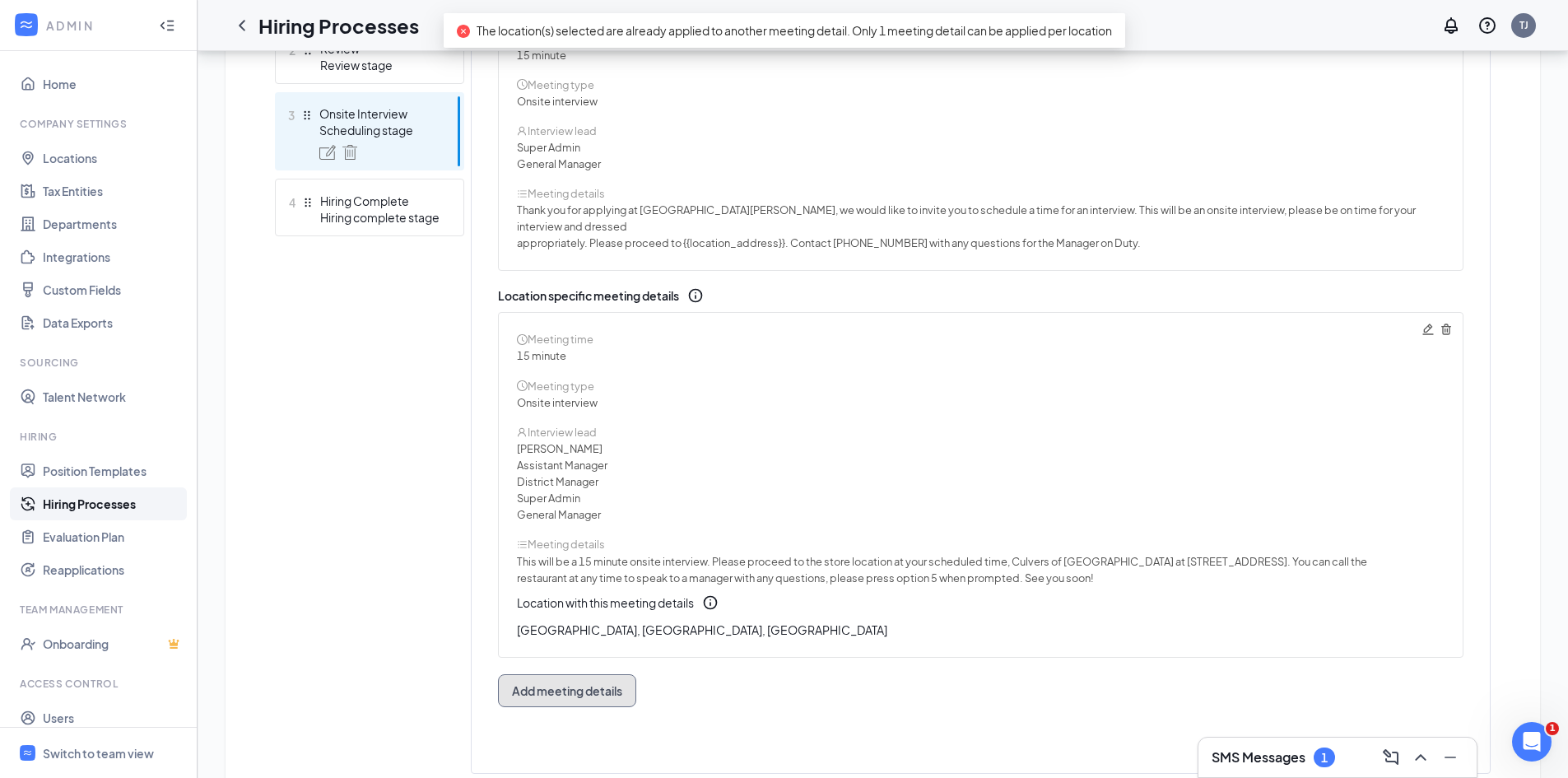
scroll to position [576, 0]
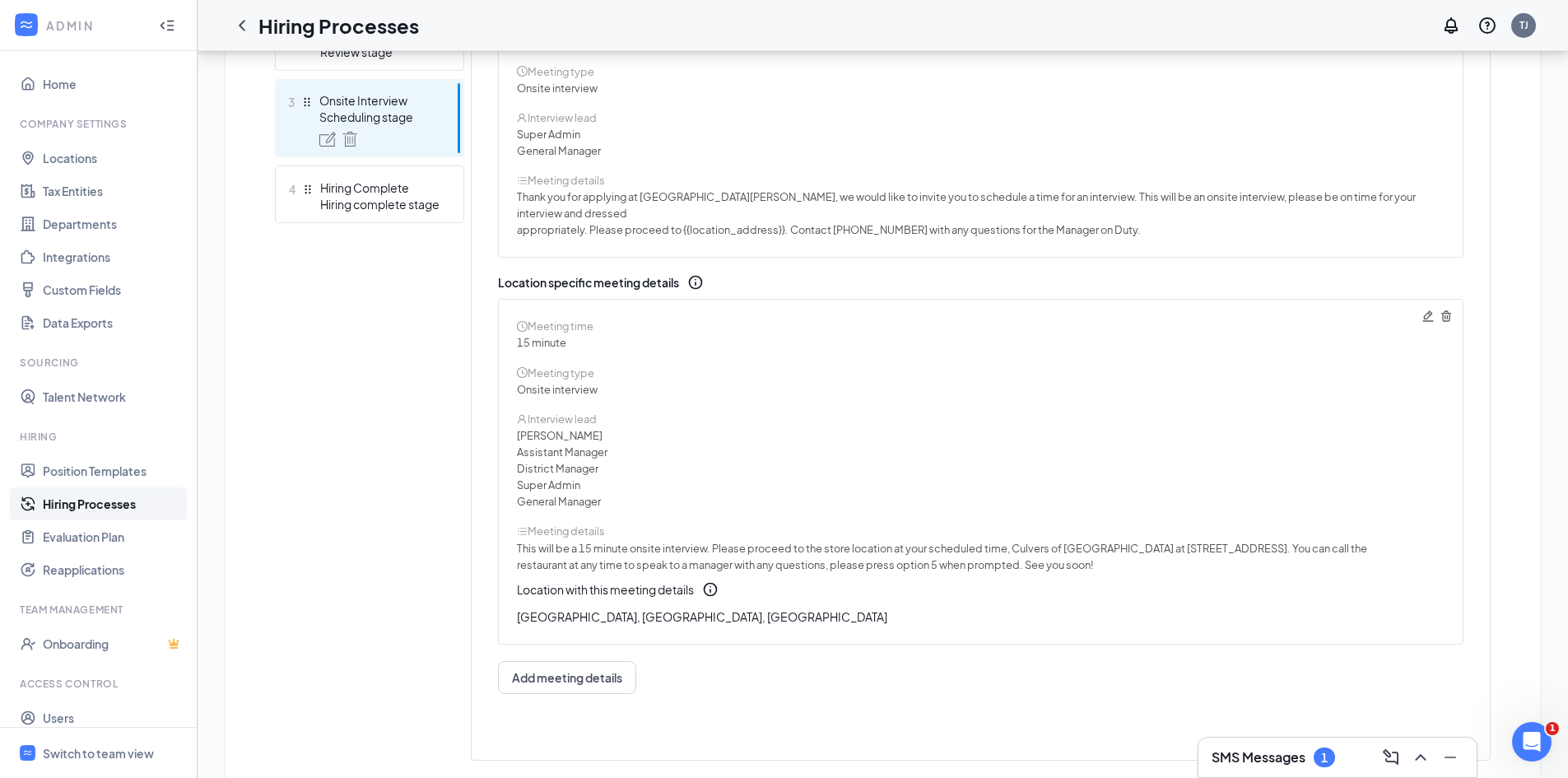
click at [377, 123] on div "Scheduling stage" at bounding box center [379, 117] width 120 height 17
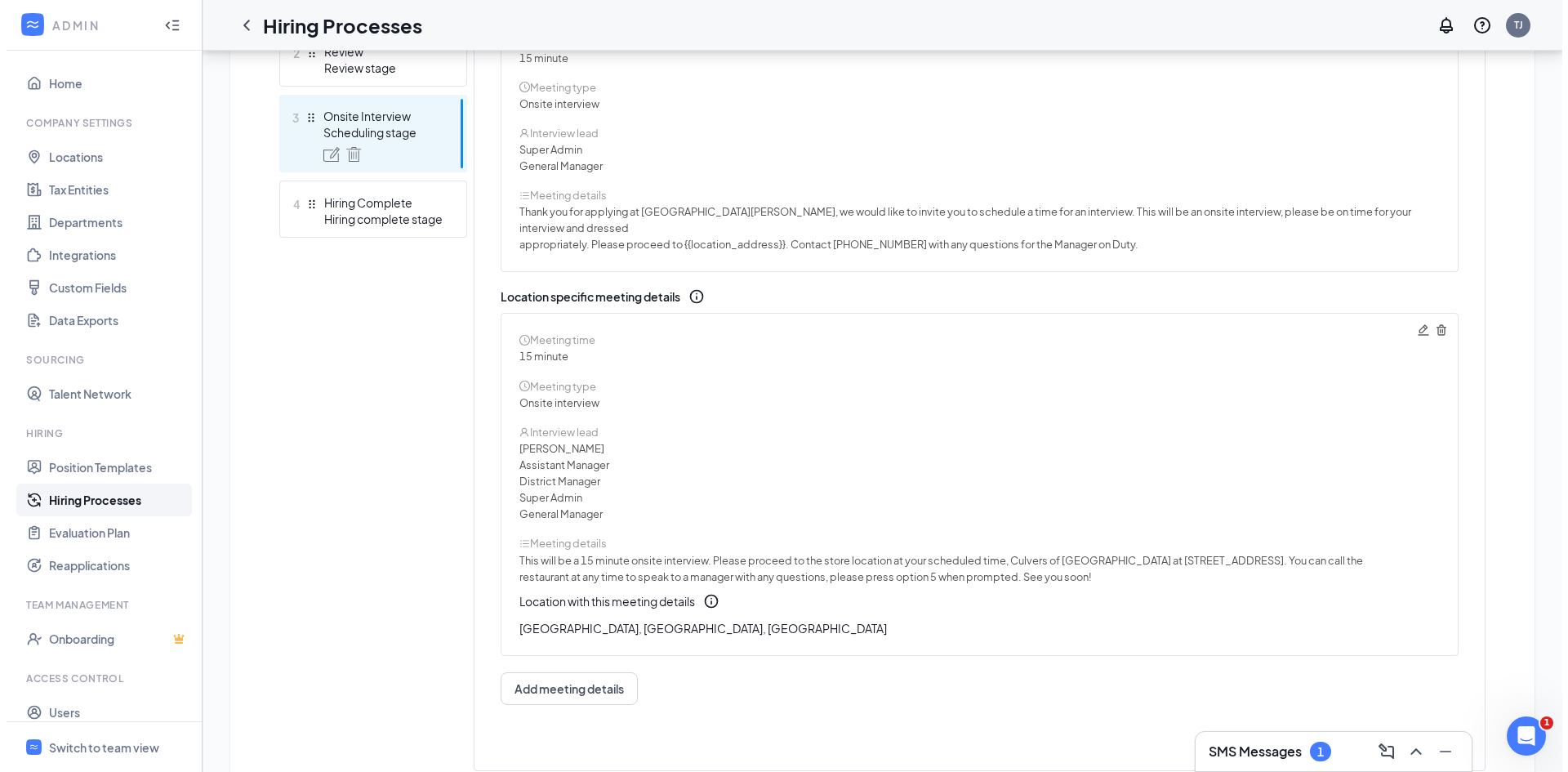
scroll to position [603, 0]
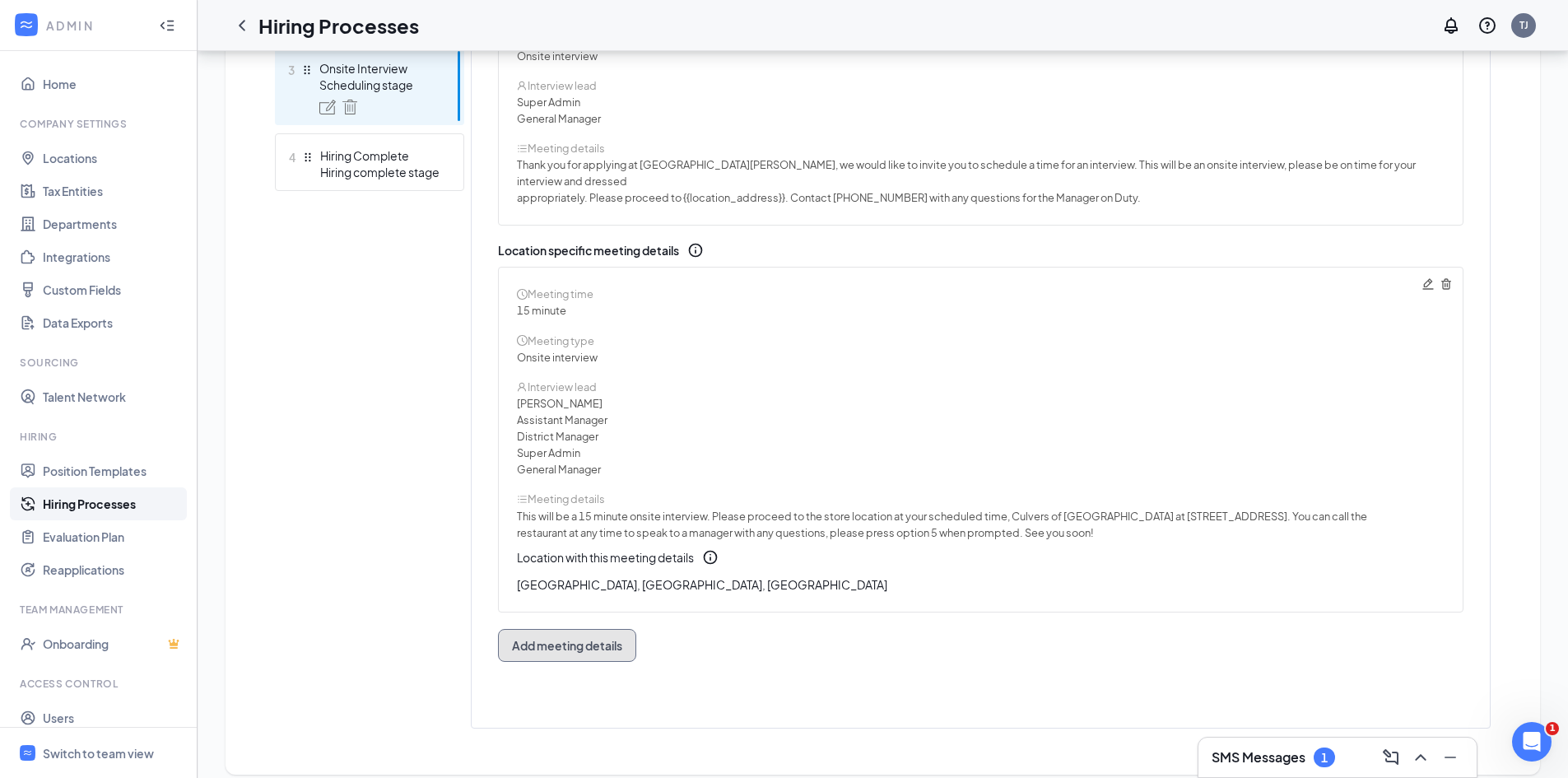
click at [584, 637] on span "Add meeting details" at bounding box center [568, 646] width 111 height 17
radio input "true"
radio input "false"
type textarea "This will be a 30 minute phone interview. We'll give you a call at your schedul…"
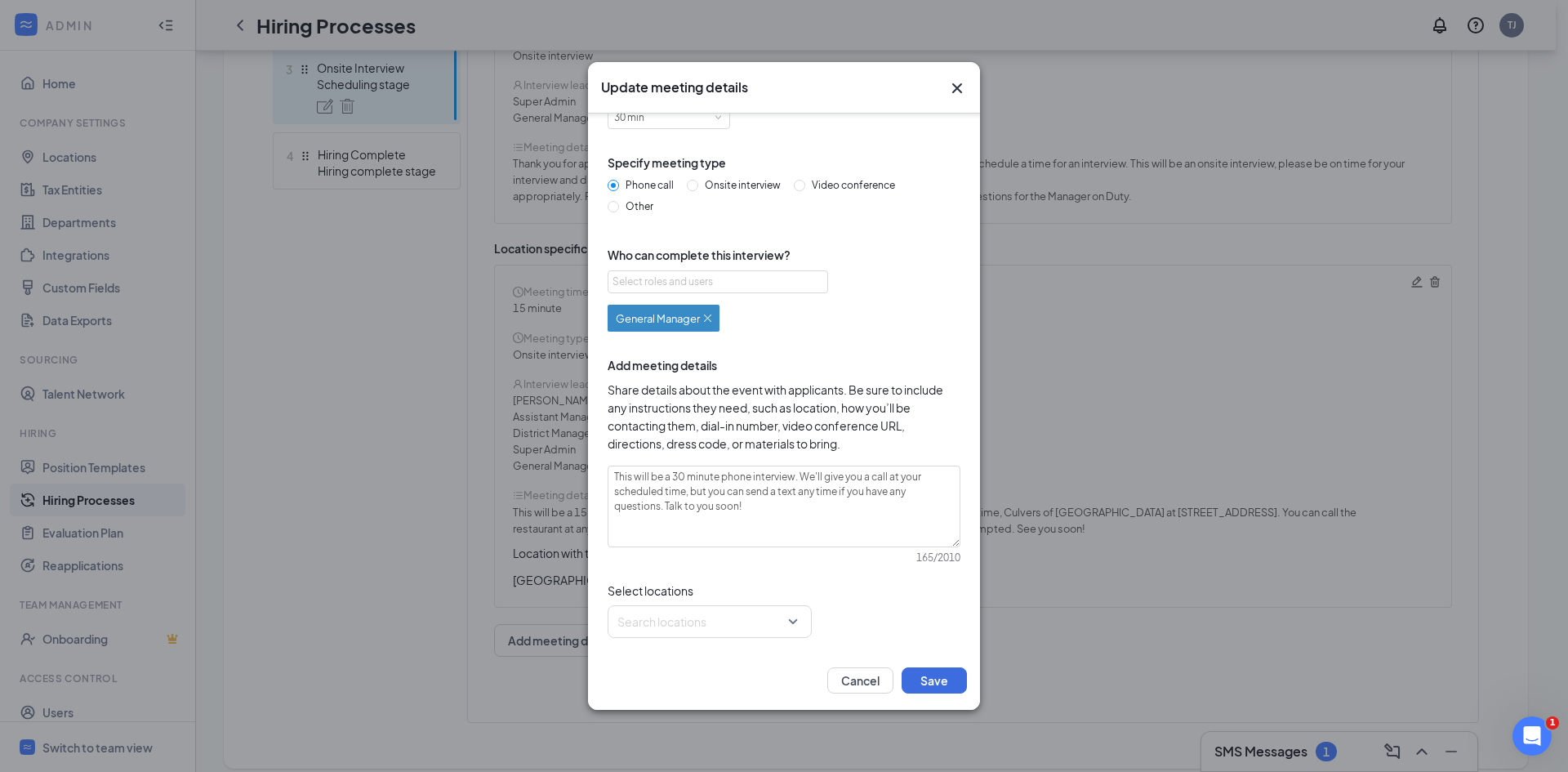
scroll to position [0, 0]
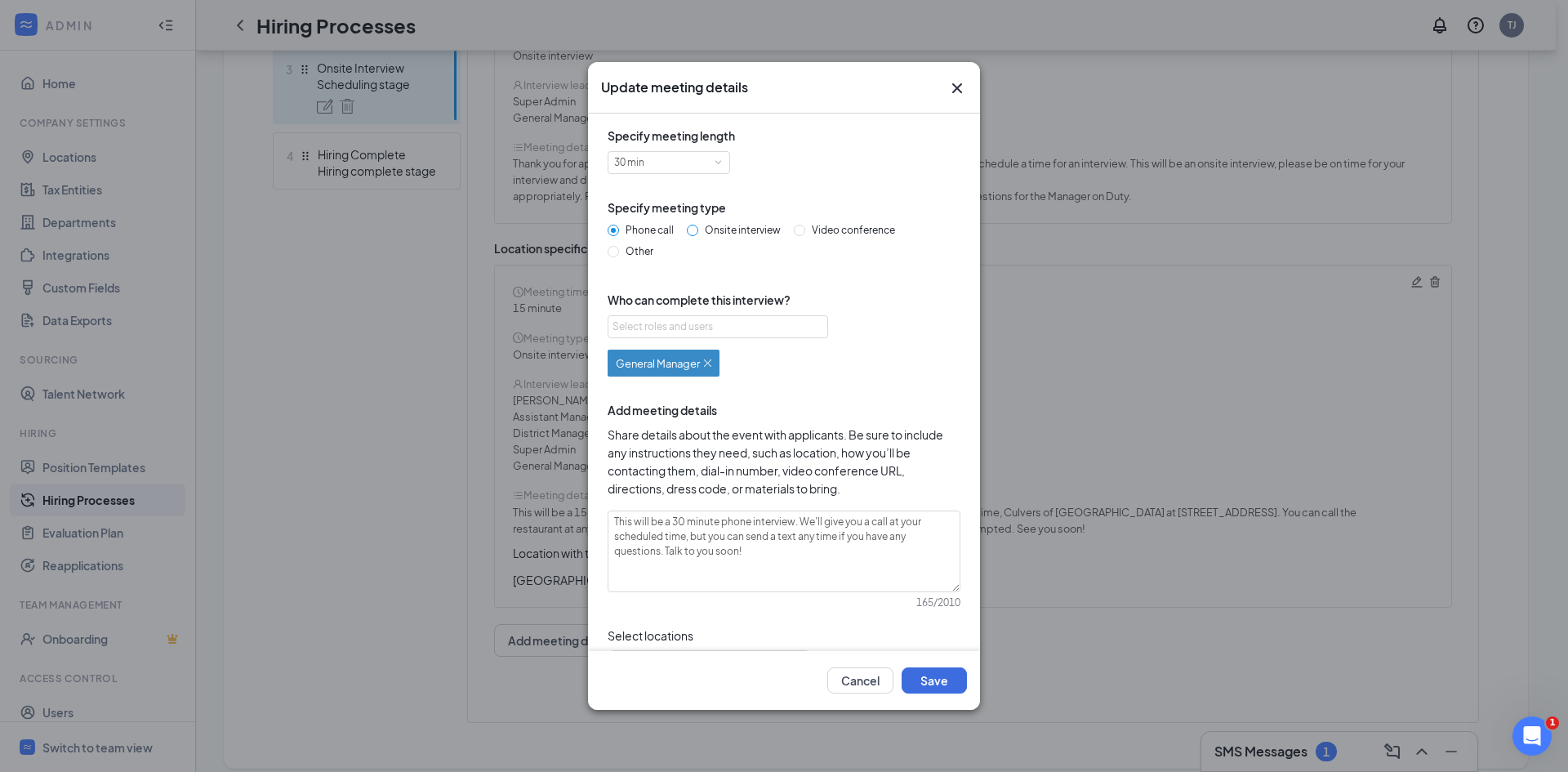
click at [688, 232] on input "Onsite interview" at bounding box center [693, 230] width 12 height 12
radio input "true"
radio input "false"
type textarea "This will be a 30 minute onsite interview. Please proceed to the store location…"
click at [947, 671] on button "Save" at bounding box center [934, 680] width 66 height 26
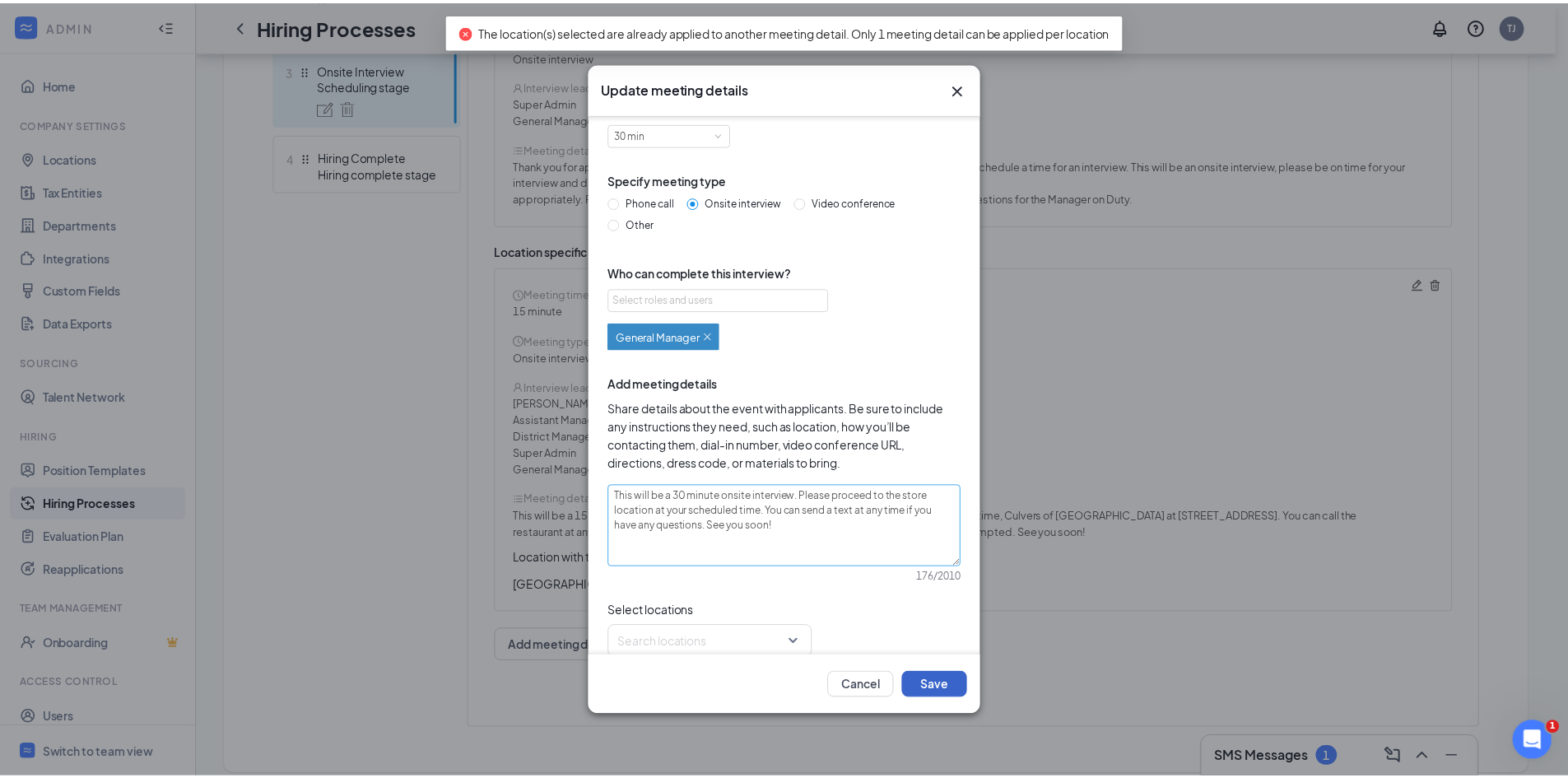
scroll to position [45, 0]
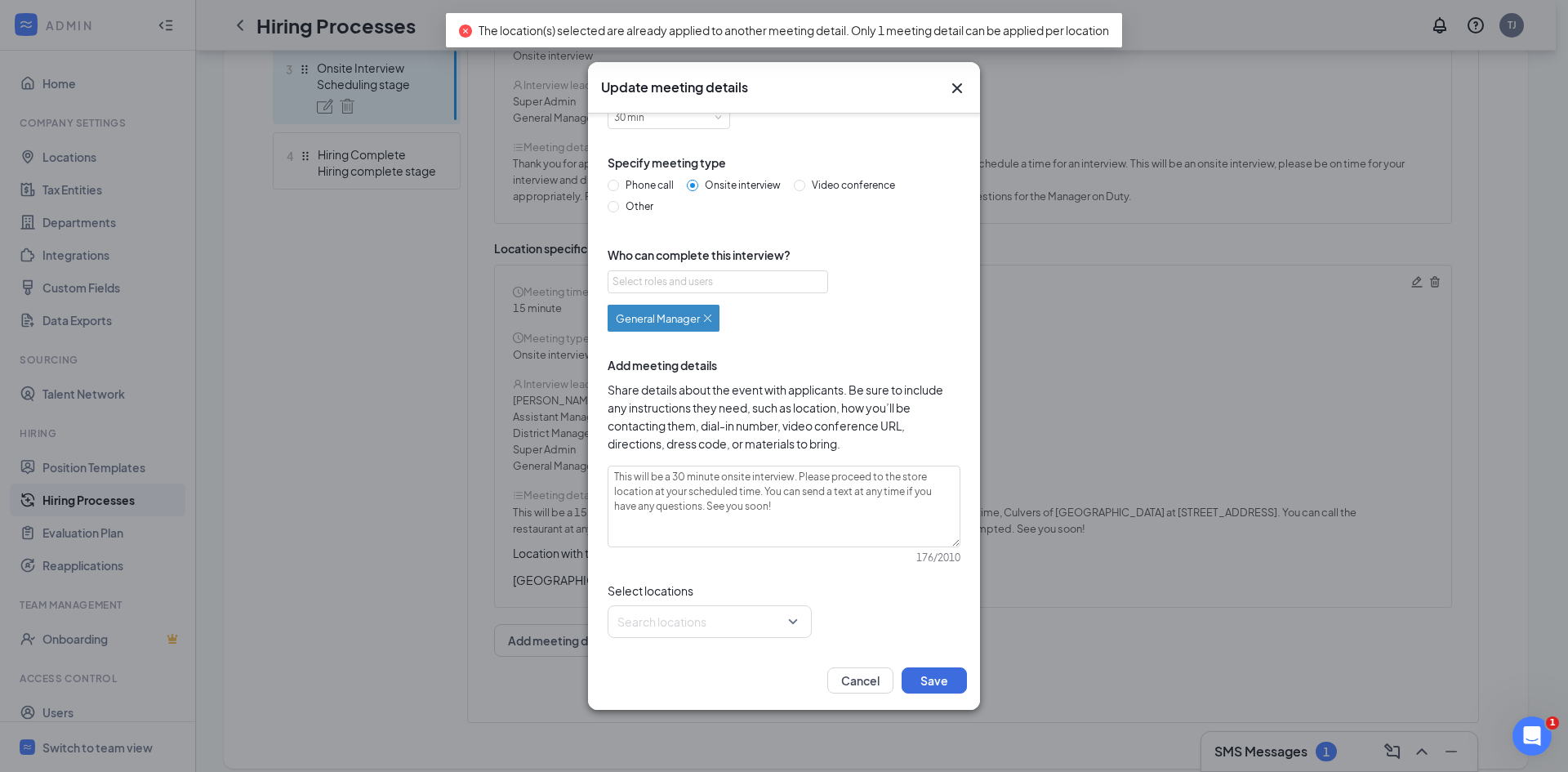
click at [959, 87] on icon "Cross" at bounding box center [957, 88] width 20 height 20
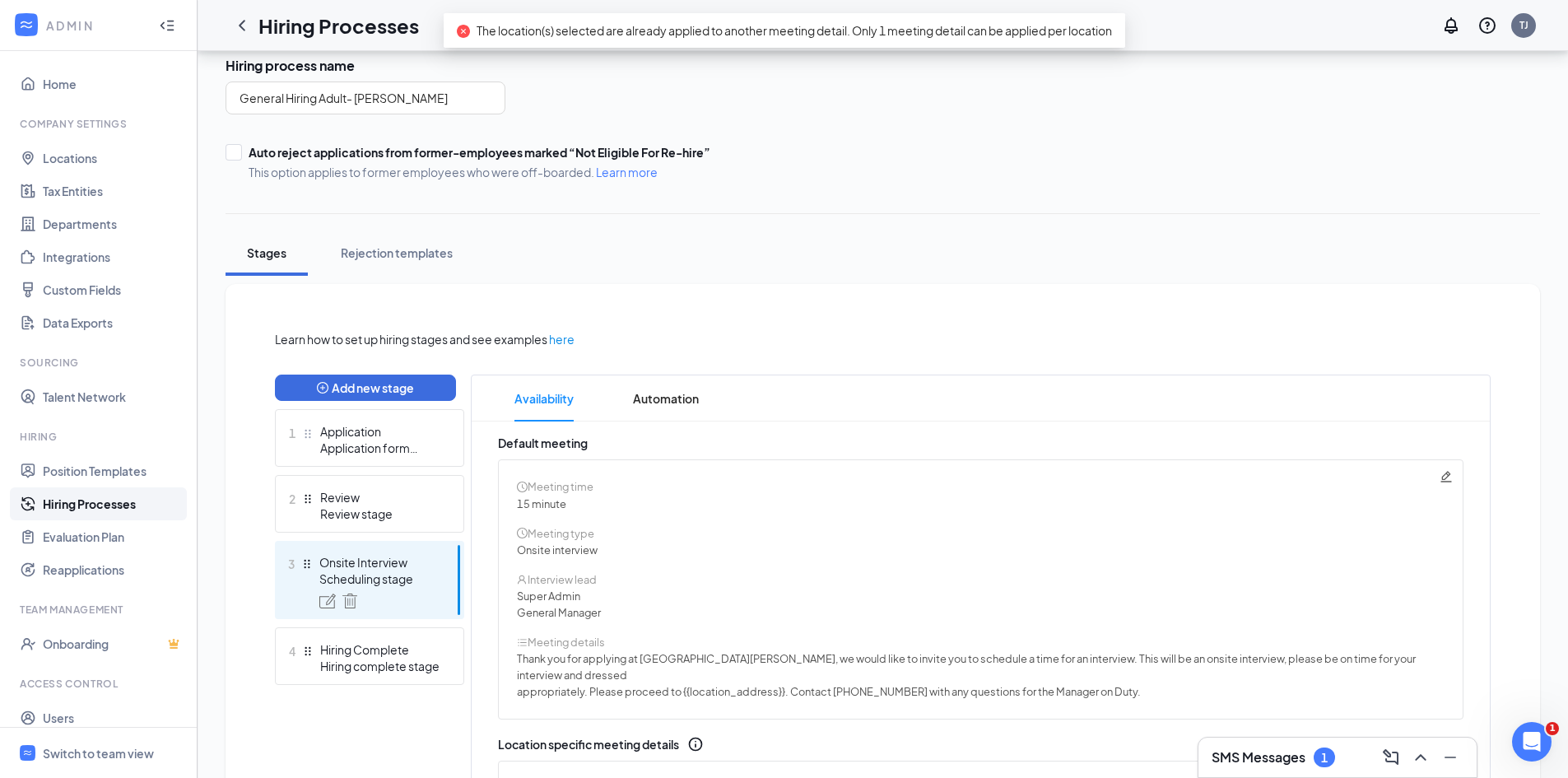
scroll to position [0, 0]
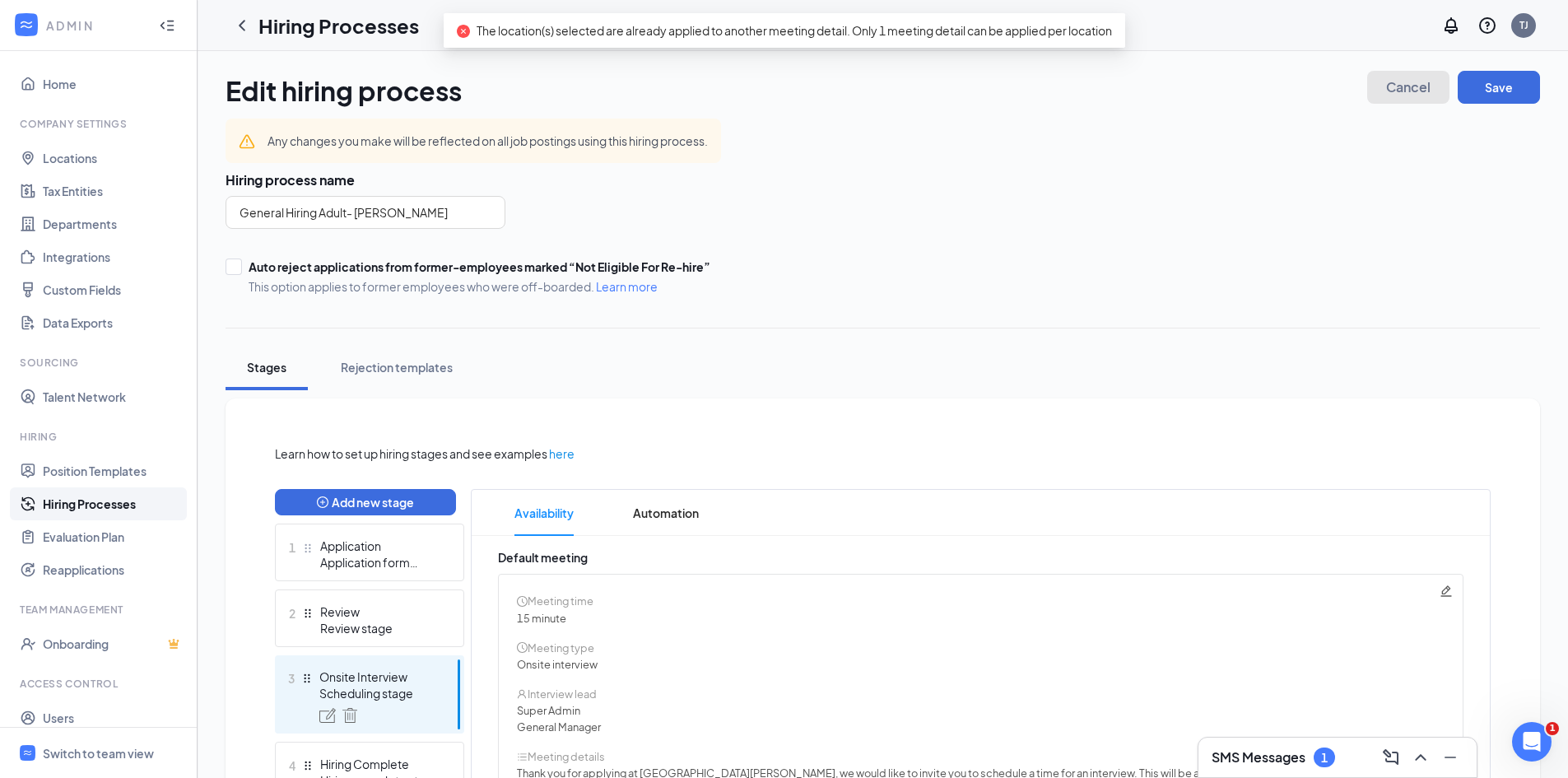
click at [1386, 83] on span "Cancel" at bounding box center [1408, 87] width 44 height 12
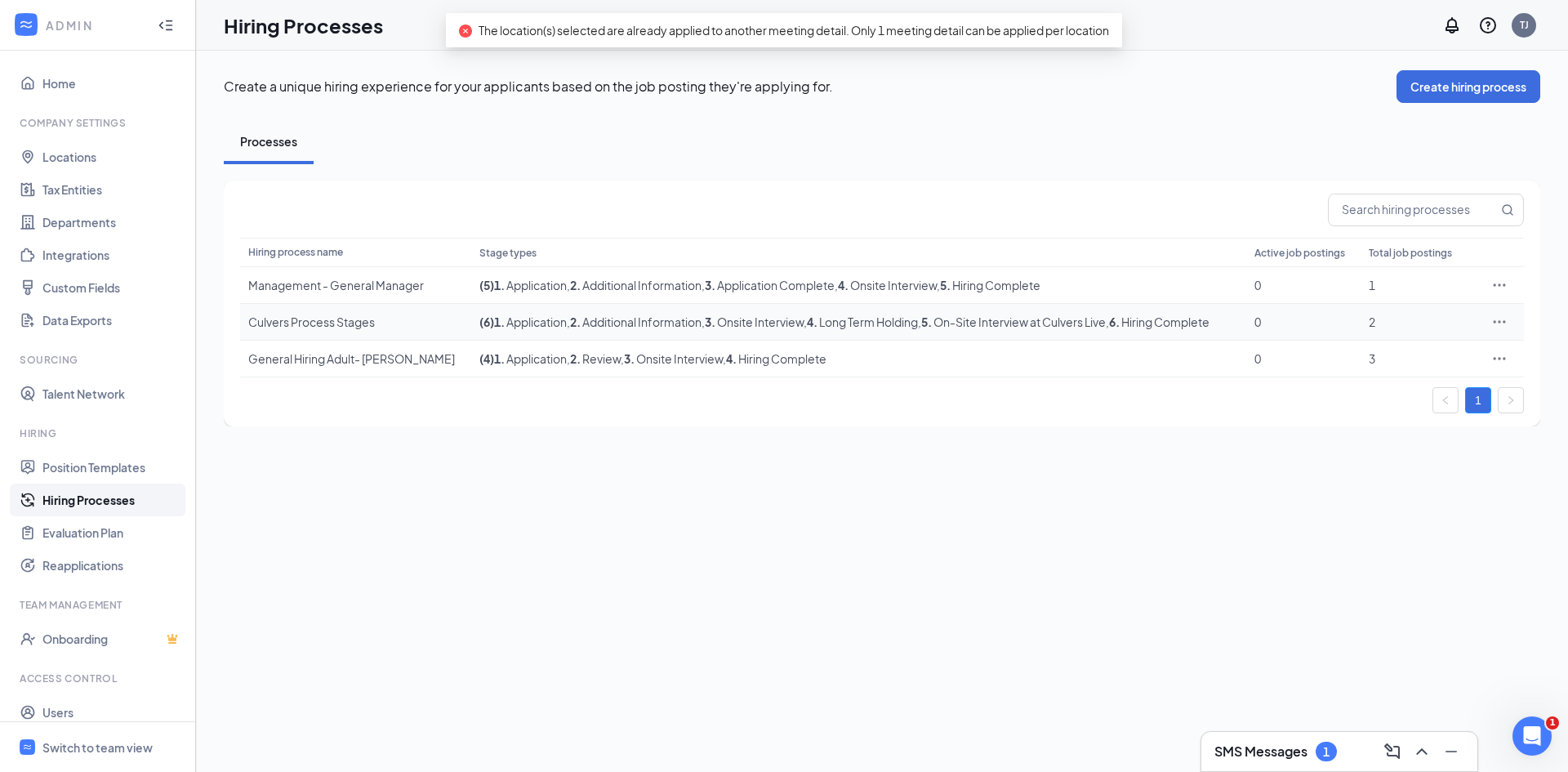
click at [1492, 320] on icon "Ellipses" at bounding box center [1499, 322] width 17 height 17
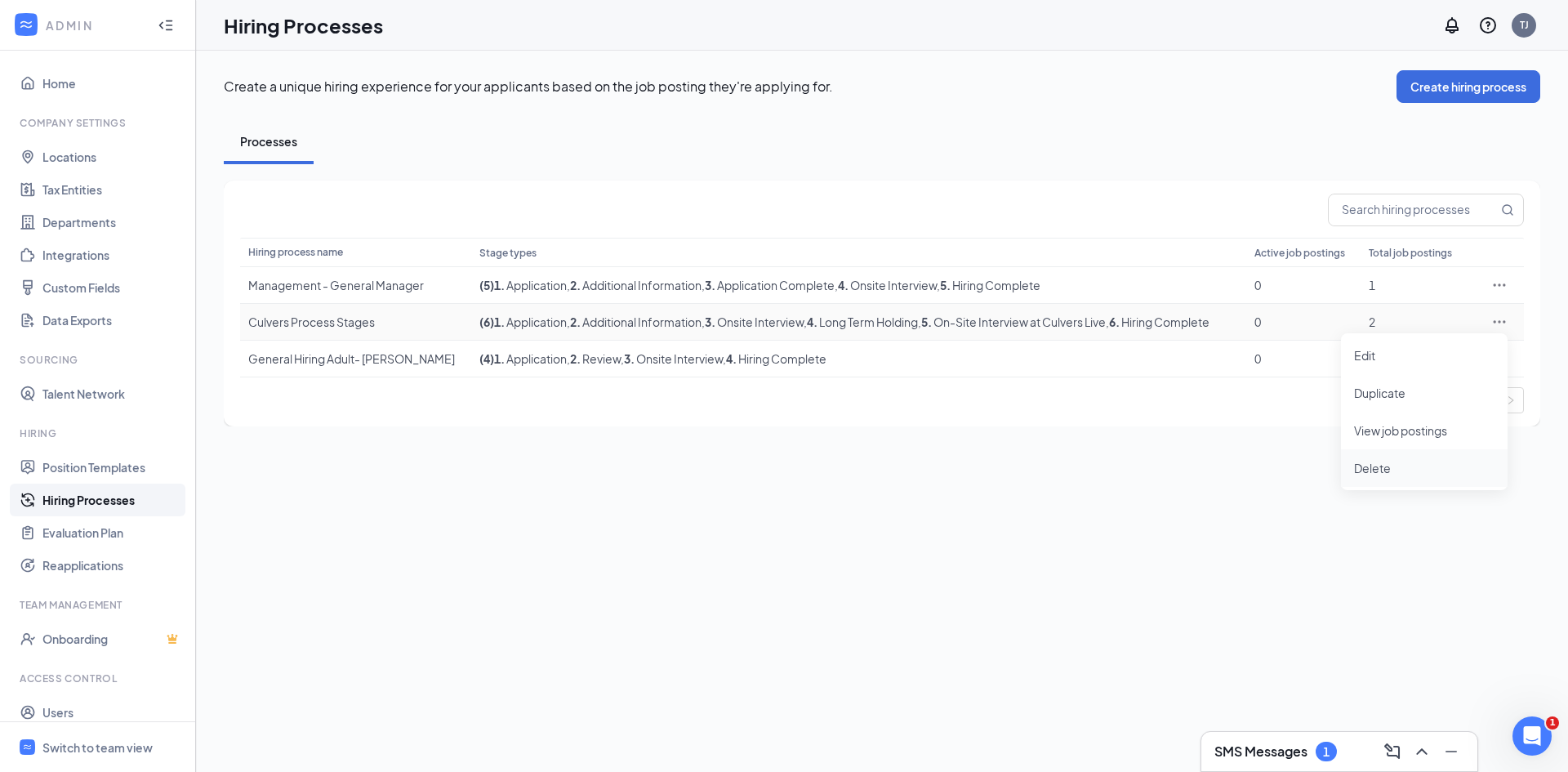
click at [1391, 474] on span "Delete" at bounding box center [1424, 468] width 141 height 18
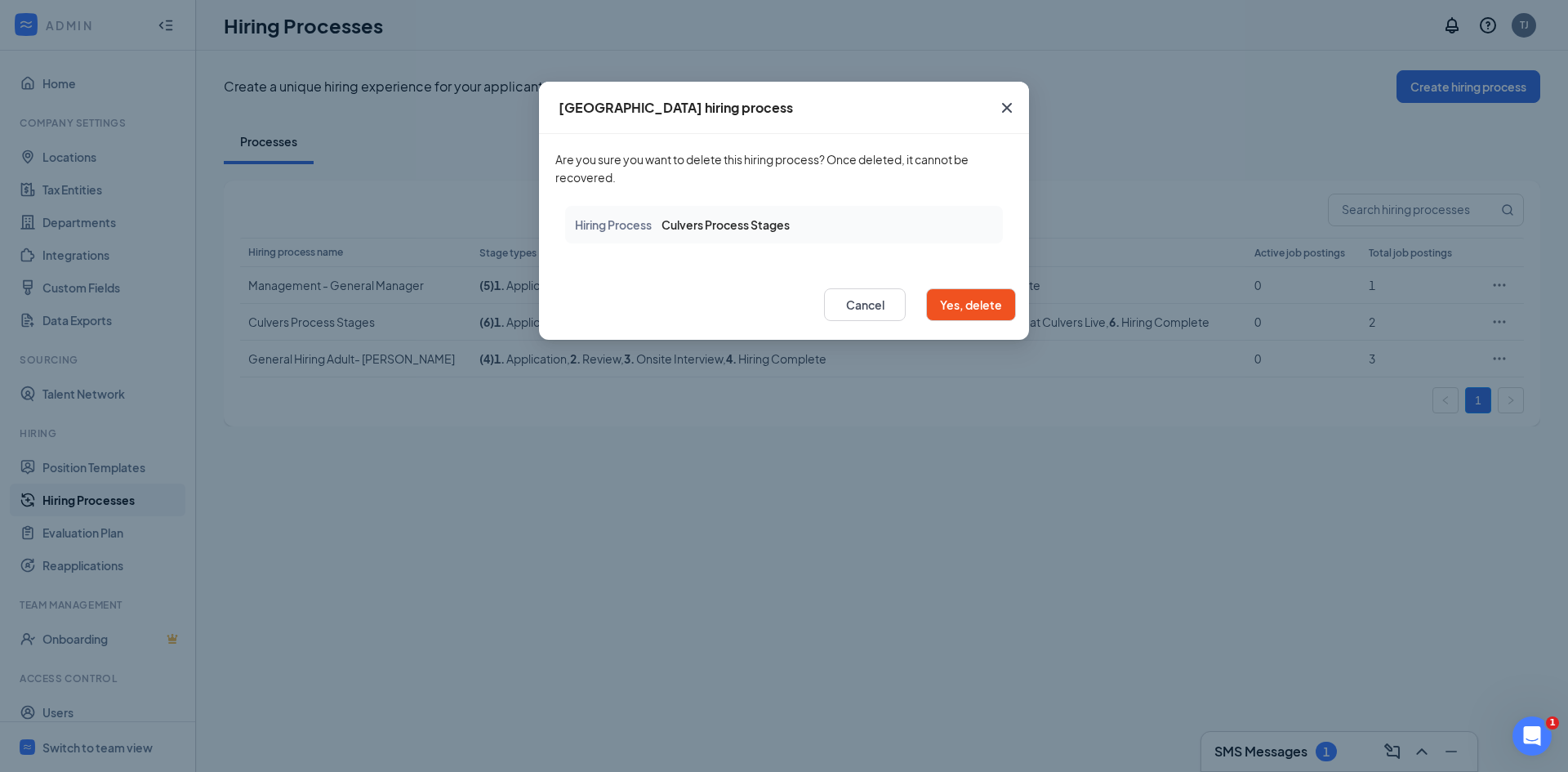
click at [1005, 114] on icon "Cross" at bounding box center [1007, 108] width 20 height 20
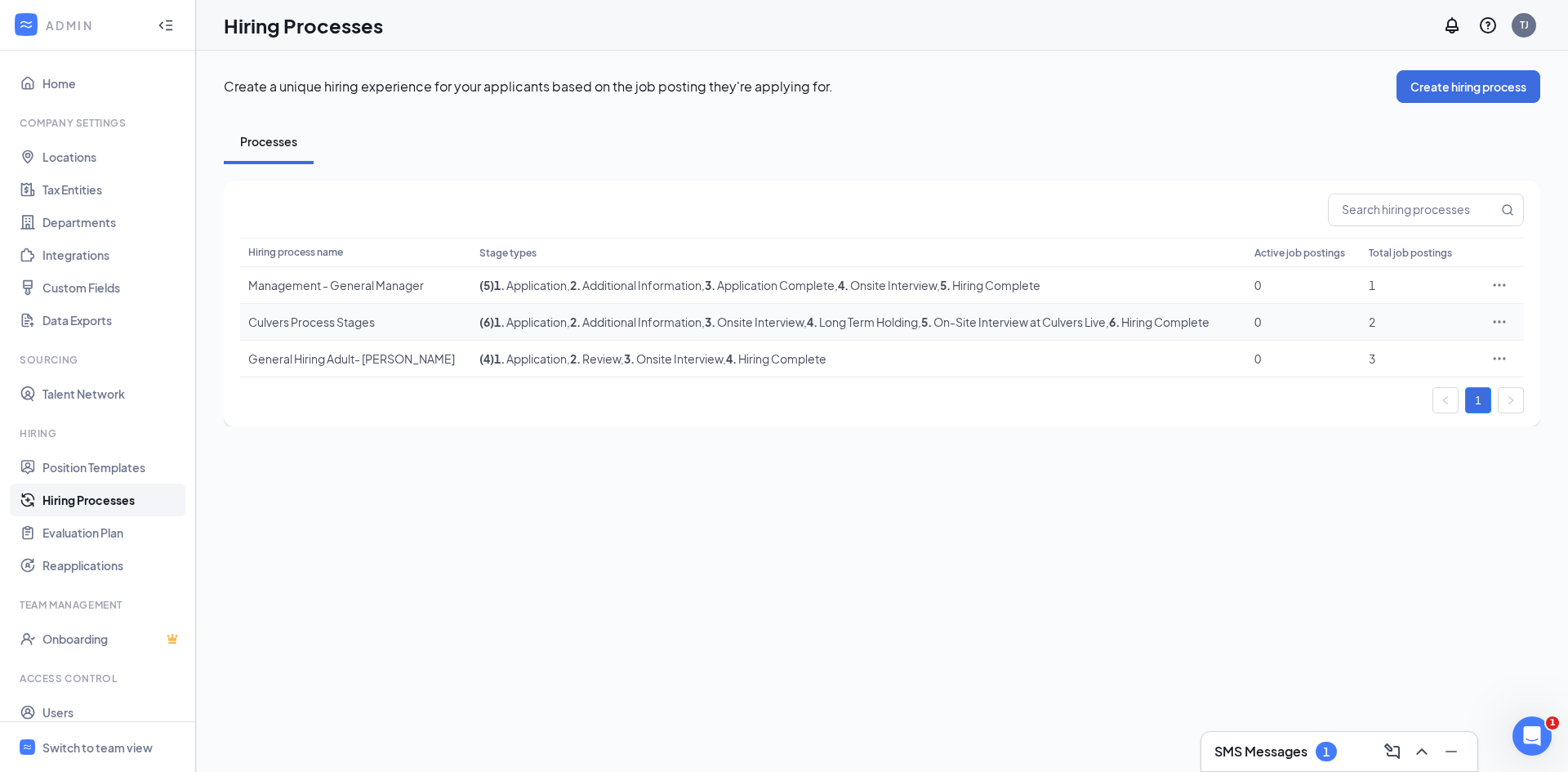
click at [1500, 320] on icon "Ellipses" at bounding box center [1499, 322] width 17 height 17
click at [1398, 365] on li "Edit" at bounding box center [1424, 354] width 166 height 37
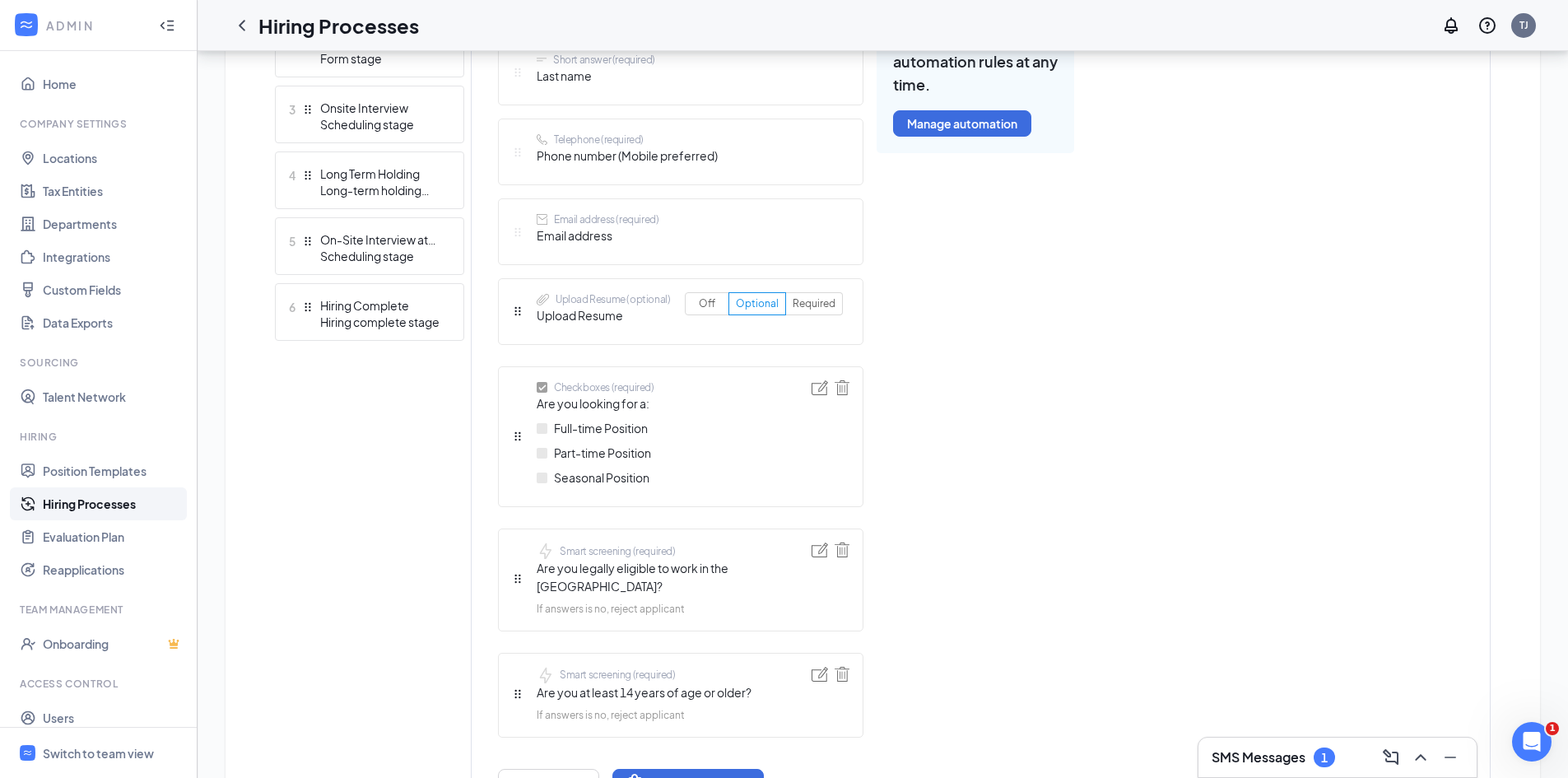
scroll to position [658, 0]
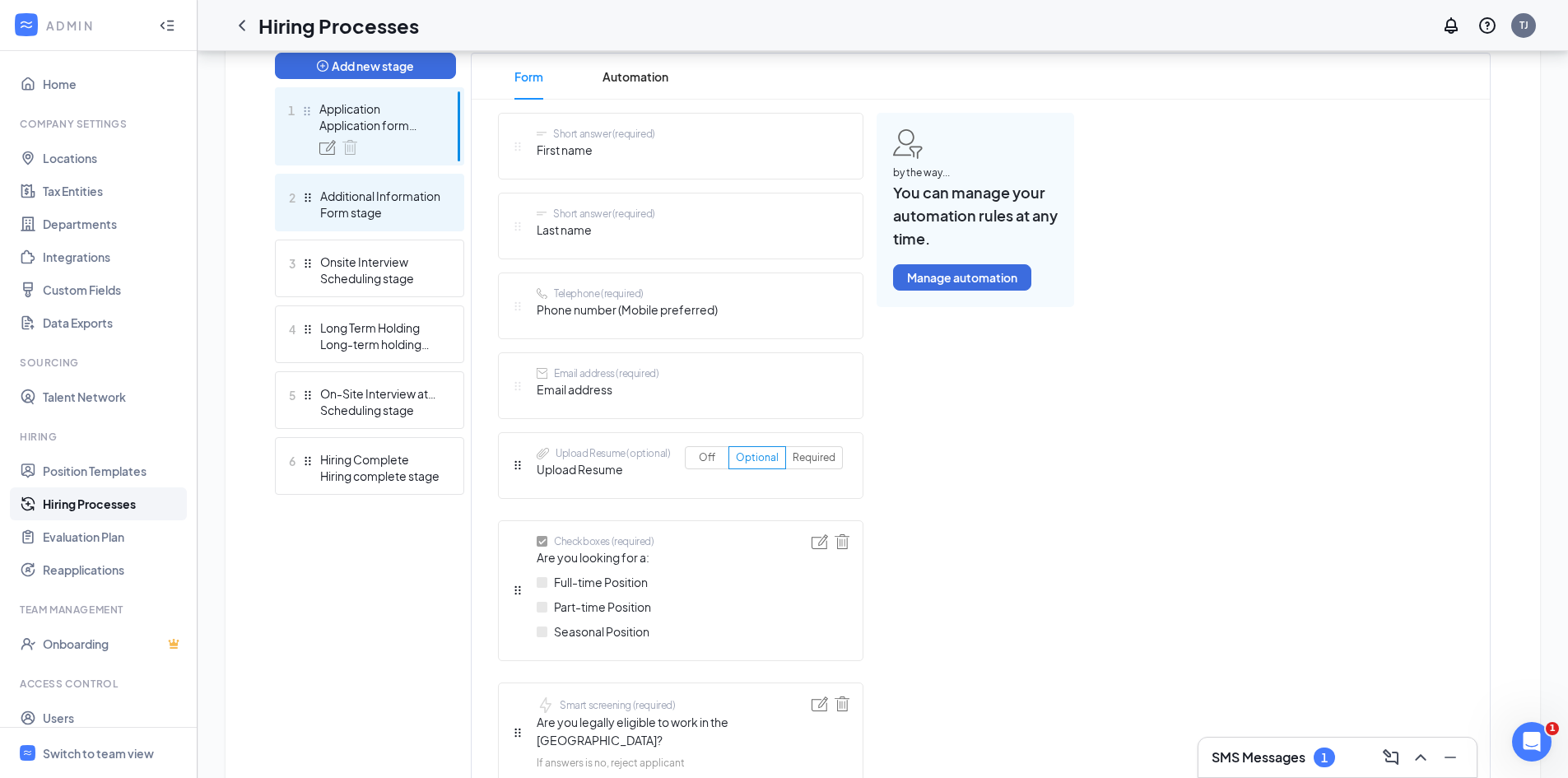
click at [351, 200] on div "Additional Information" at bounding box center [380, 196] width 120 height 17
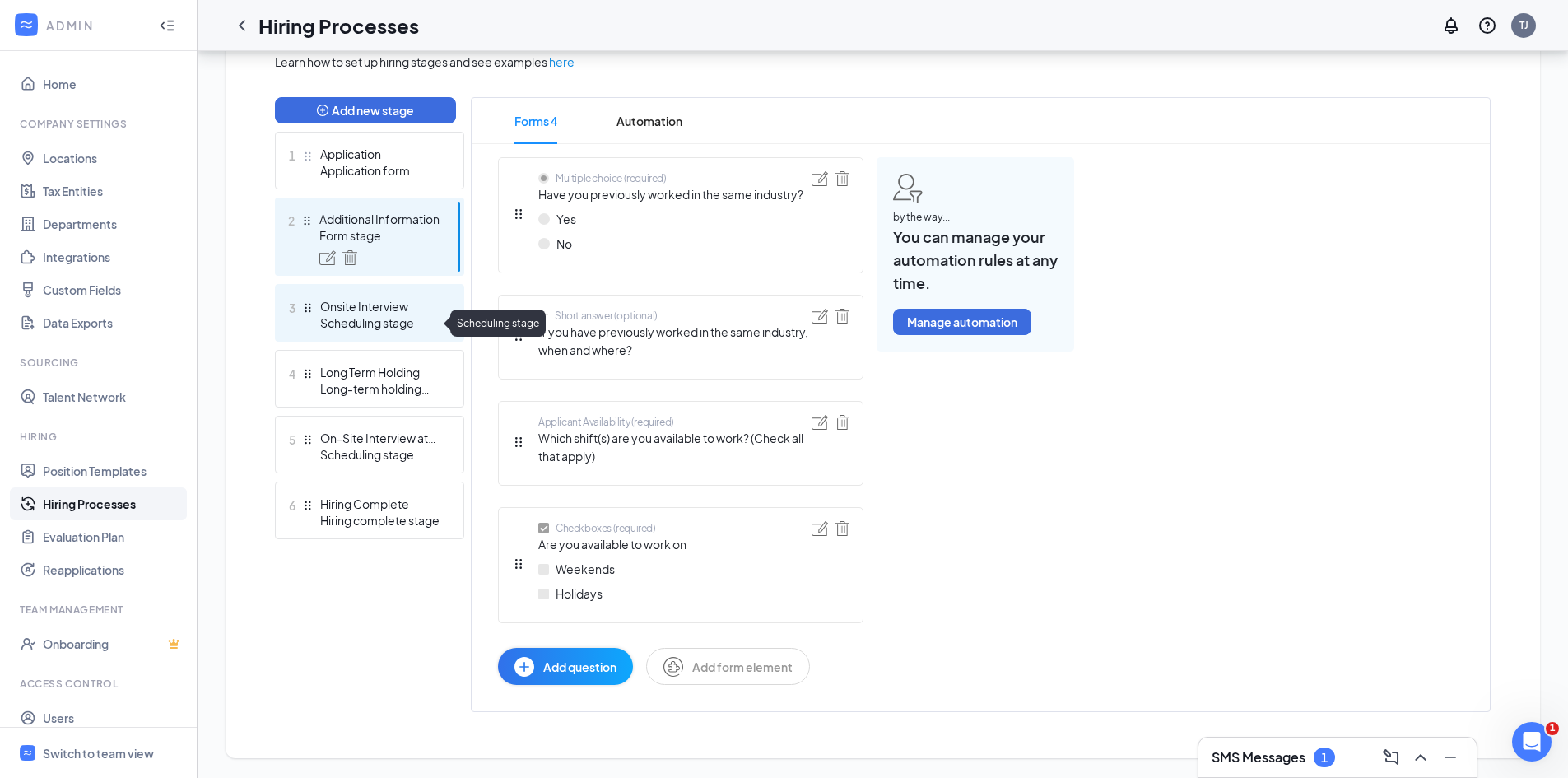
click at [360, 318] on div "Scheduling stage" at bounding box center [380, 323] width 120 height 17
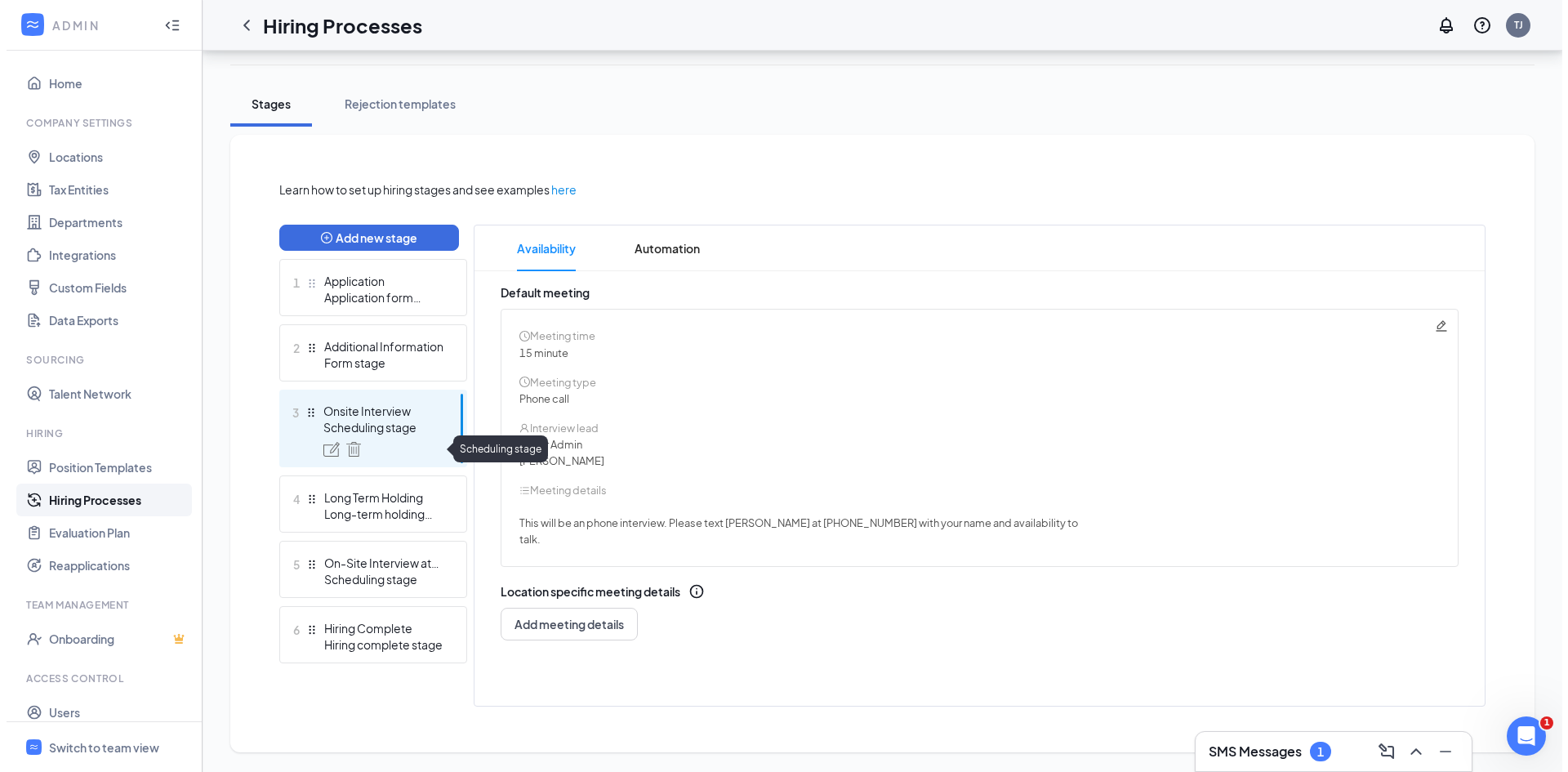
scroll to position [260, 0]
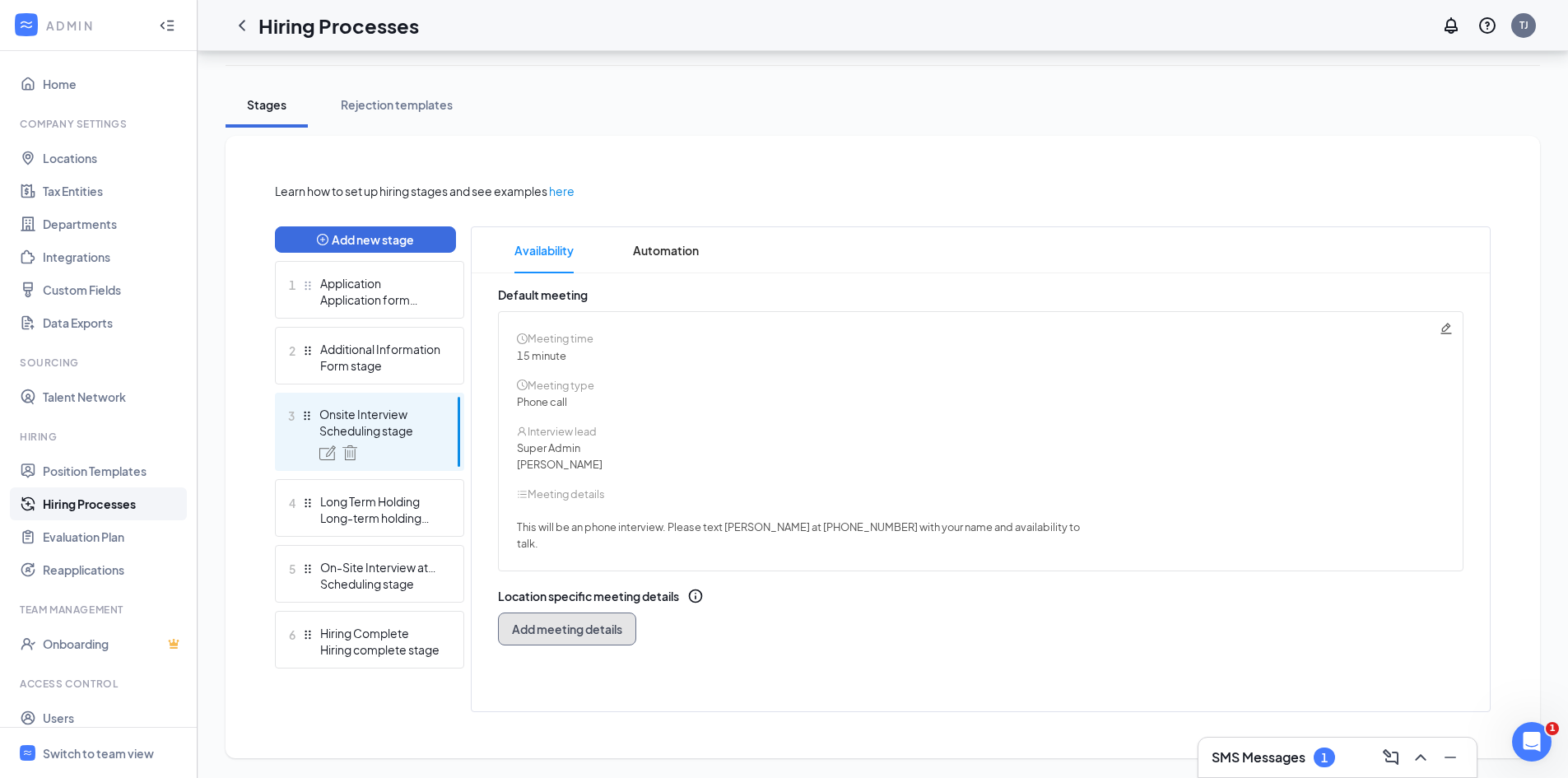
click at [584, 631] on span "Add meeting details" at bounding box center [568, 629] width 111 height 17
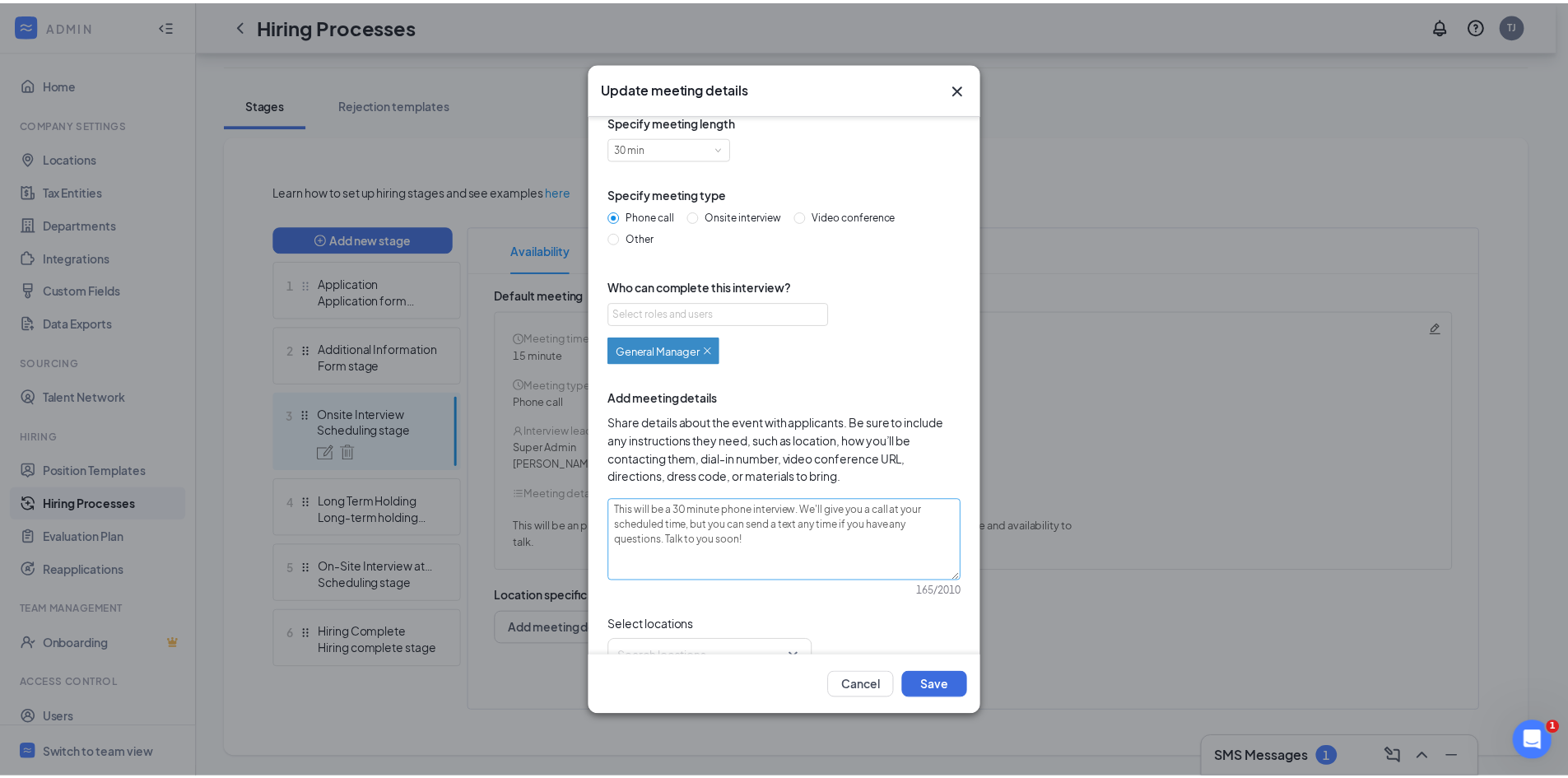
scroll to position [0, 0]
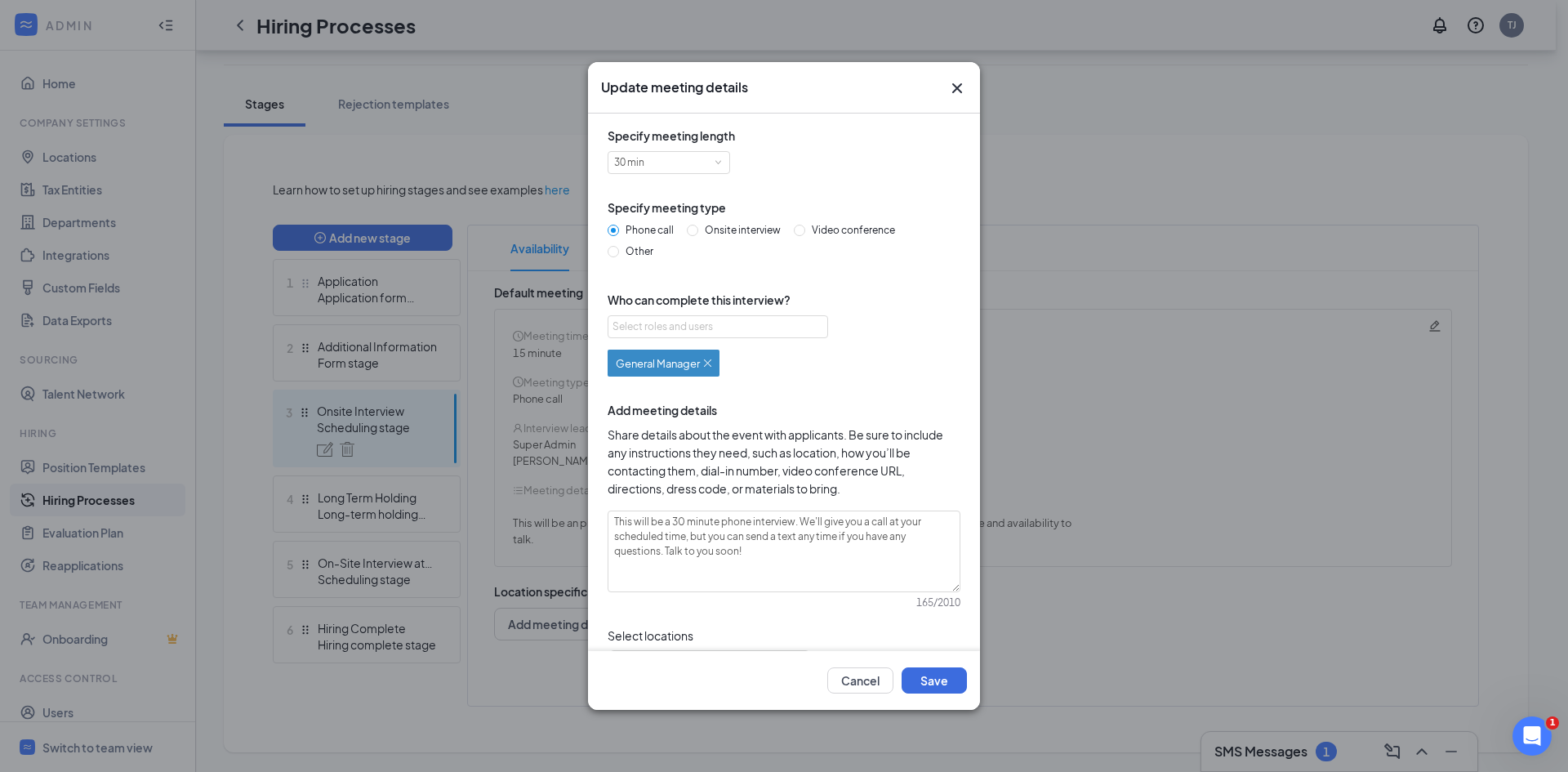
click at [960, 83] on icon "Cross" at bounding box center [957, 88] width 20 height 20
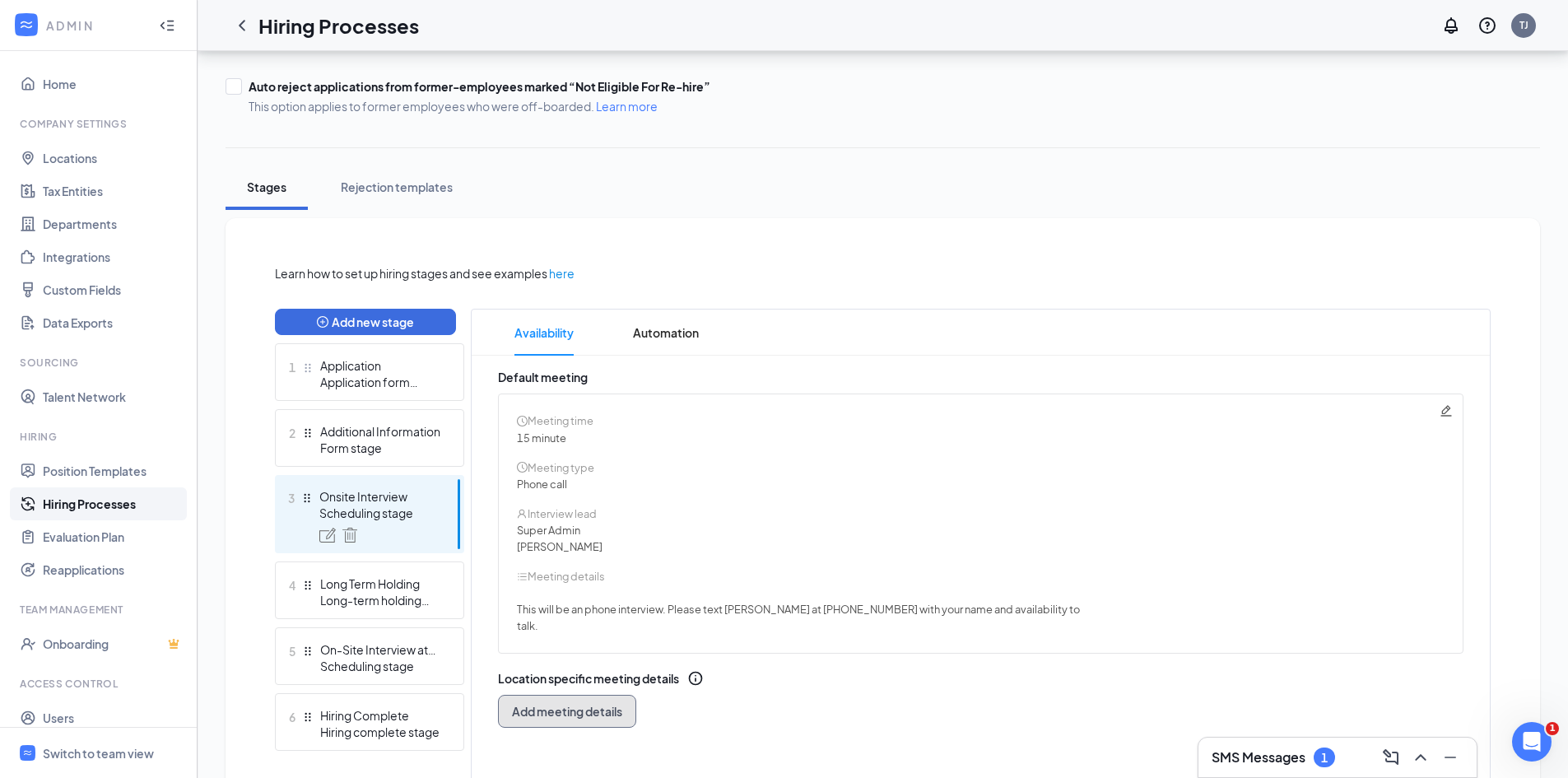
scroll to position [16, 0]
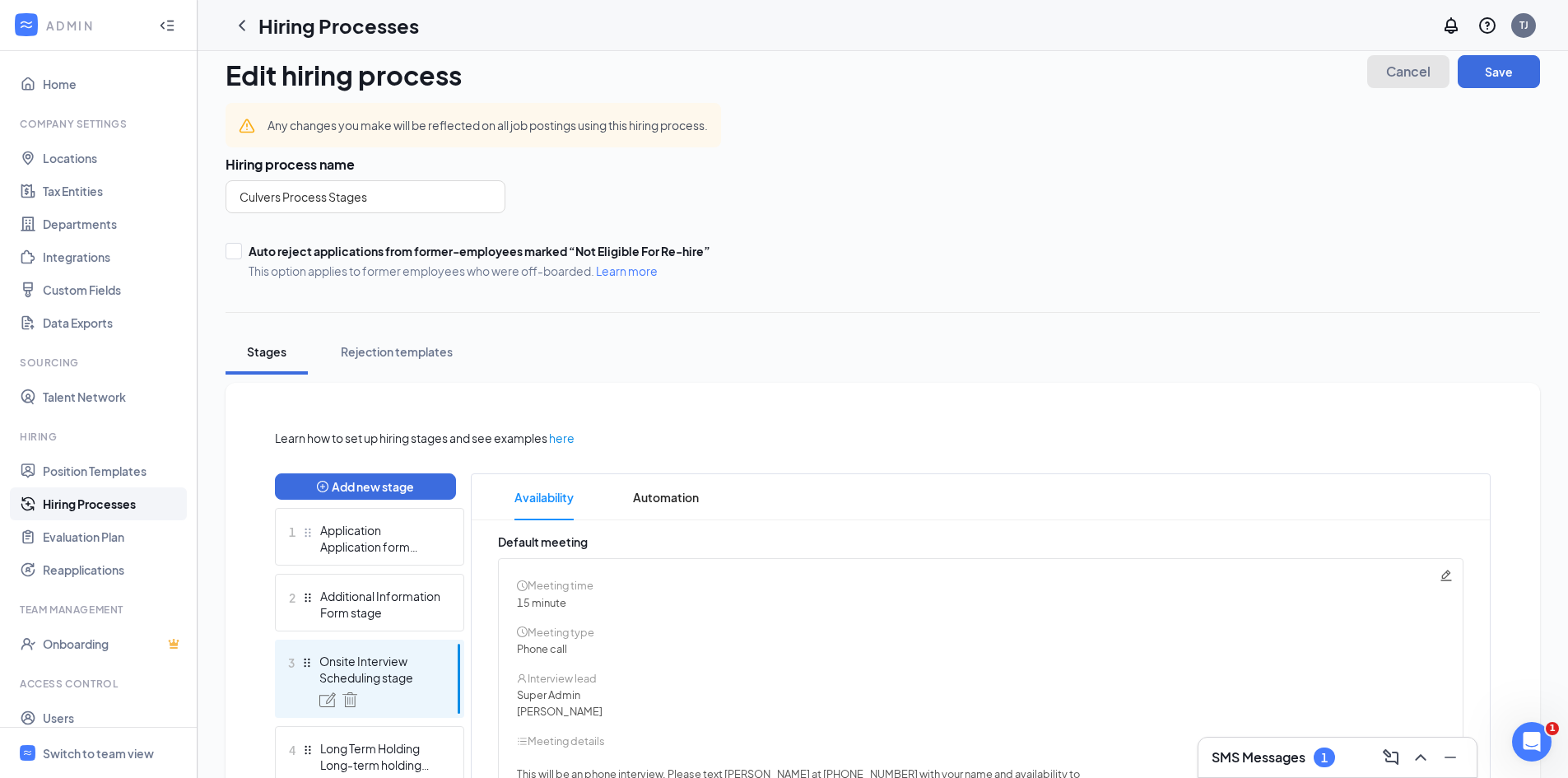
click at [1387, 71] on span "Cancel" at bounding box center [1408, 72] width 44 height 12
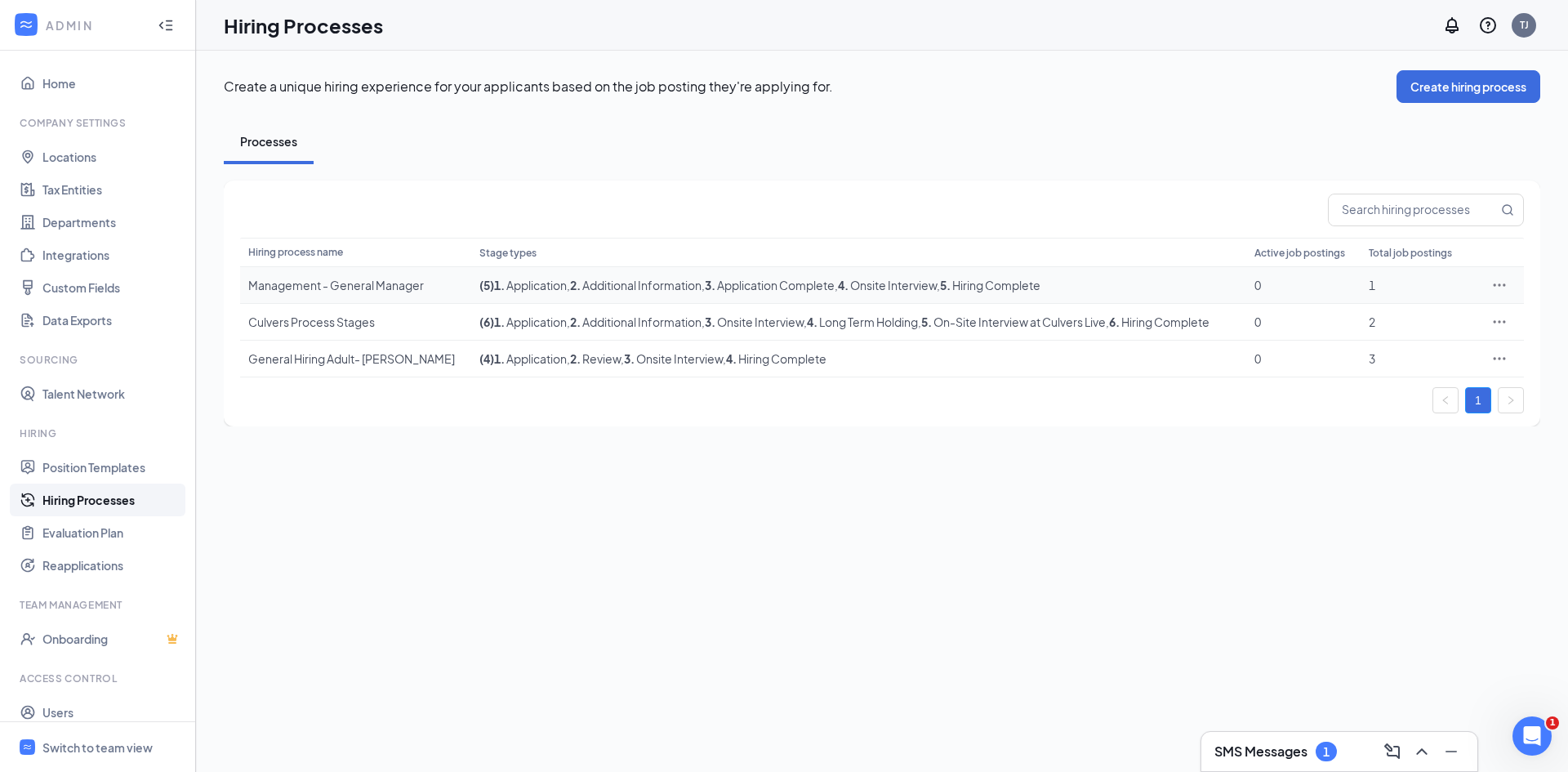
click at [407, 283] on div "Management - General Manager" at bounding box center [355, 285] width 215 height 17
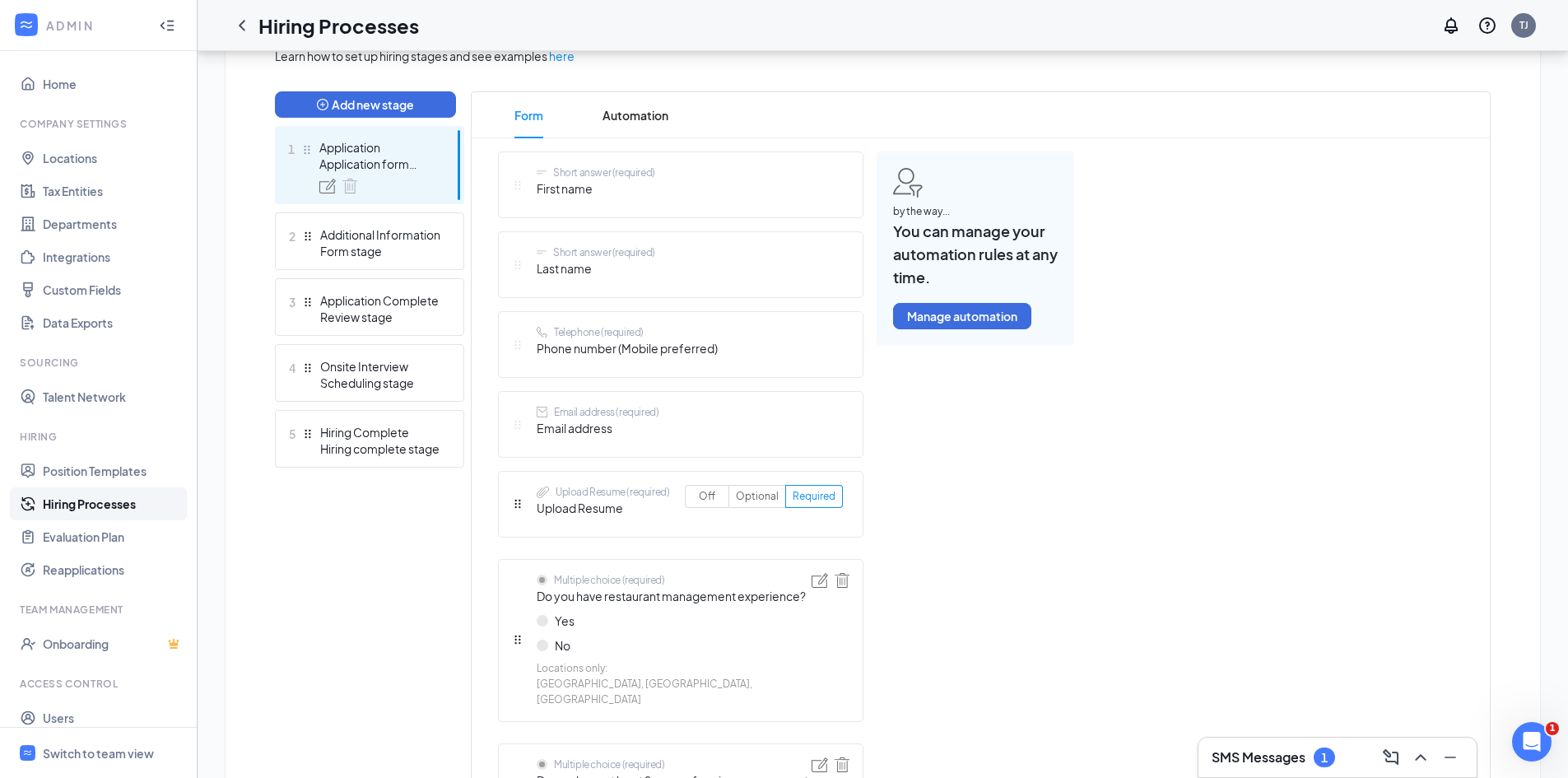
scroll to position [381, 0]
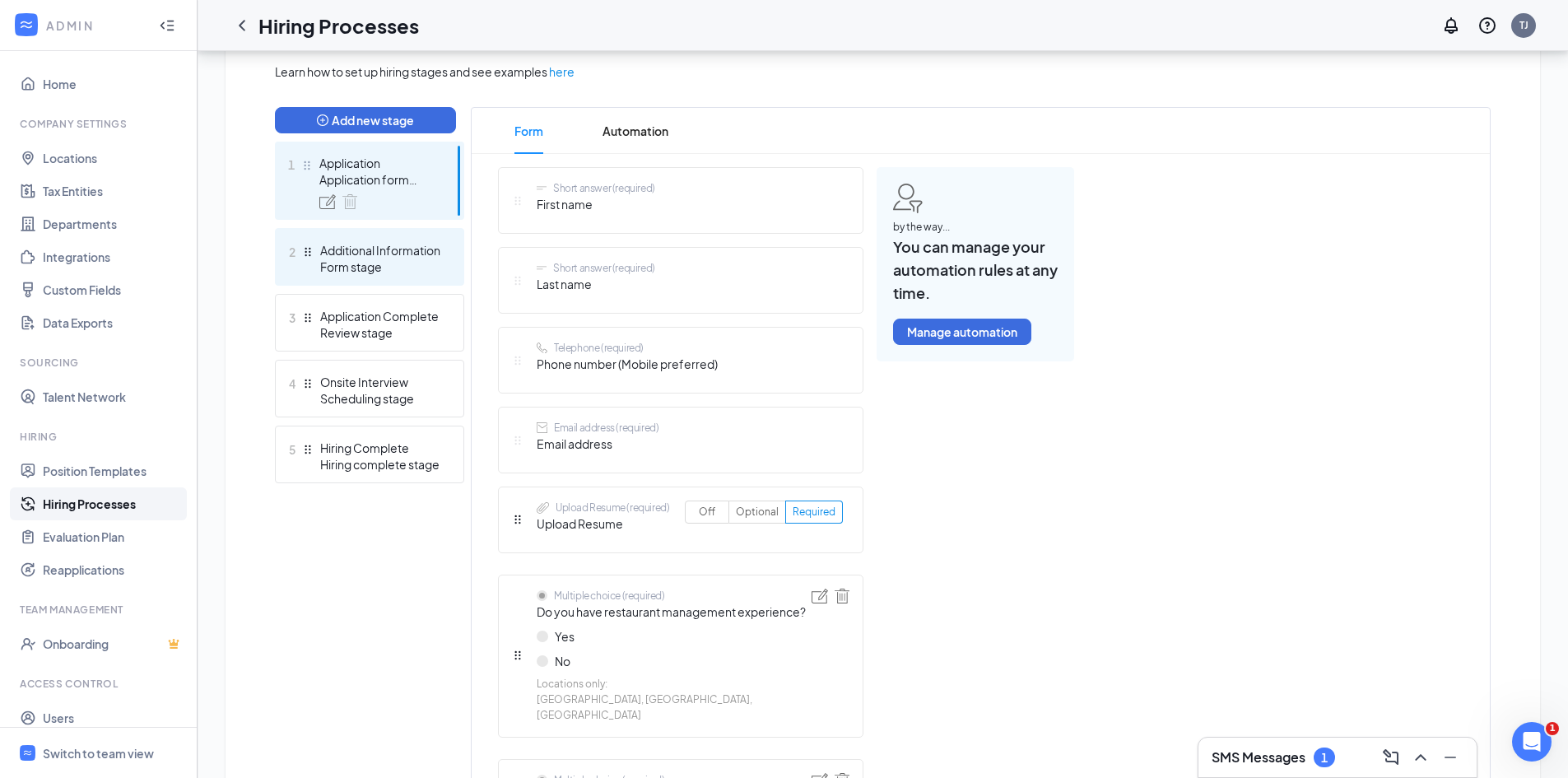
click at [373, 259] on div "Form stage" at bounding box center [380, 267] width 120 height 17
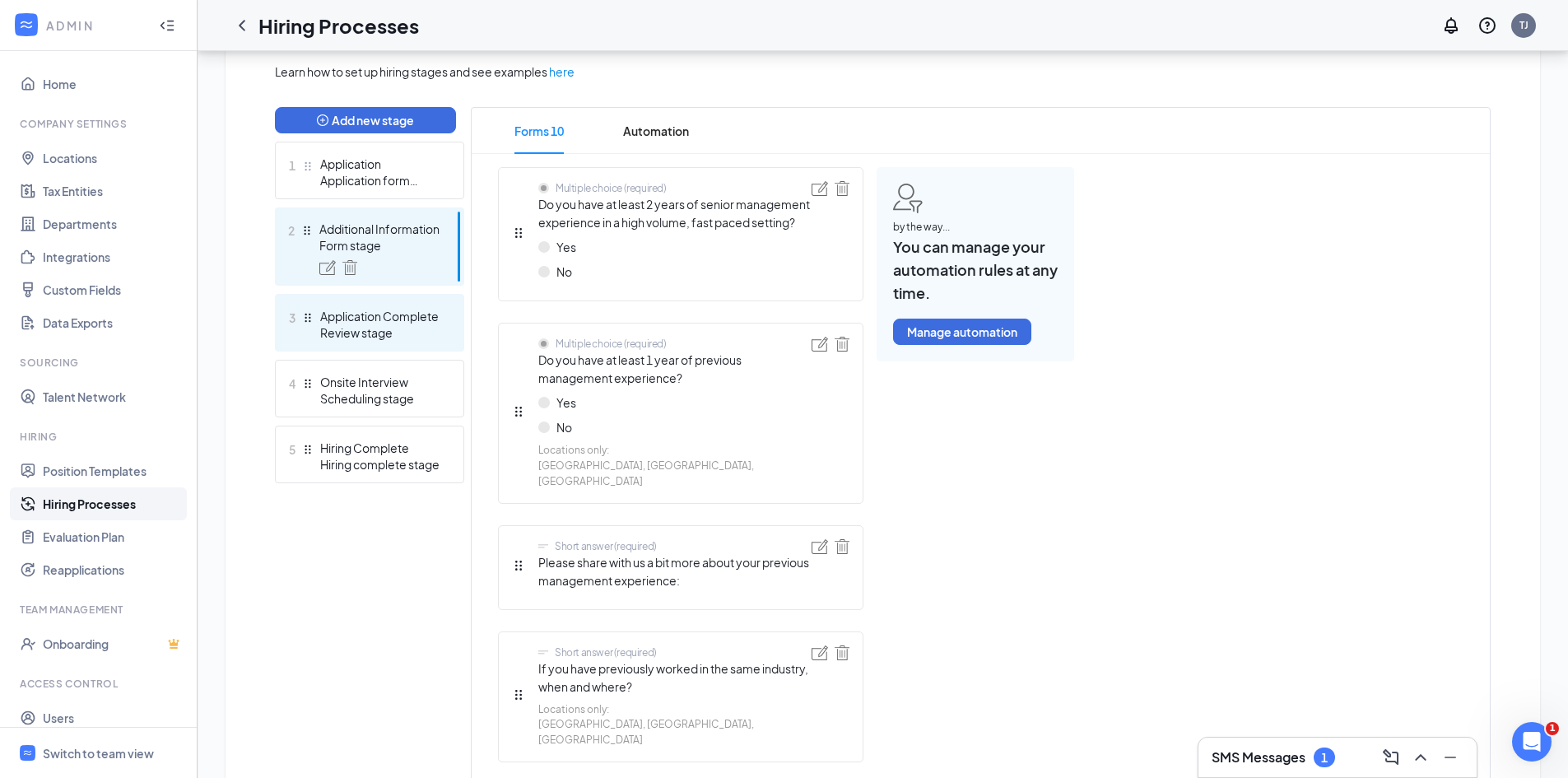
click at [340, 318] on div "Application Complete" at bounding box center [380, 316] width 120 height 17
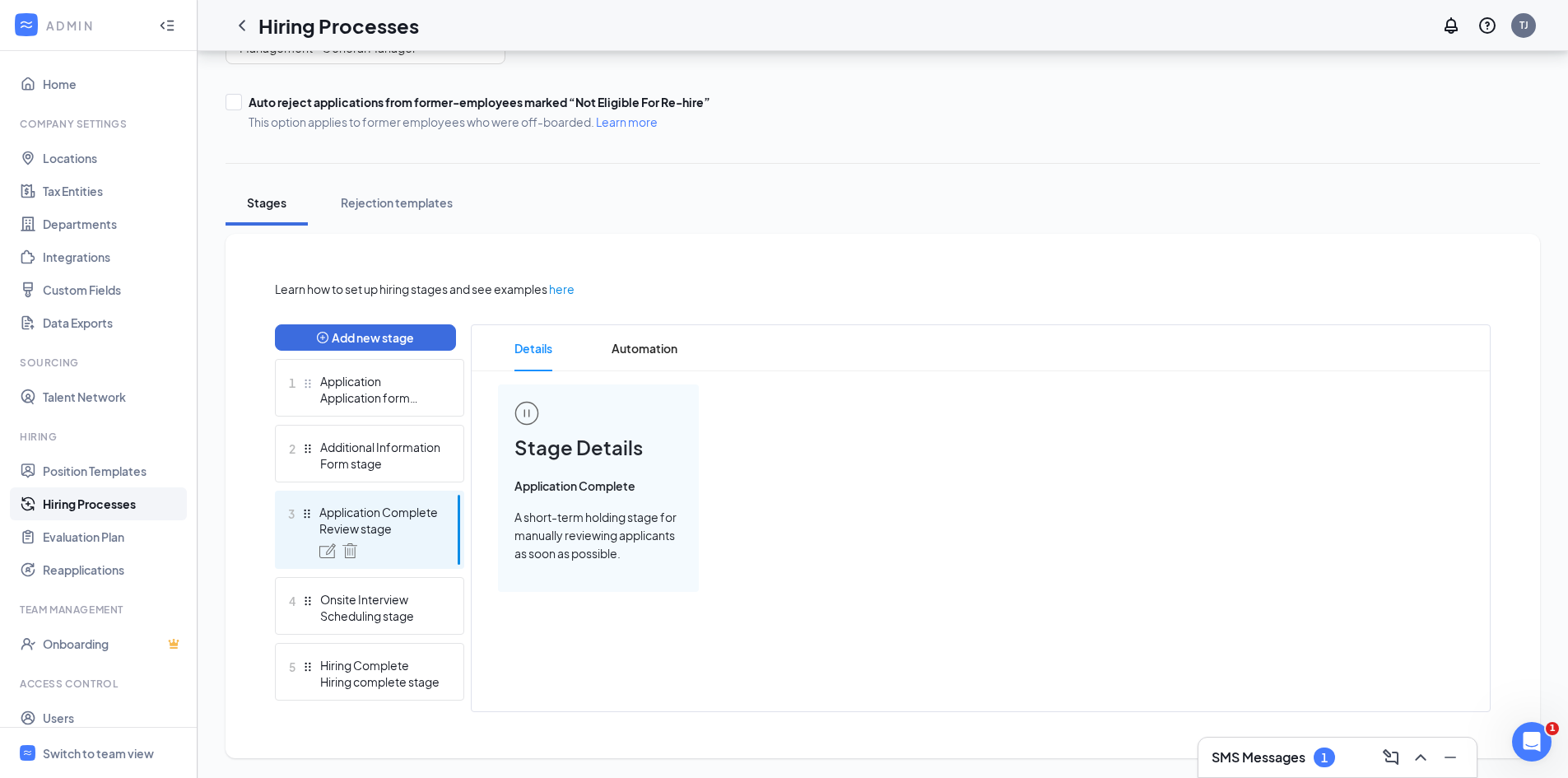
scroll to position [164, 0]
click at [359, 611] on div "Scheduling stage" at bounding box center [380, 615] width 120 height 17
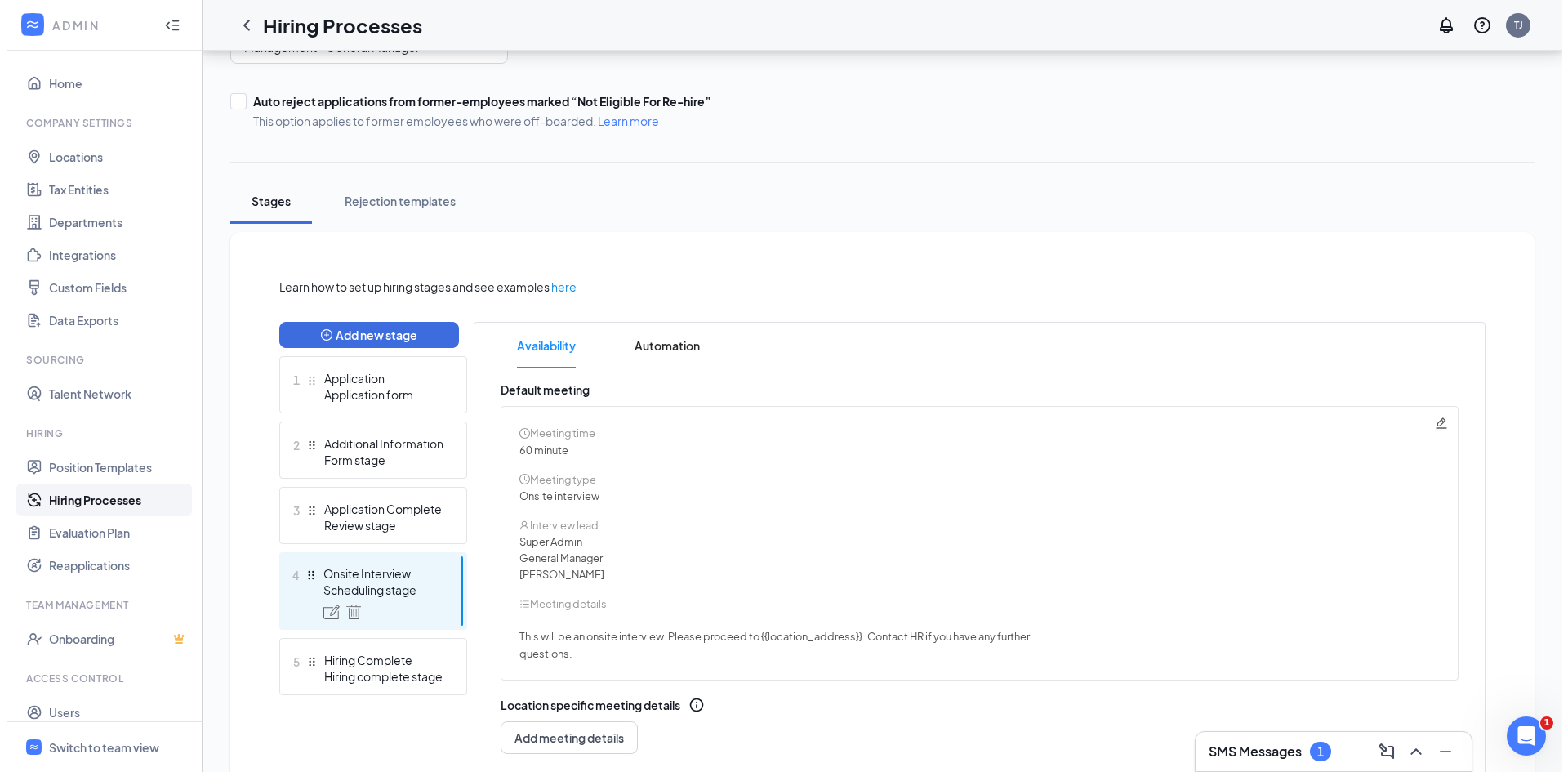
scroll to position [277, 0]
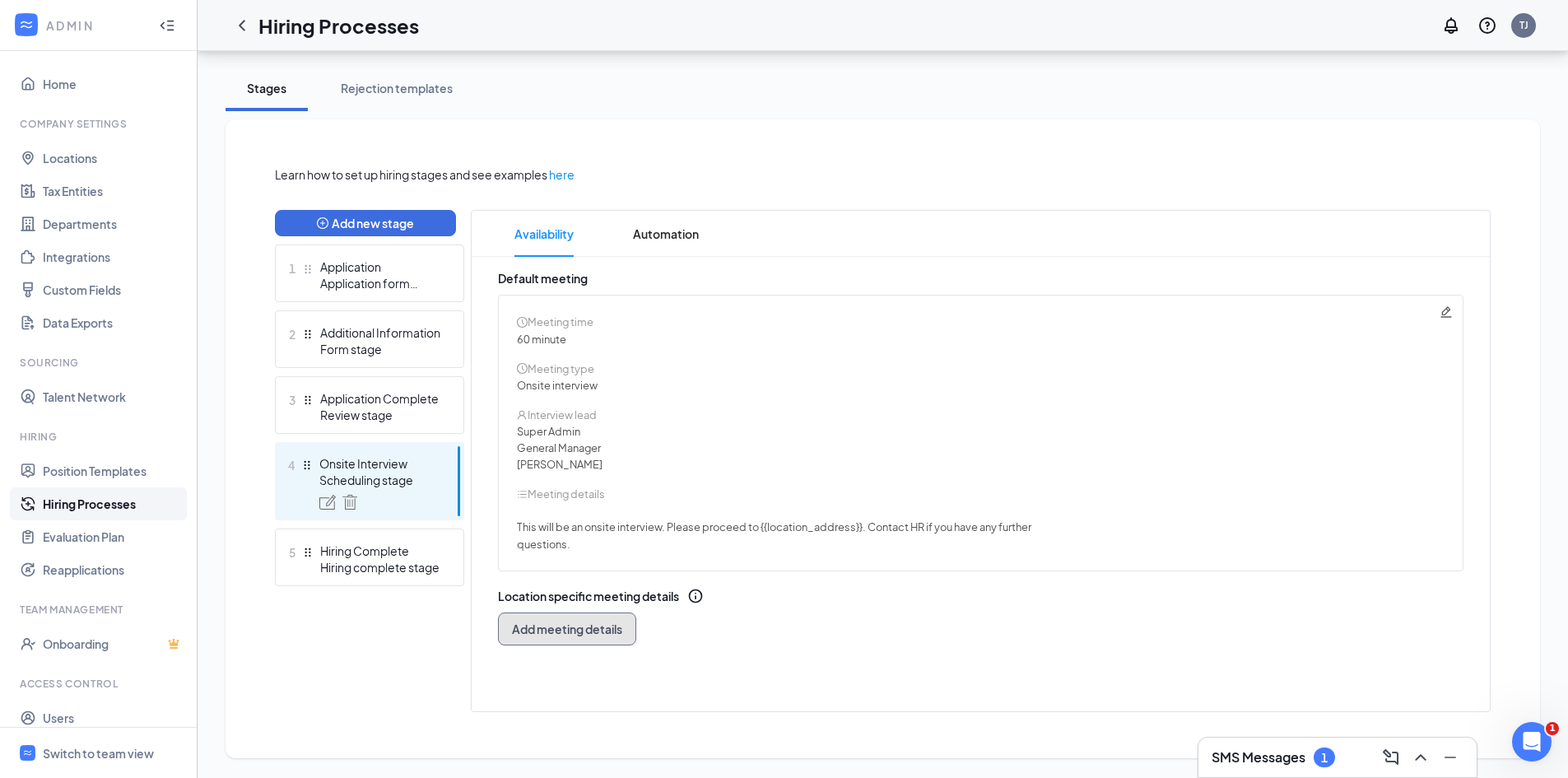
click at [556, 635] on span "Add meeting details" at bounding box center [568, 629] width 111 height 17
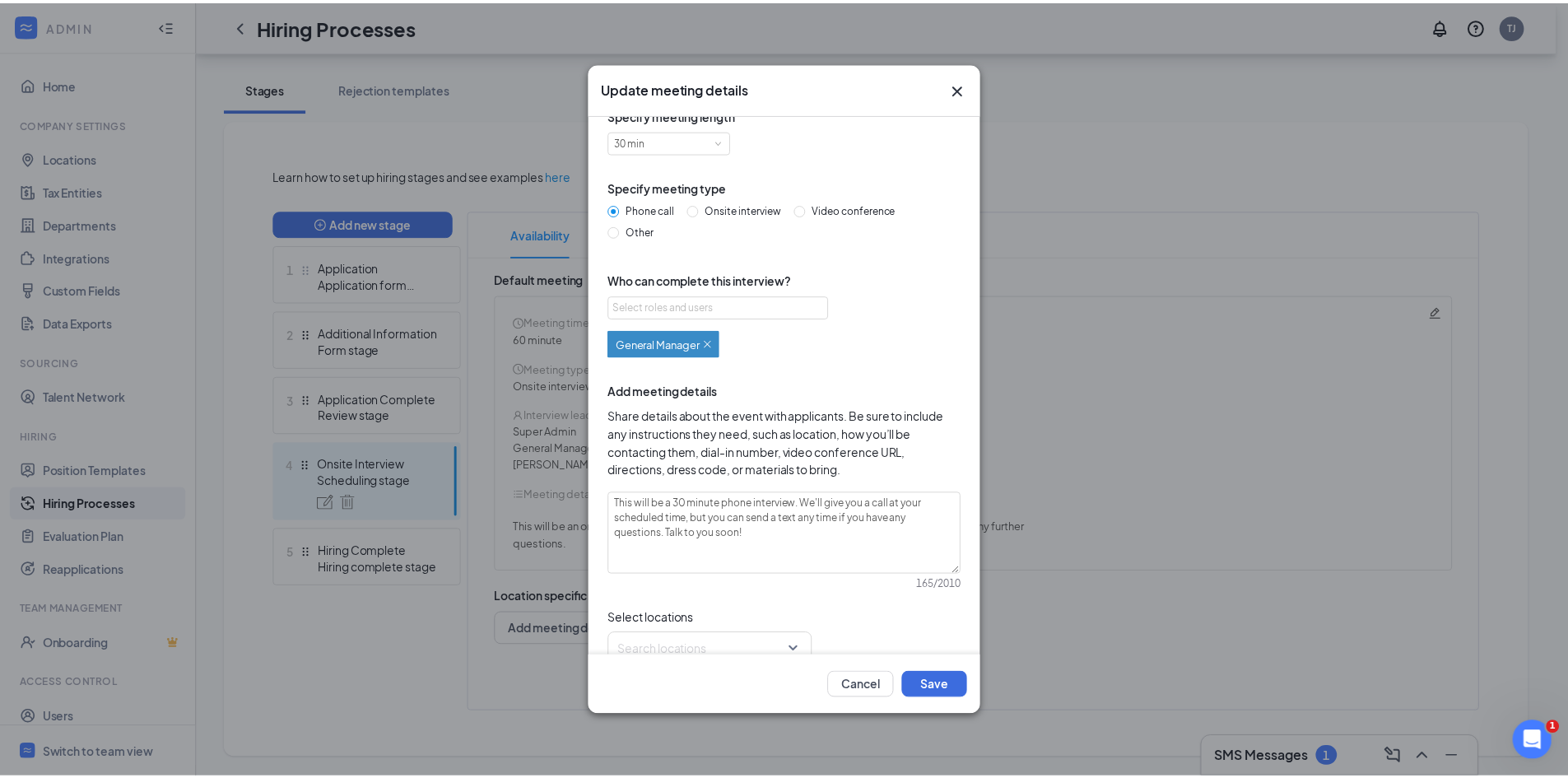
scroll to position [0, 0]
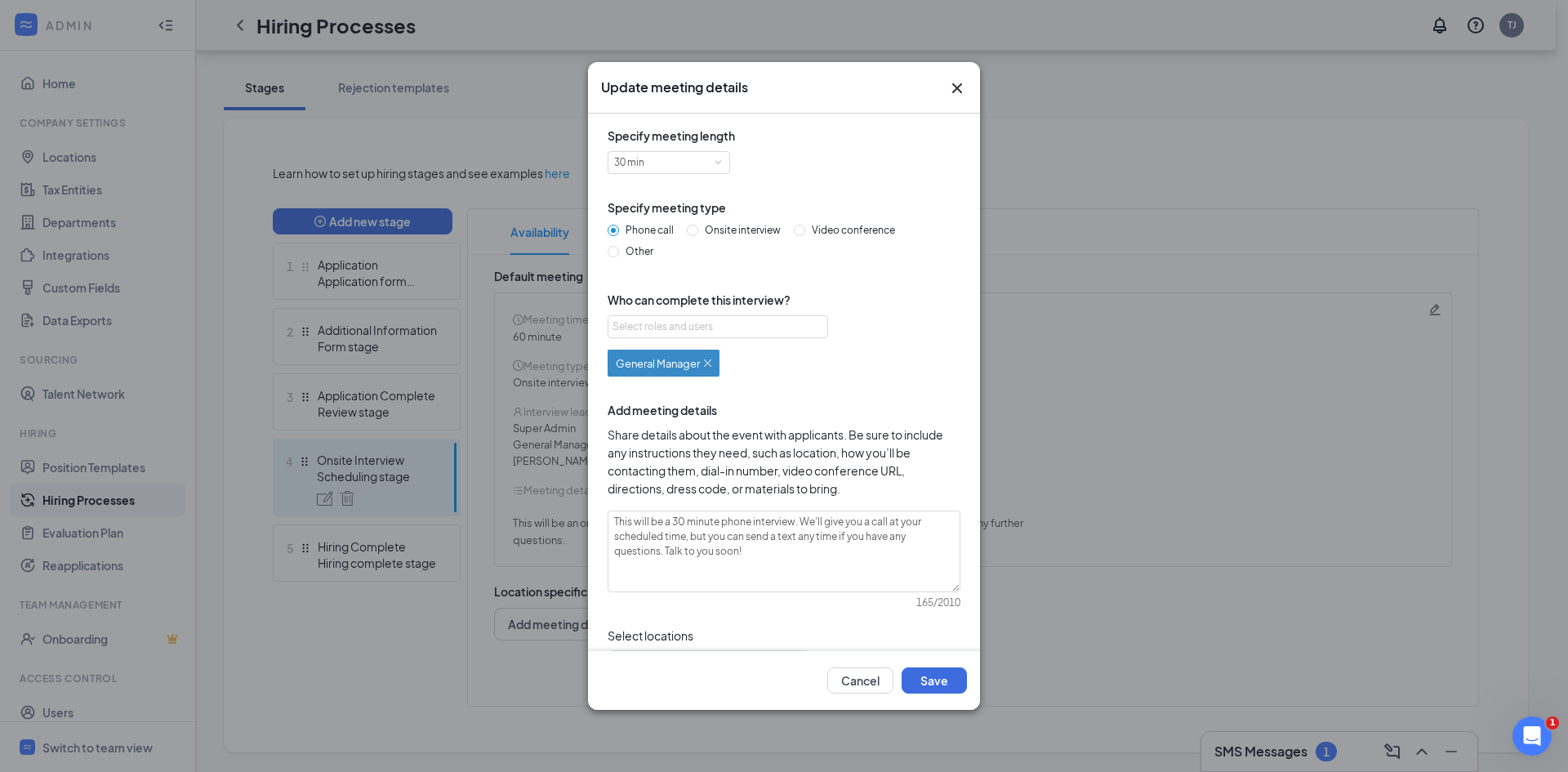
click at [957, 85] on icon "Cross" at bounding box center [957, 88] width 20 height 20
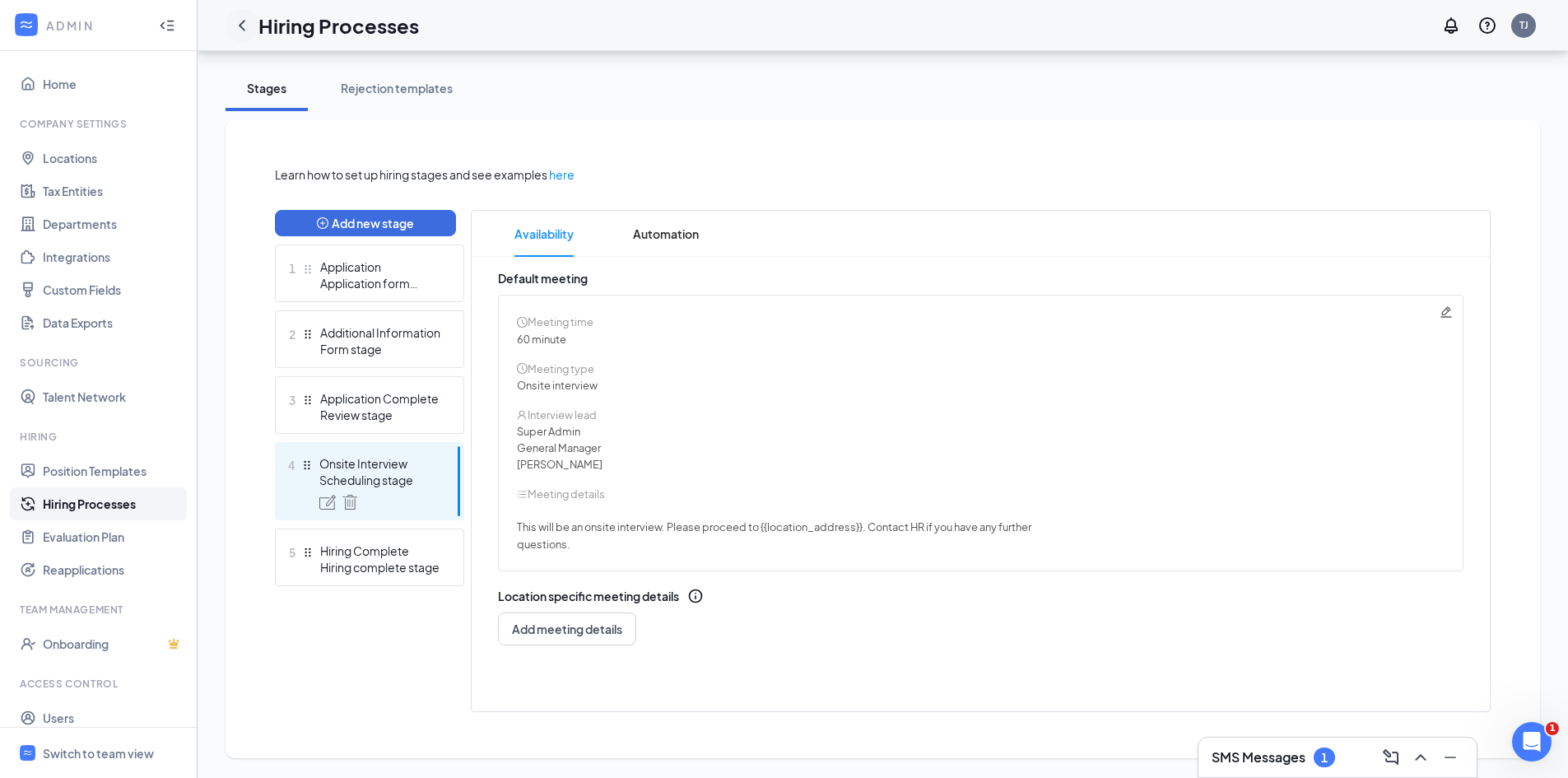
click at [240, 23] on icon "ChevronLeft" at bounding box center [242, 26] width 20 height 20
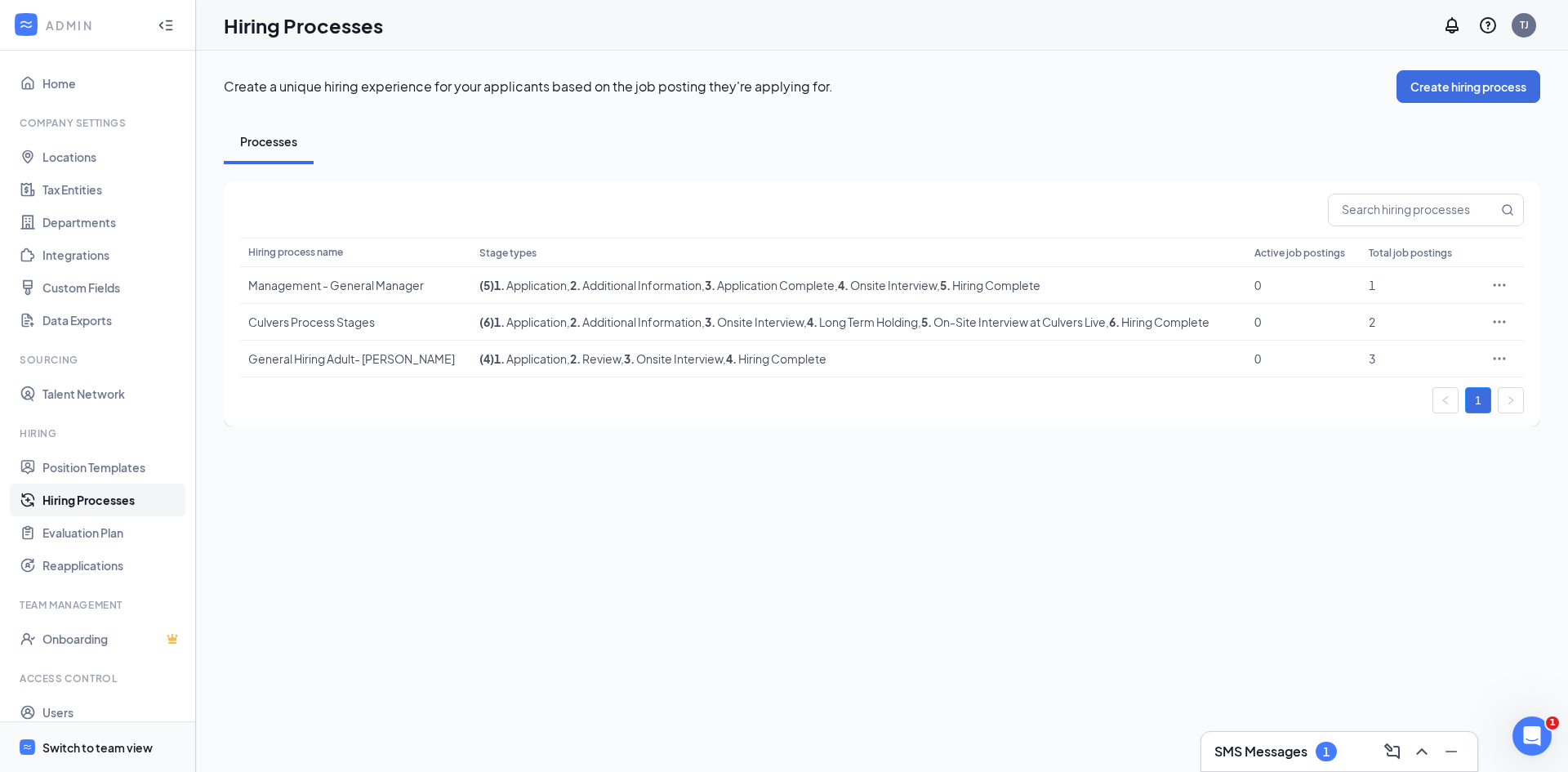
click at [64, 746] on div "Switch to team view" at bounding box center [97, 747] width 111 height 17
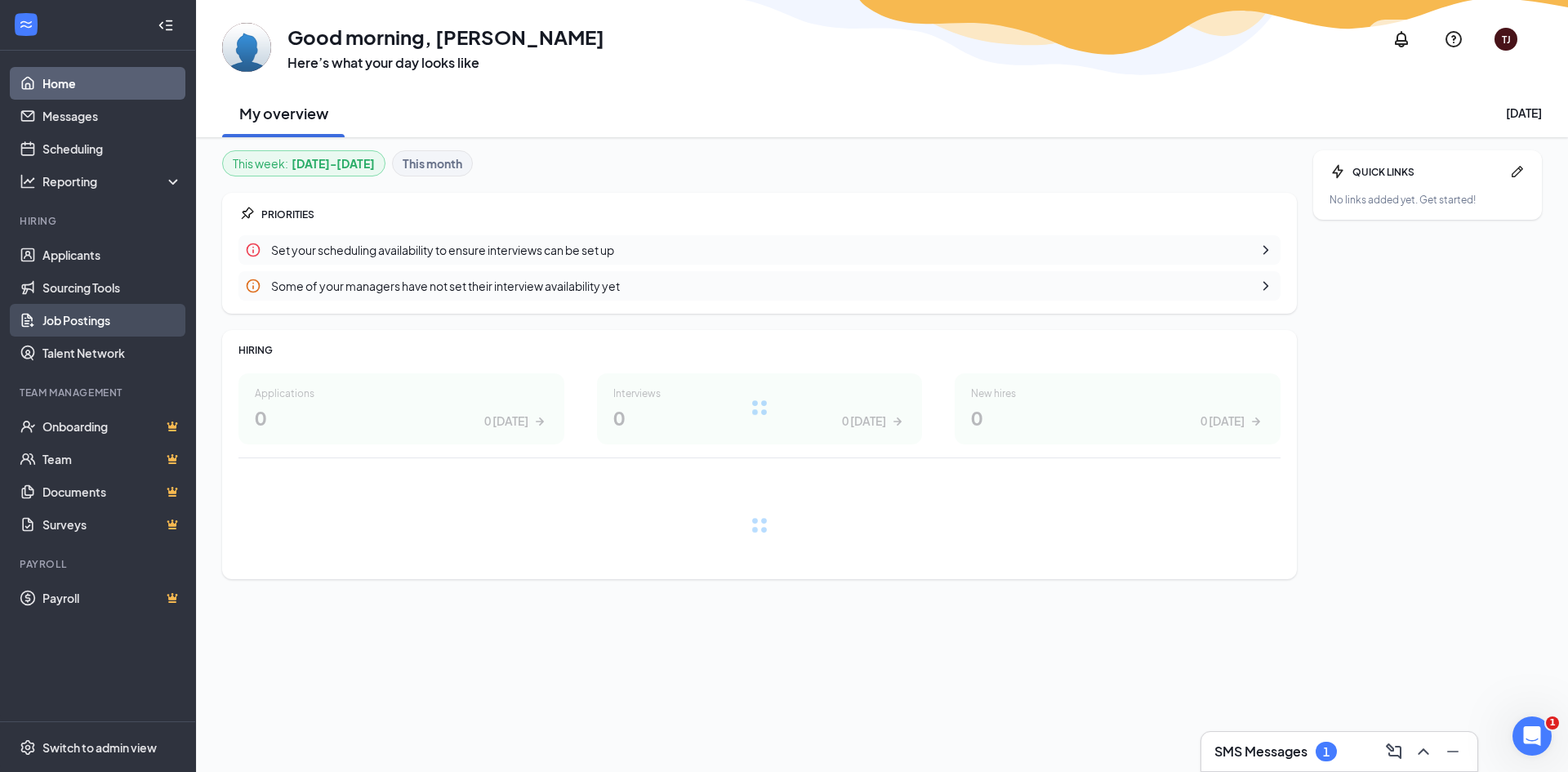
click at [86, 329] on link "Job Postings" at bounding box center [112, 319] width 140 height 32
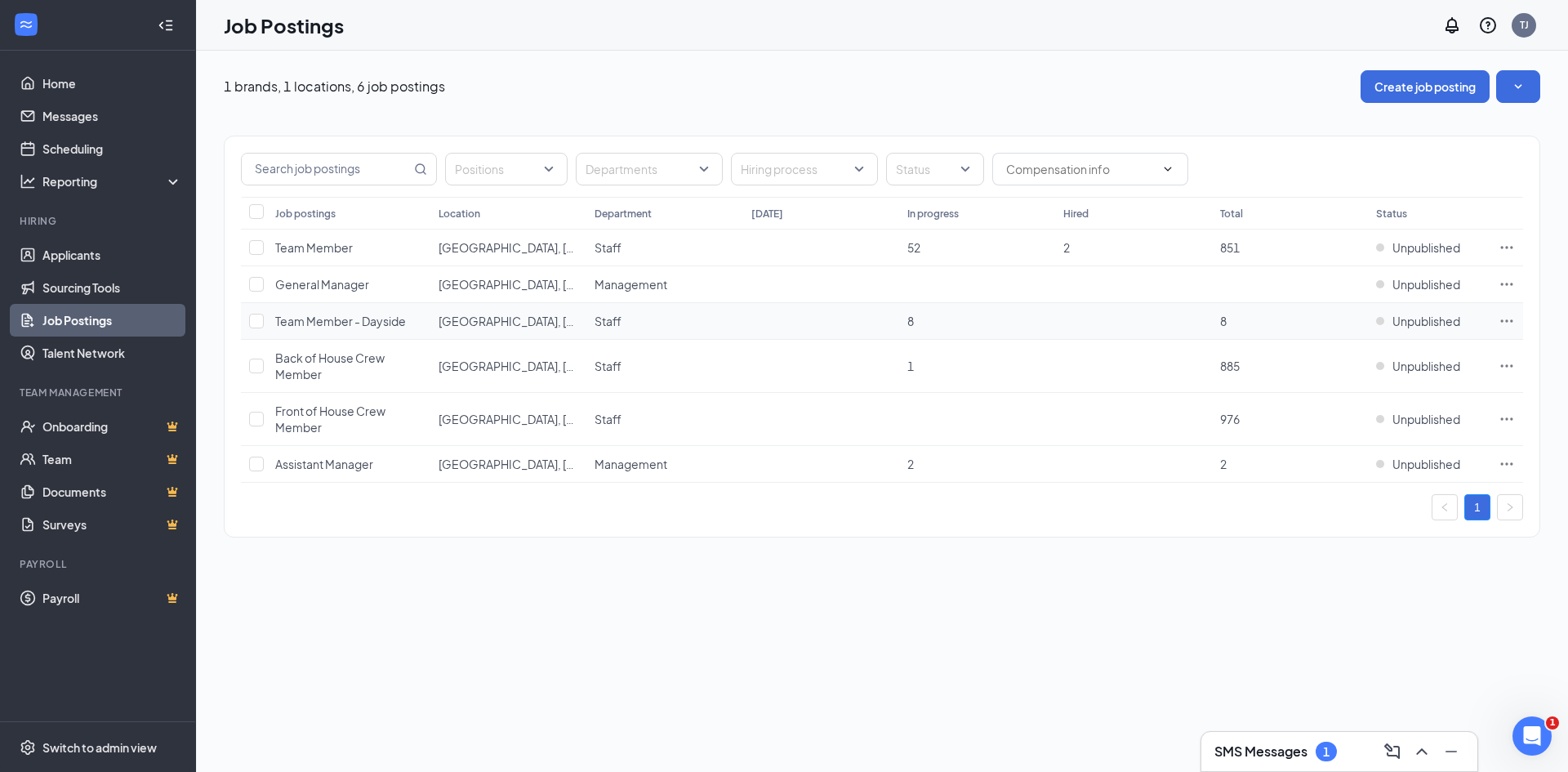
click at [369, 316] on span "Team Member - Dayside" at bounding box center [340, 321] width 131 height 15
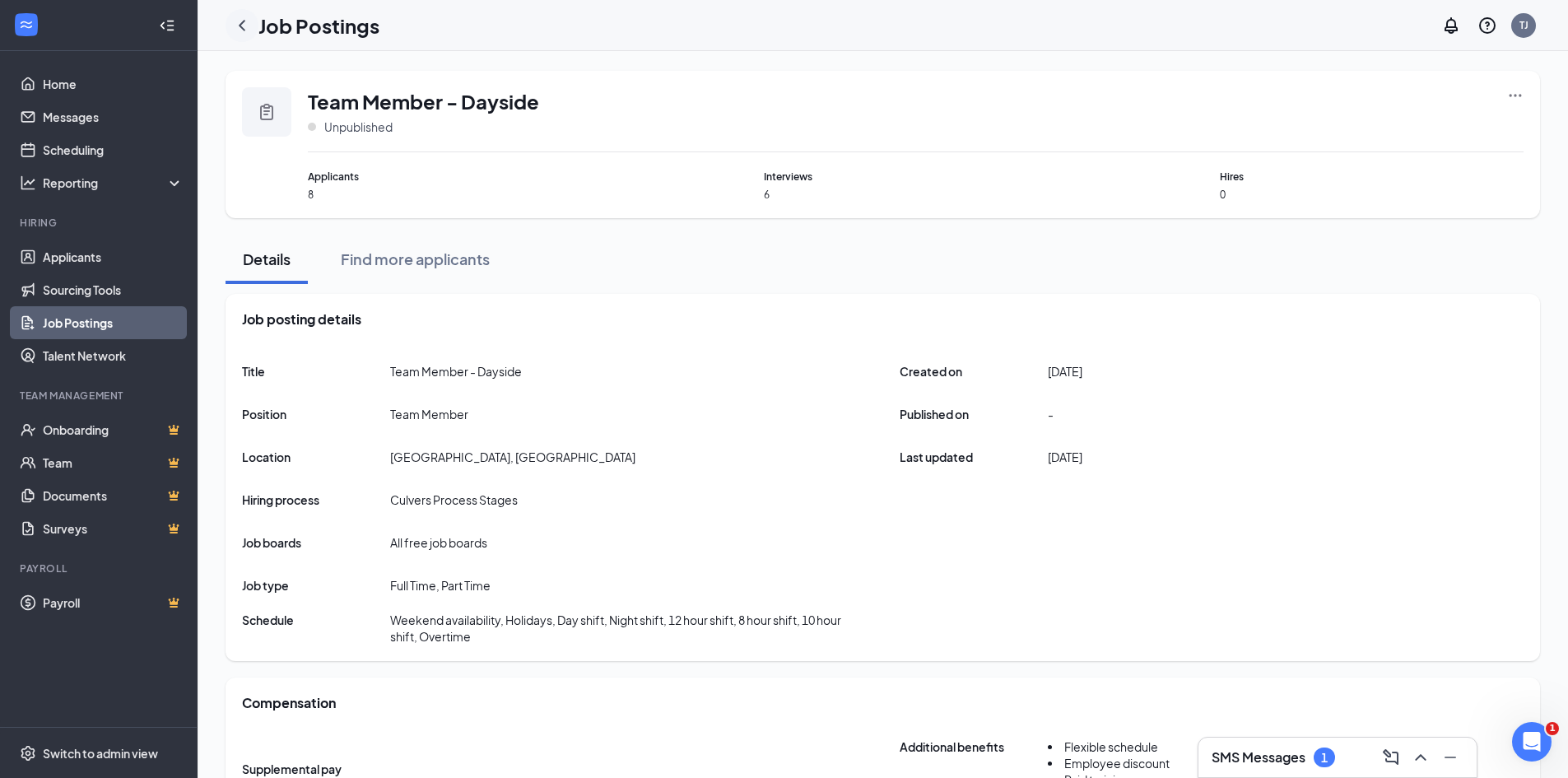
click at [240, 25] on icon "ChevronLeft" at bounding box center [242, 25] width 7 height 11
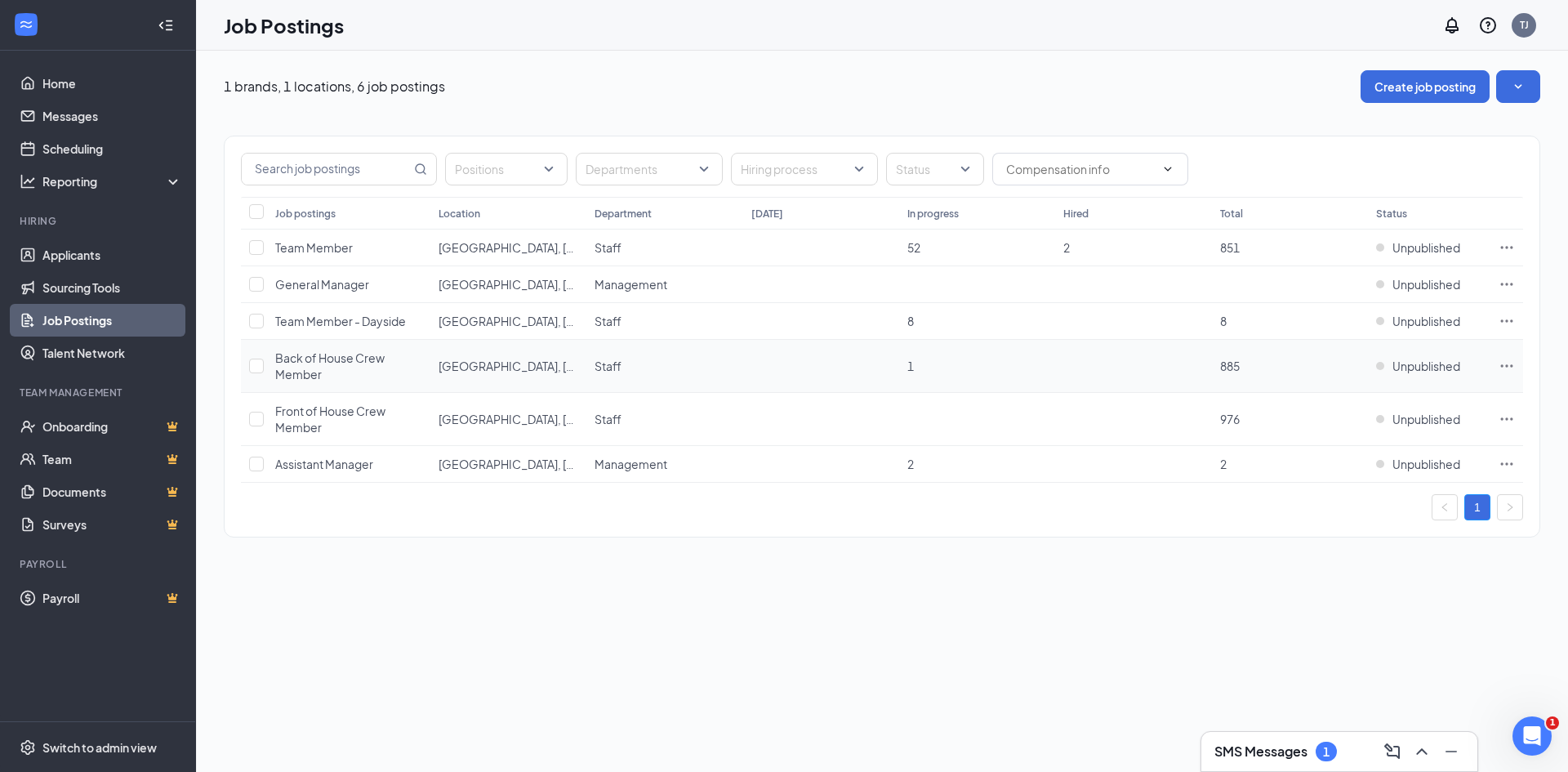
click at [1500, 364] on icon "Ellipses" at bounding box center [1506, 366] width 17 height 17
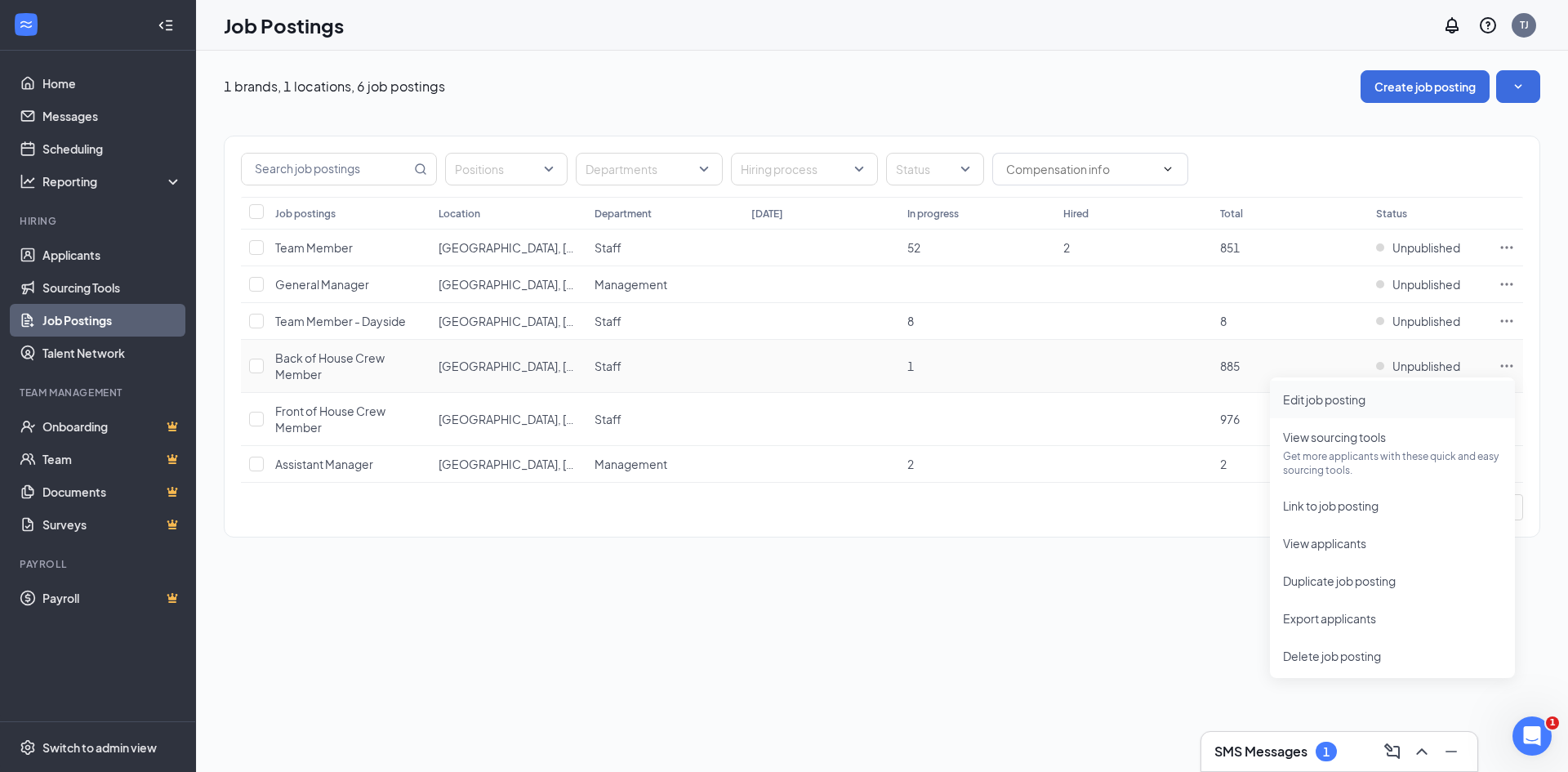
click at [1328, 405] on span "Edit job posting" at bounding box center [1323, 399] width 82 height 15
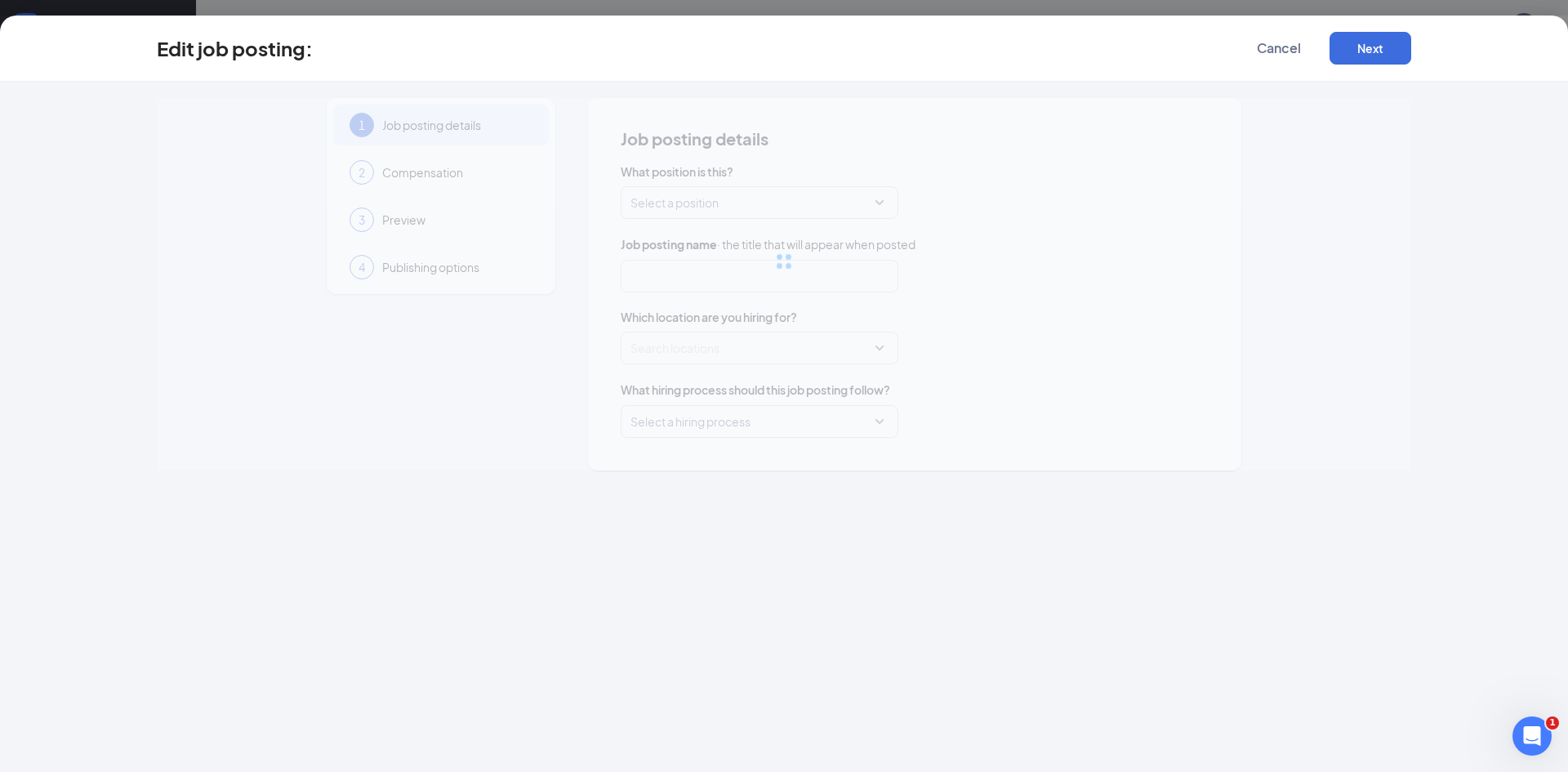
type input "Back of House Crew Member"
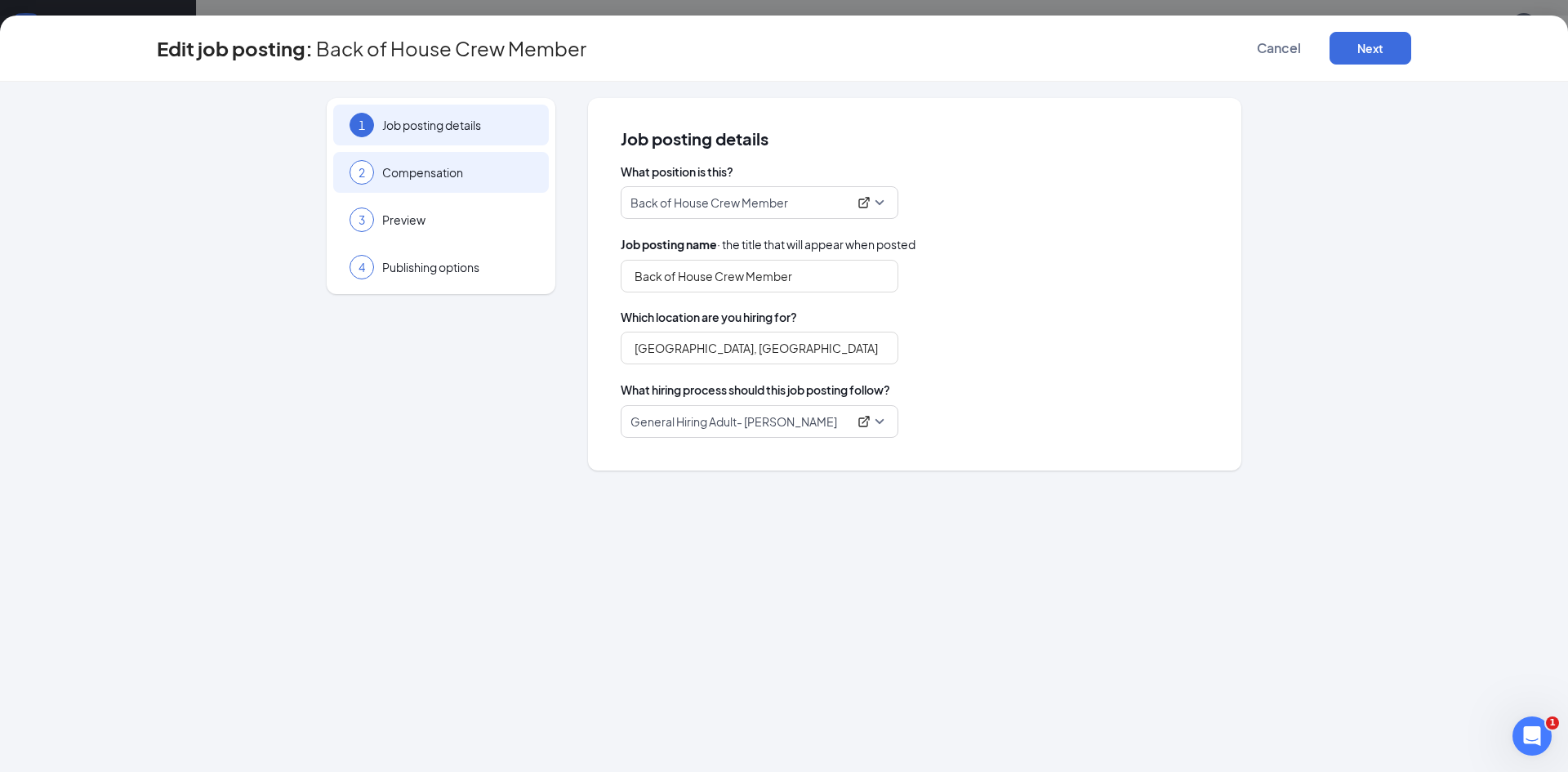
click at [396, 181] on div "2 Compensation" at bounding box center [441, 172] width 215 height 41
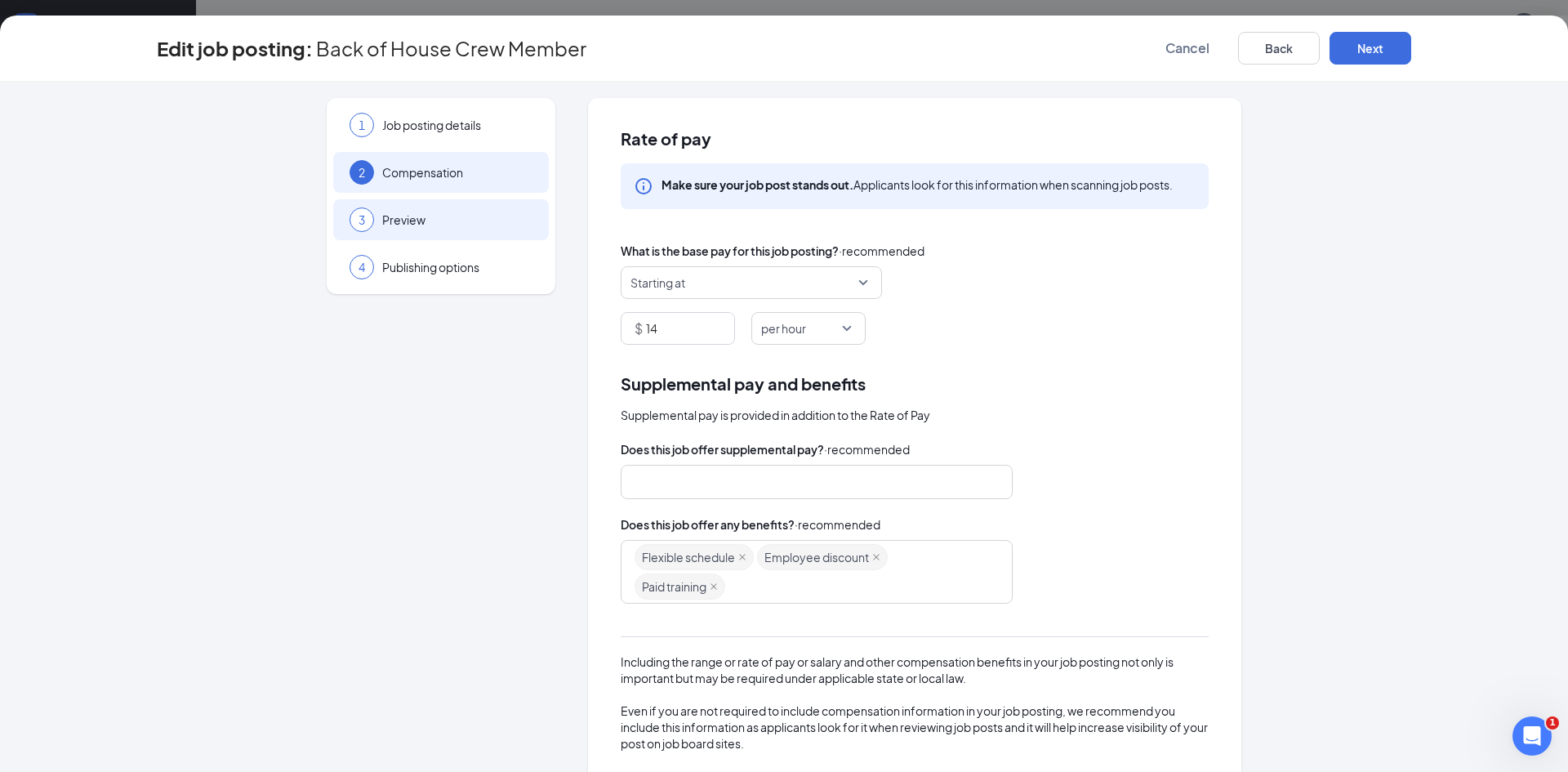
click at [408, 215] on span "Preview" at bounding box center [457, 220] width 151 height 17
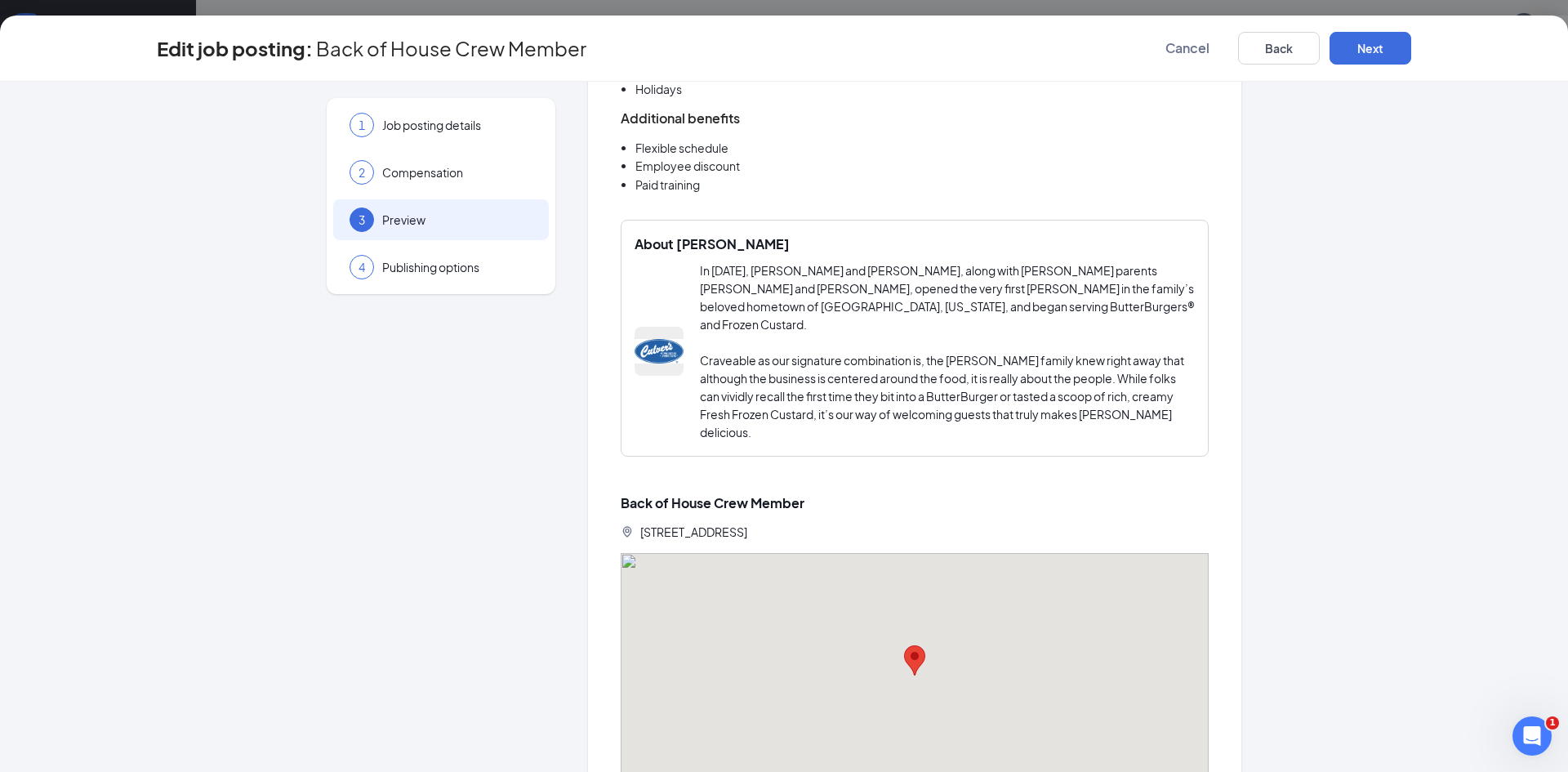
scroll to position [817, 0]
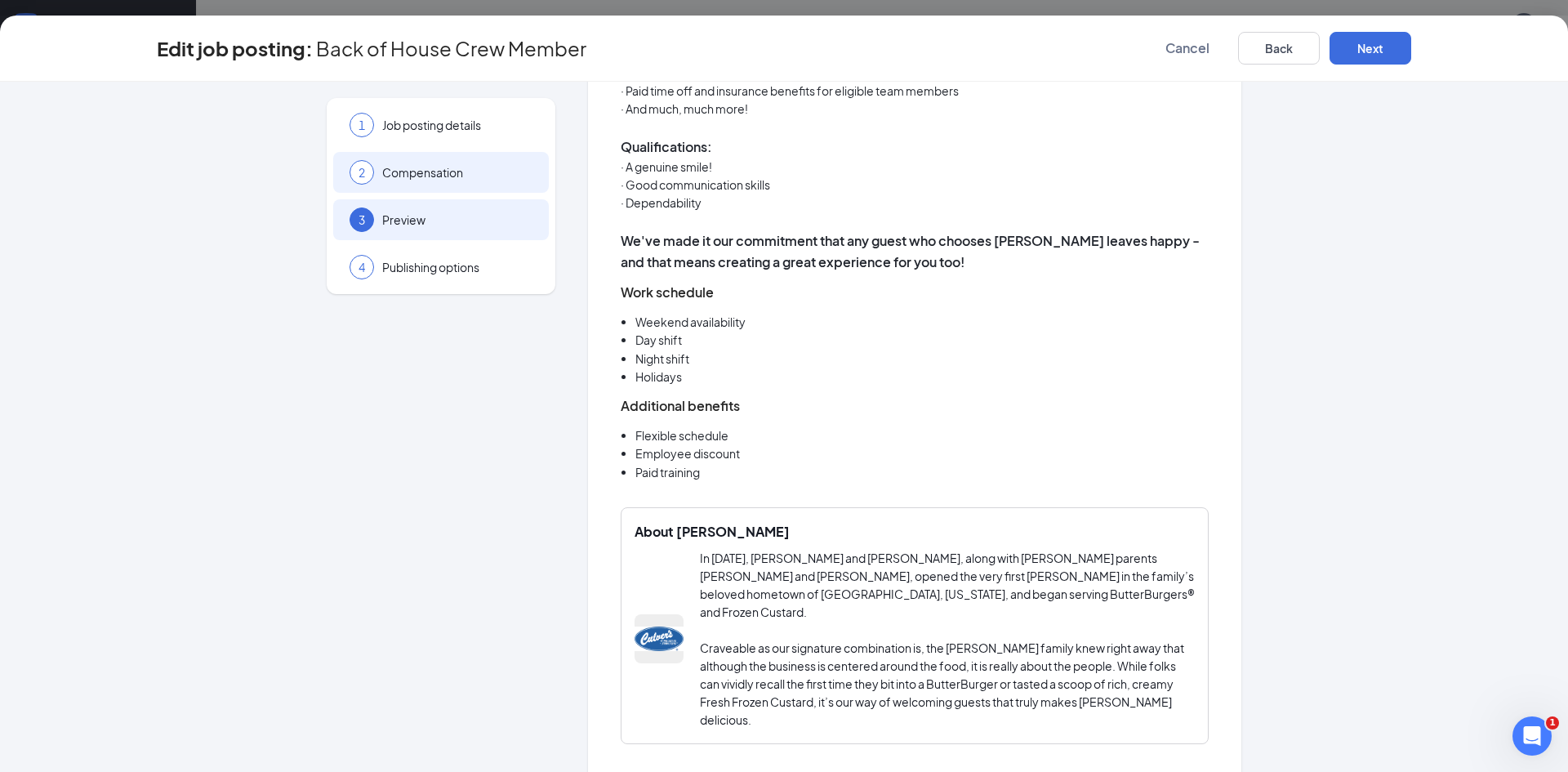
click at [437, 182] on div "2 Compensation" at bounding box center [441, 172] width 215 height 41
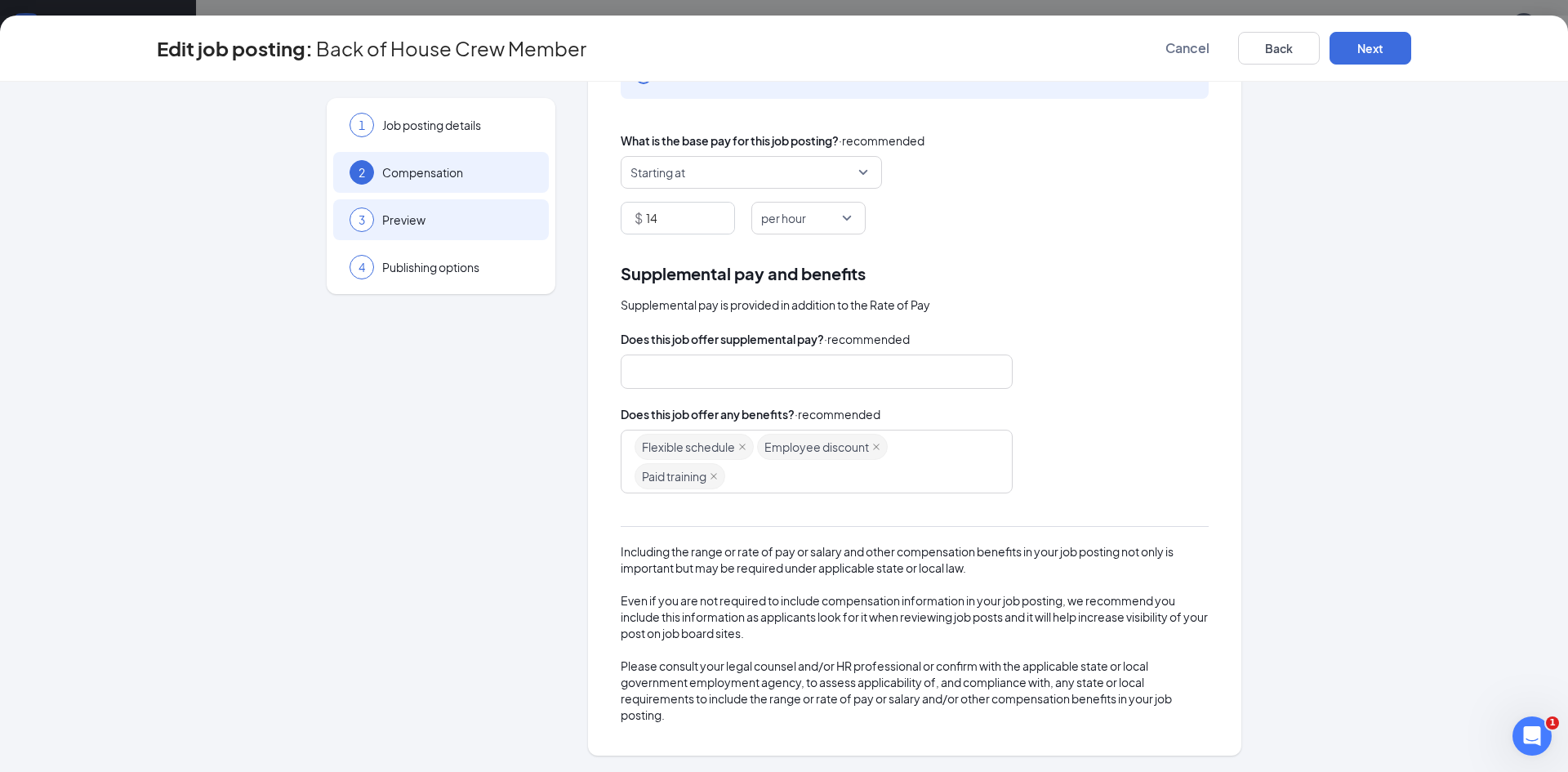
click at [398, 215] on span "Preview" at bounding box center [457, 220] width 151 height 17
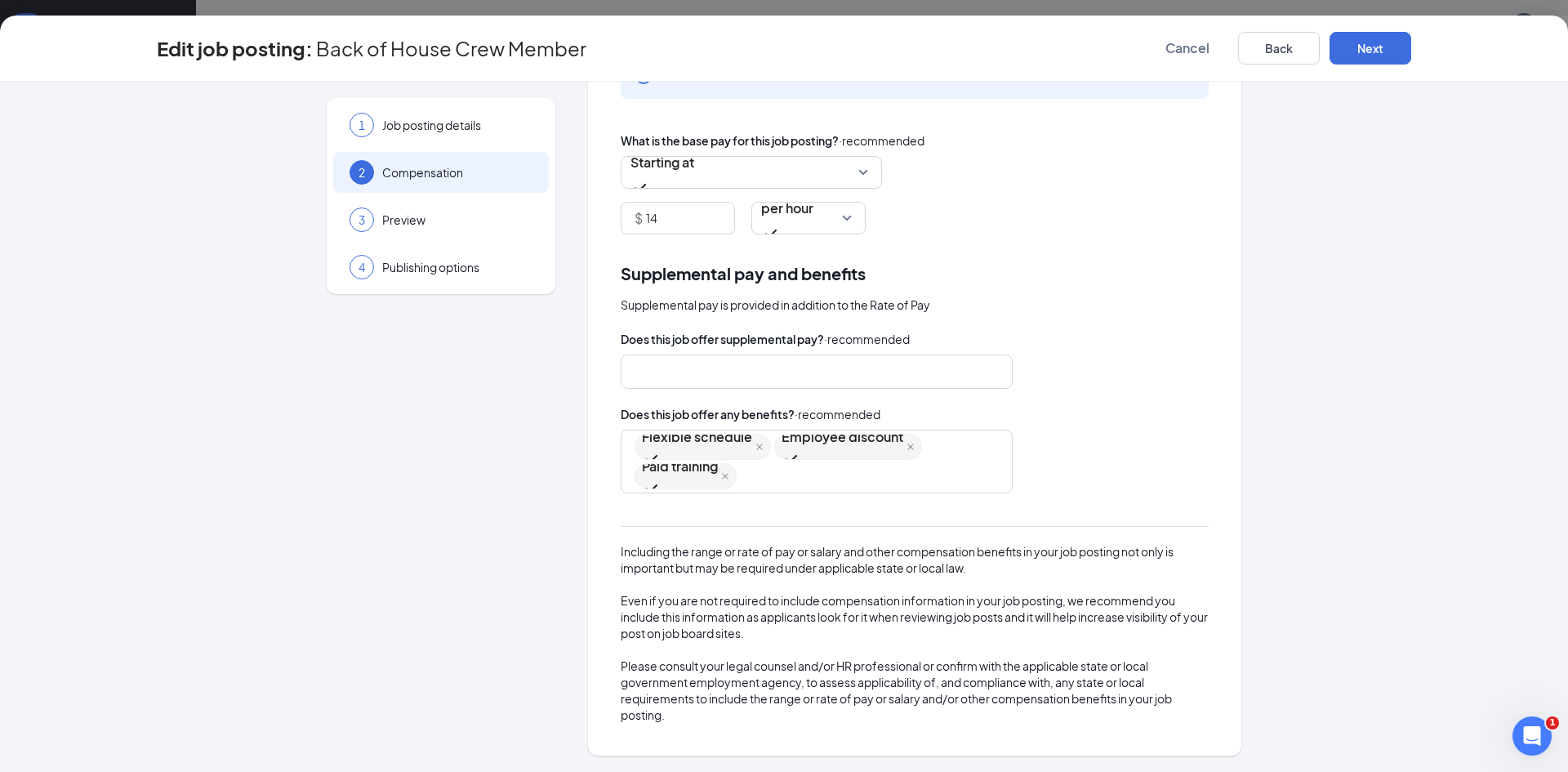
scroll to position [528, 0]
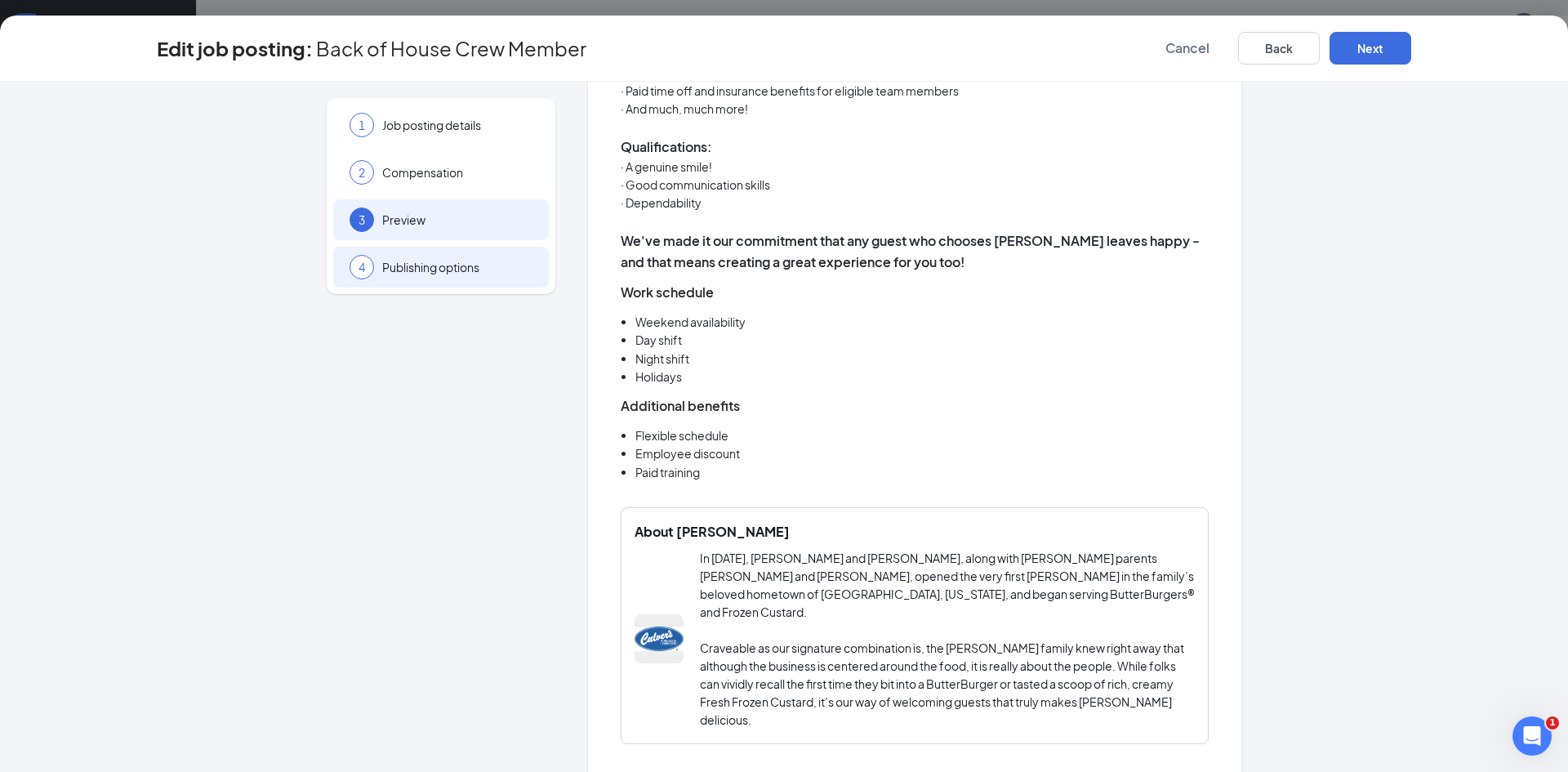
click at [403, 272] on span "Publishing options" at bounding box center [457, 267] width 151 height 17
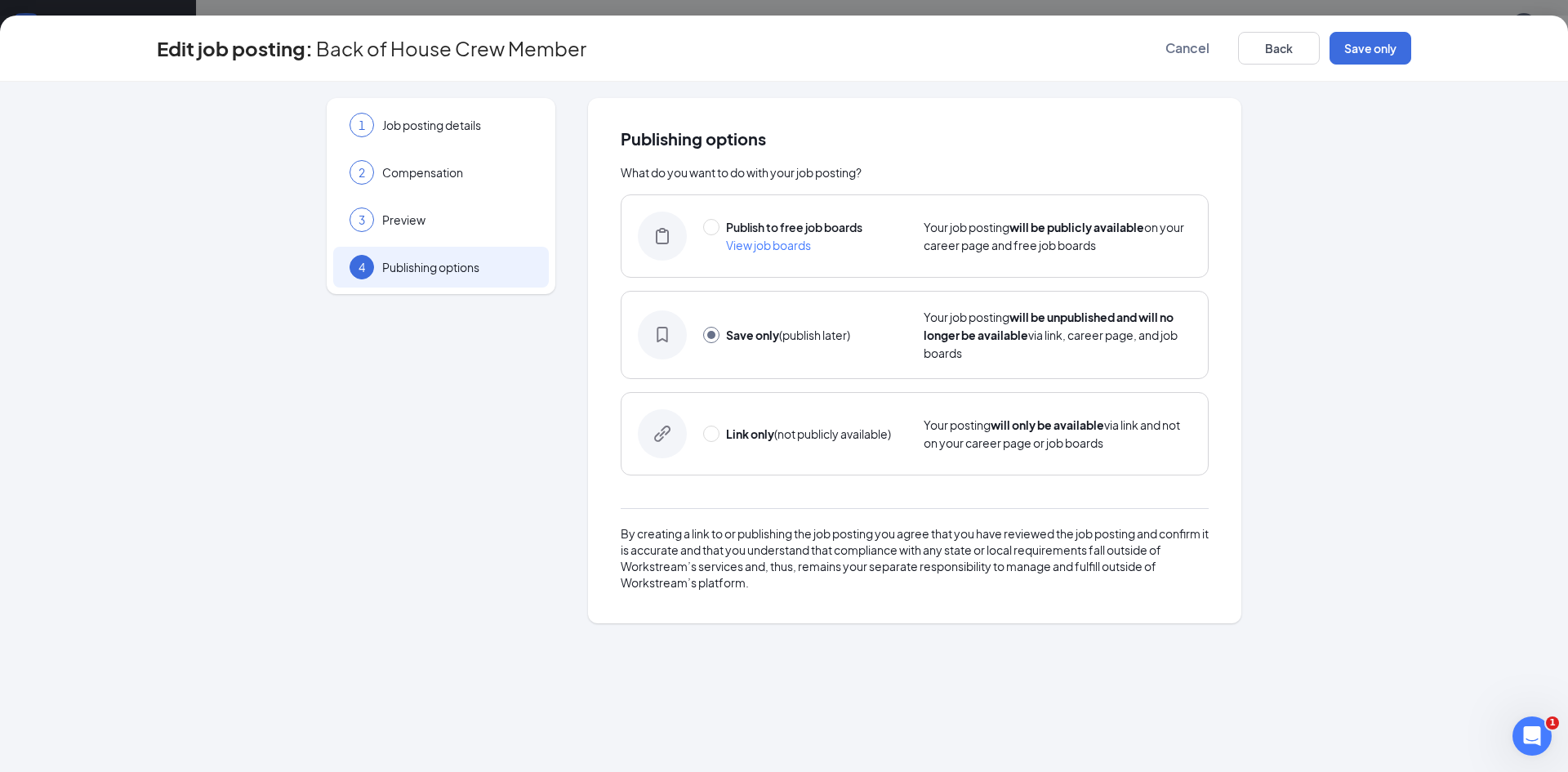
scroll to position [0, 0]
click at [713, 232] on input "radio" at bounding box center [711, 227] width 17 height 17
radio input "true"
radio input "false"
click at [399, 231] on div "3 Preview" at bounding box center [441, 220] width 215 height 41
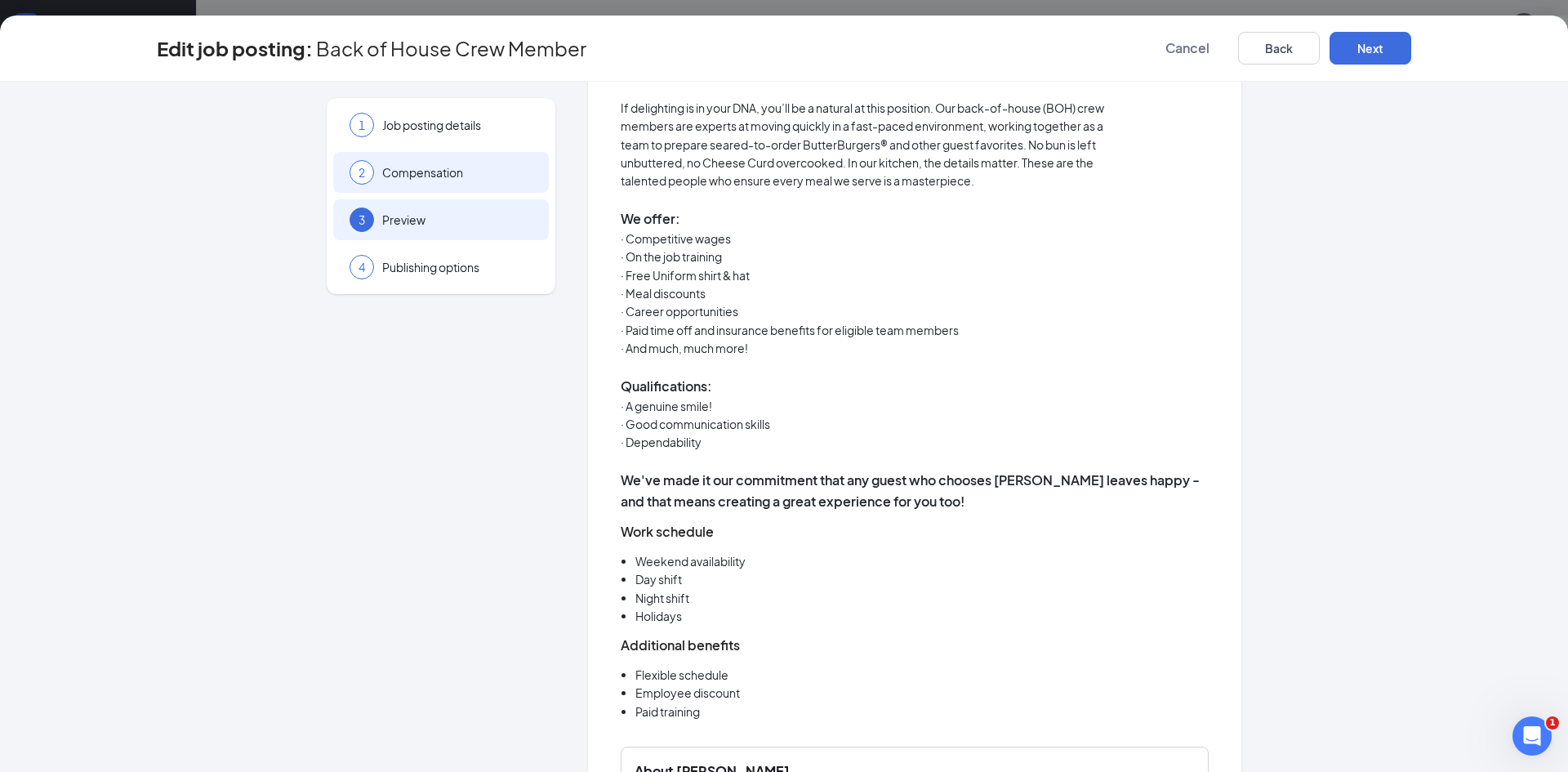
scroll to position [38, 0]
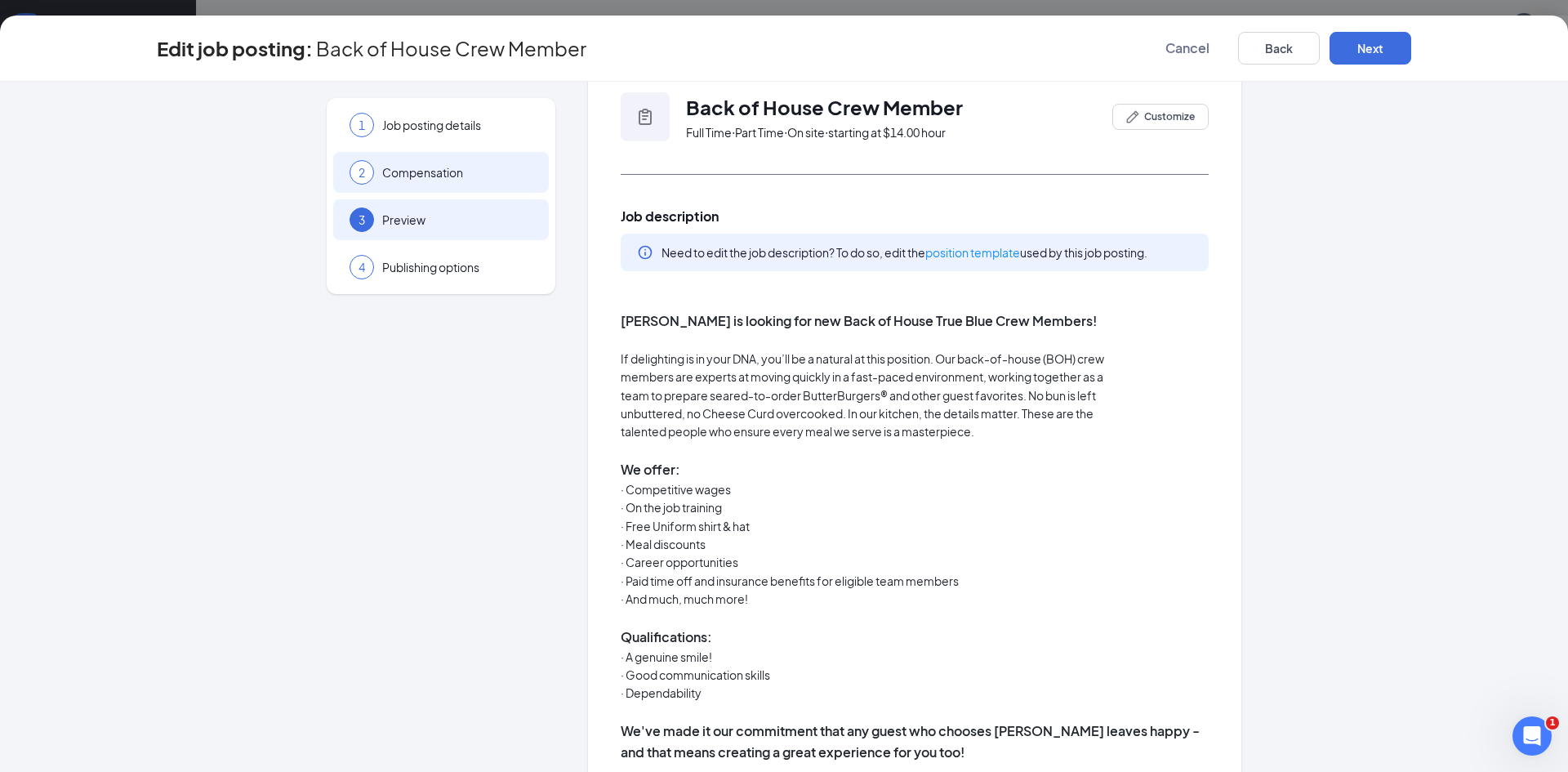
click at [402, 168] on span "Compensation" at bounding box center [457, 172] width 151 height 17
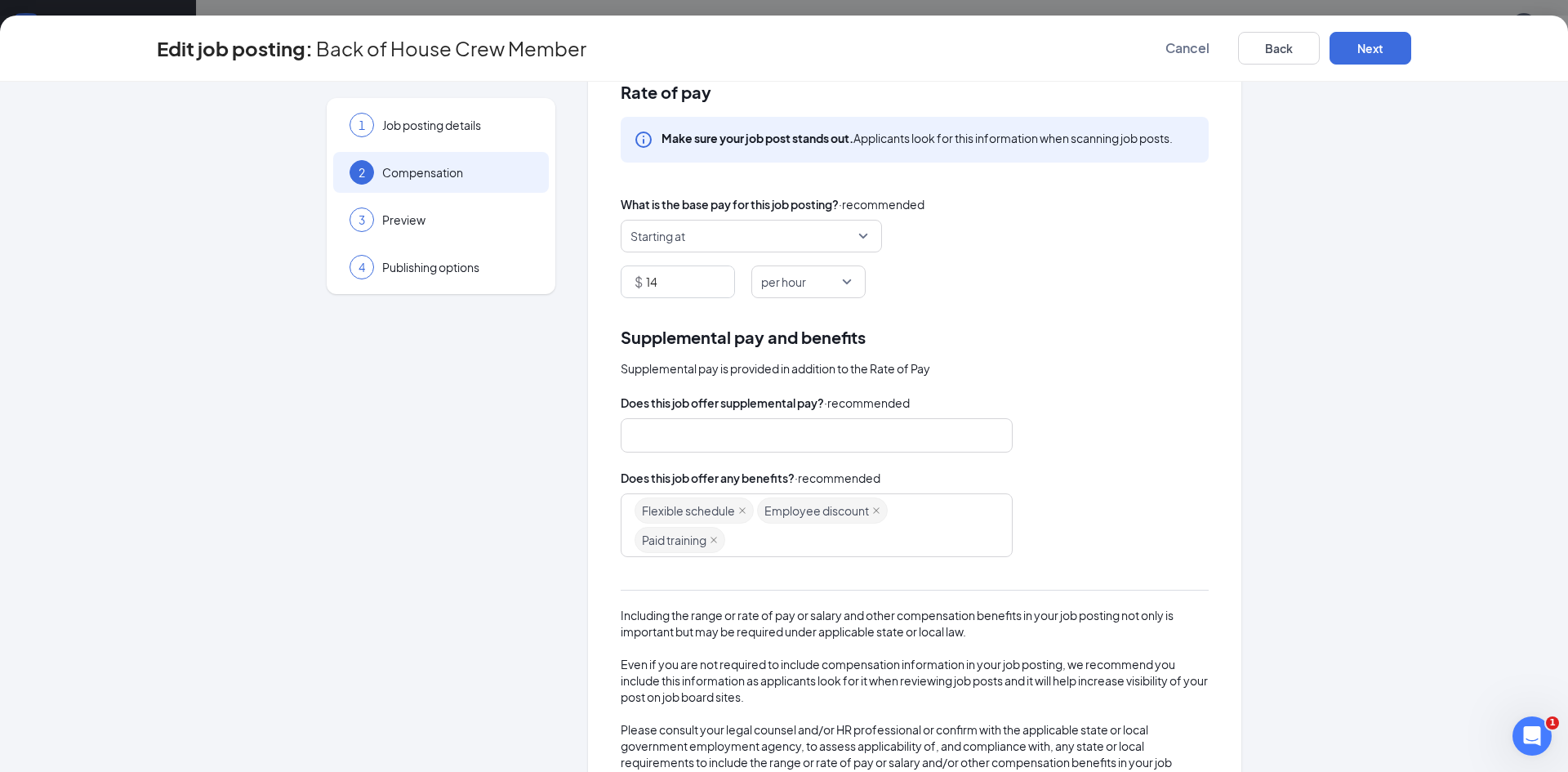
scroll to position [0, 0]
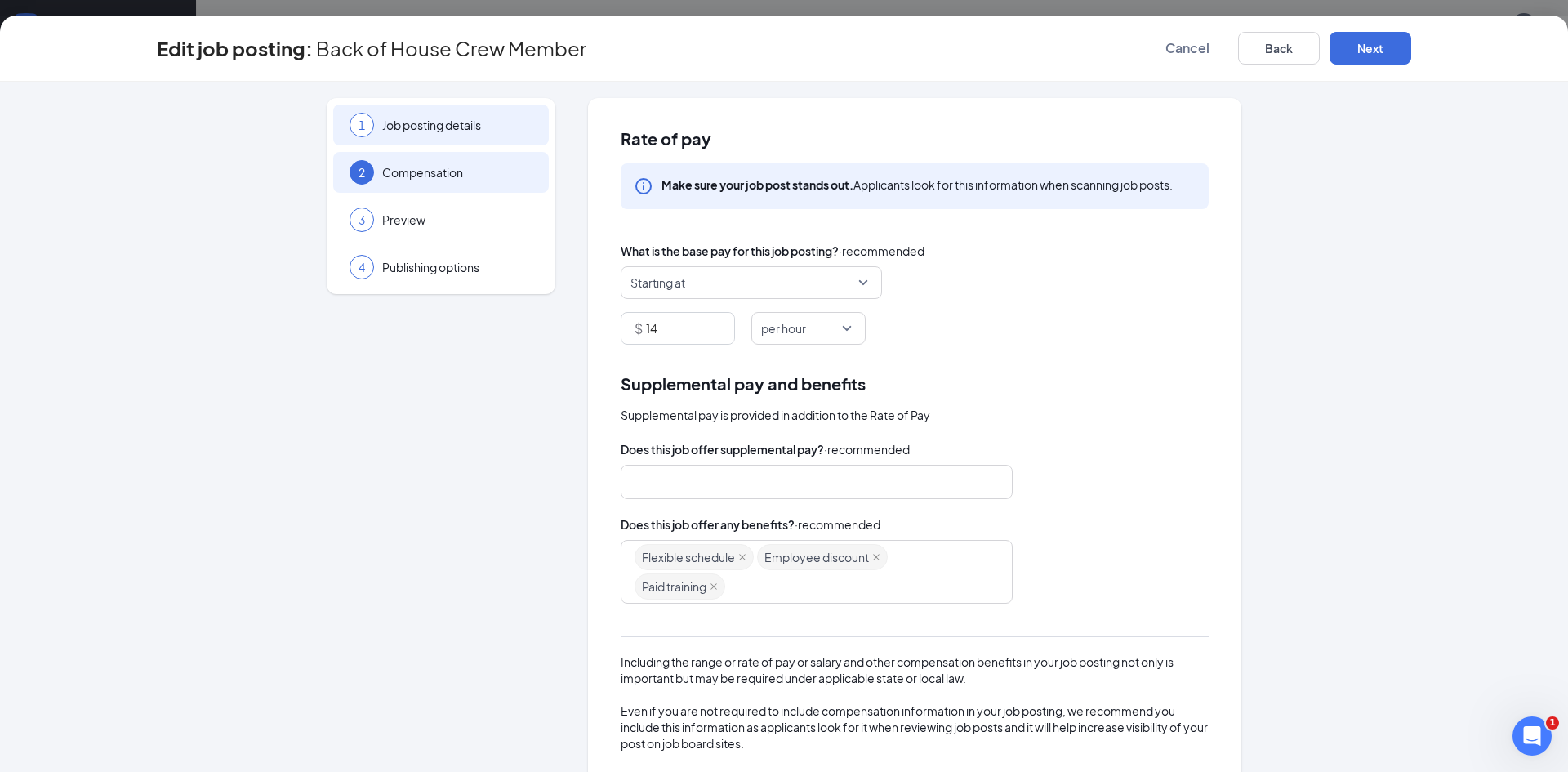
click at [454, 127] on span "Job posting details" at bounding box center [457, 125] width 151 height 17
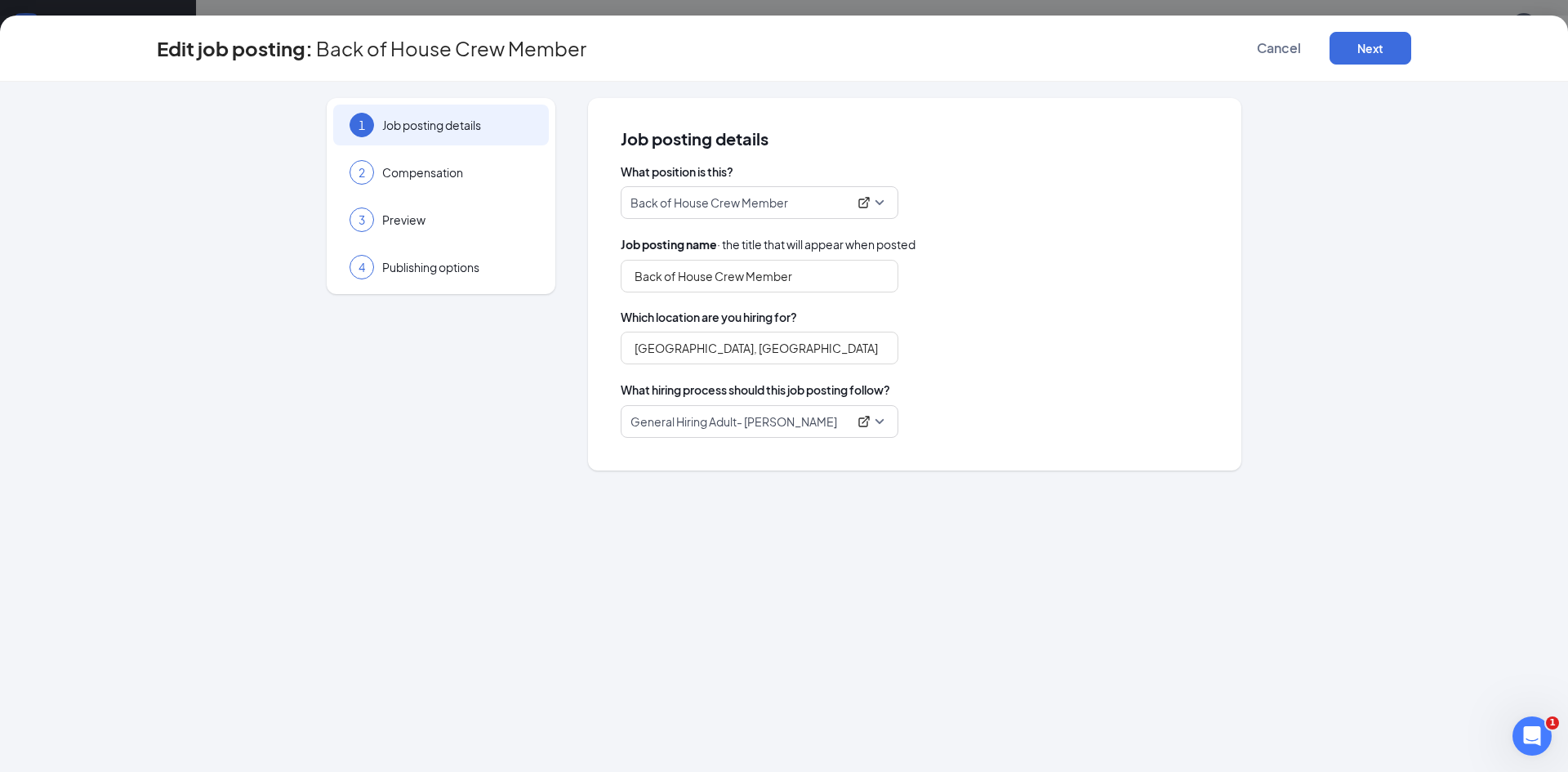
click at [877, 423] on span "General Hiring Adult- [PERSON_NAME]" at bounding box center [759, 421] width 258 height 31
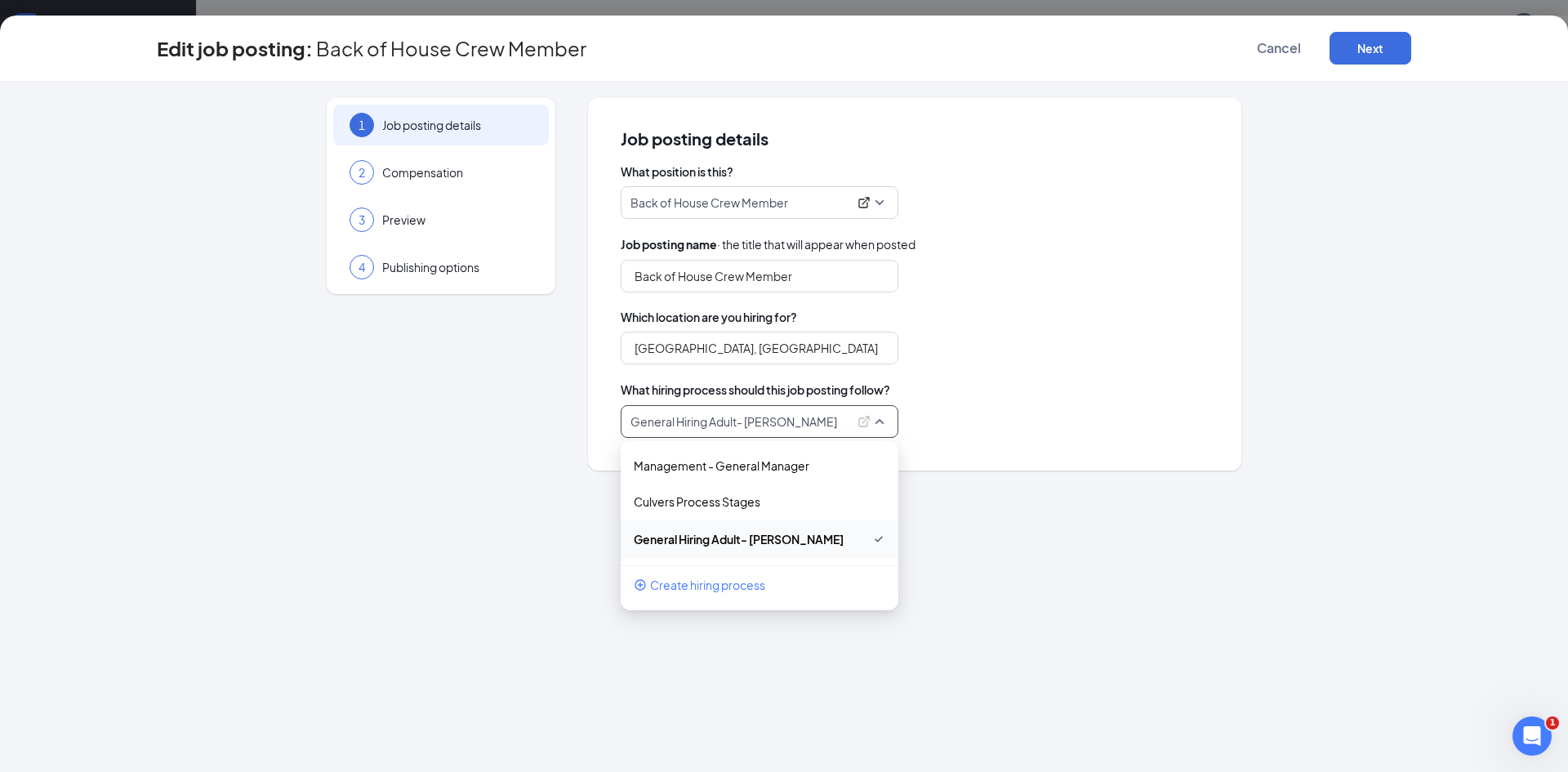
click at [708, 548] on span "General Hiring Adult- [PERSON_NAME]" at bounding box center [759, 539] width 251 height 20
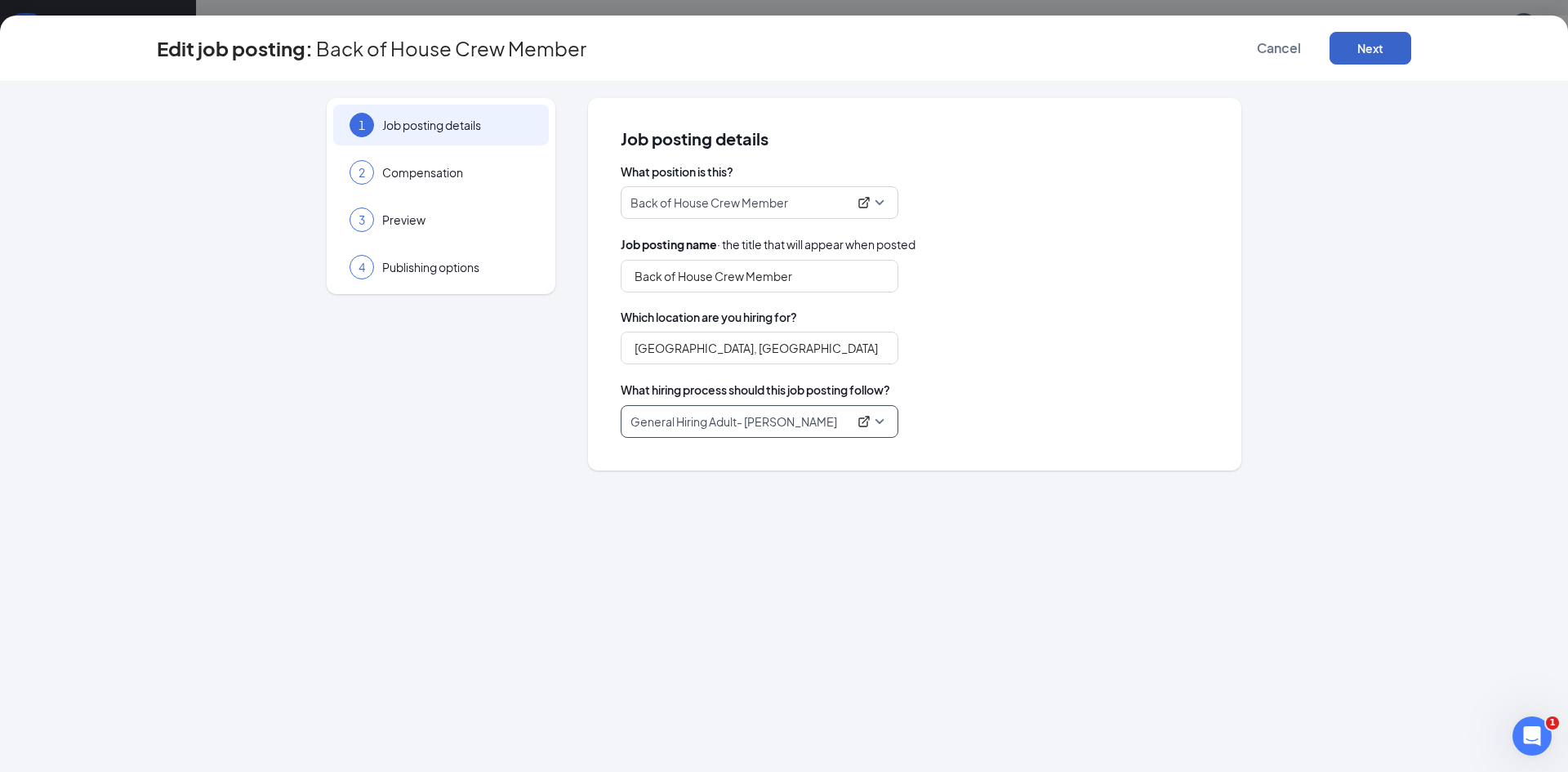
click at [1384, 38] on button "Next" at bounding box center [1370, 47] width 82 height 32
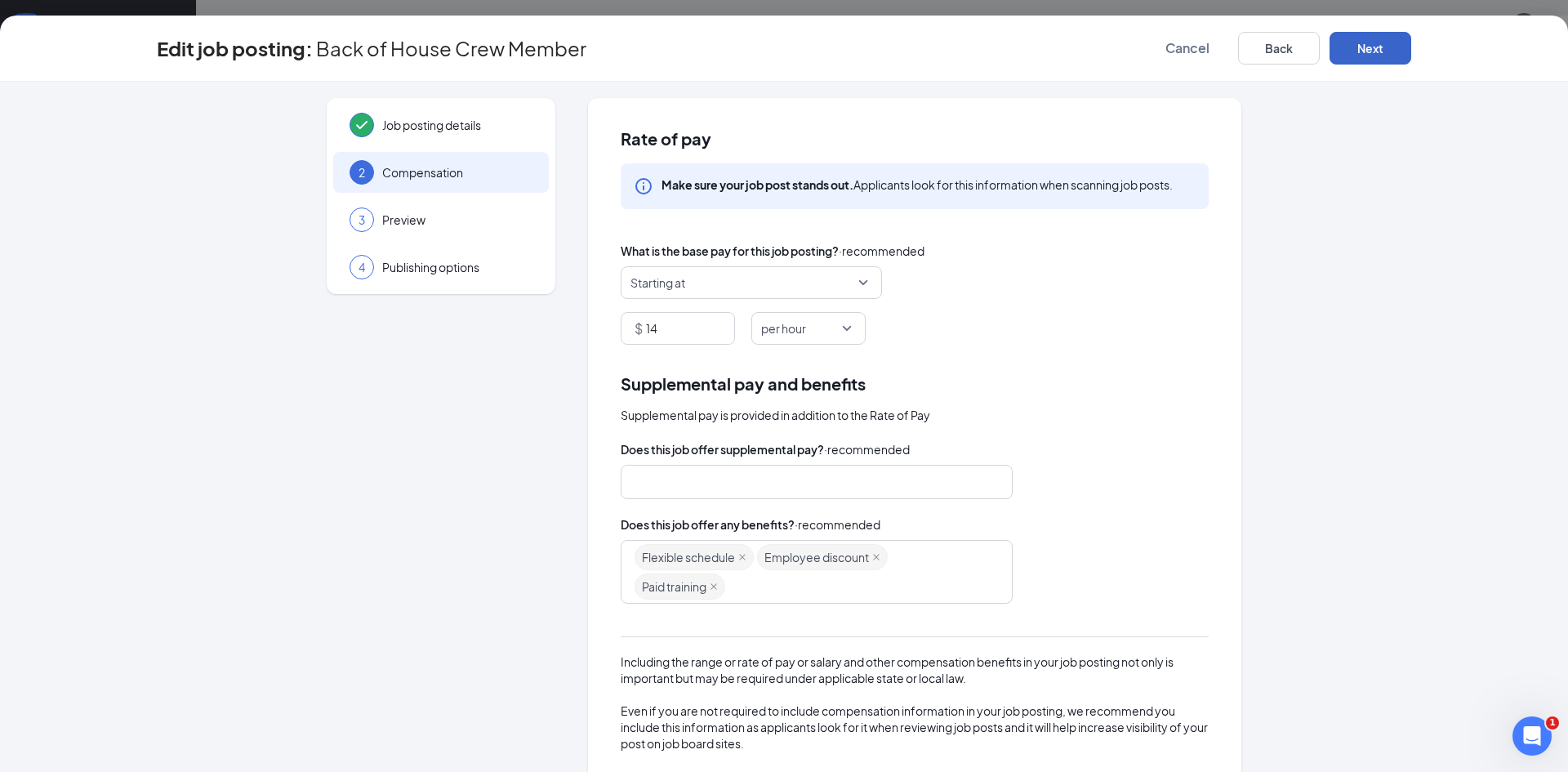
click at [1402, 47] on button "Next" at bounding box center [1370, 47] width 82 height 32
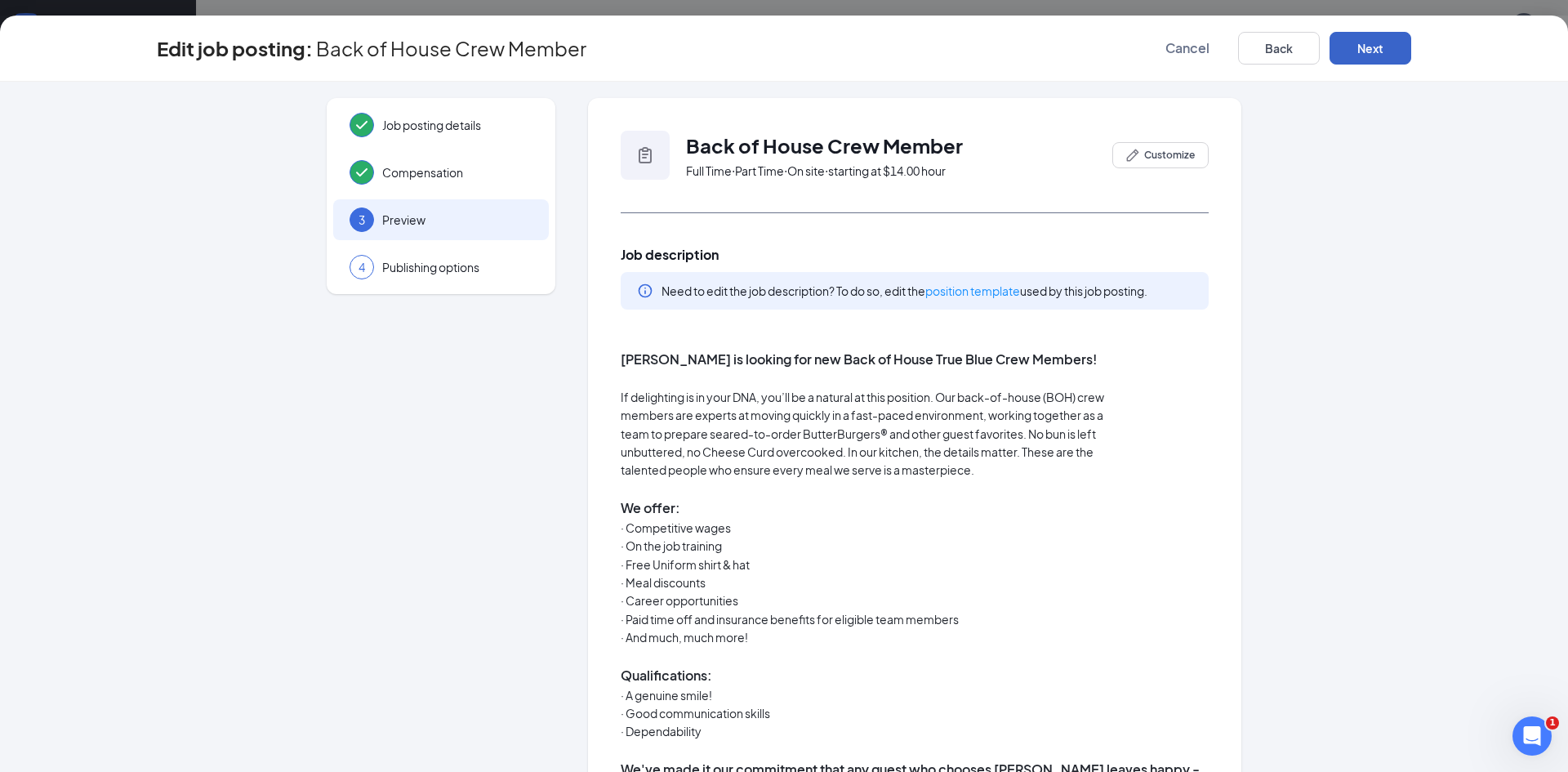
click at [1379, 47] on button "Next" at bounding box center [1370, 47] width 82 height 32
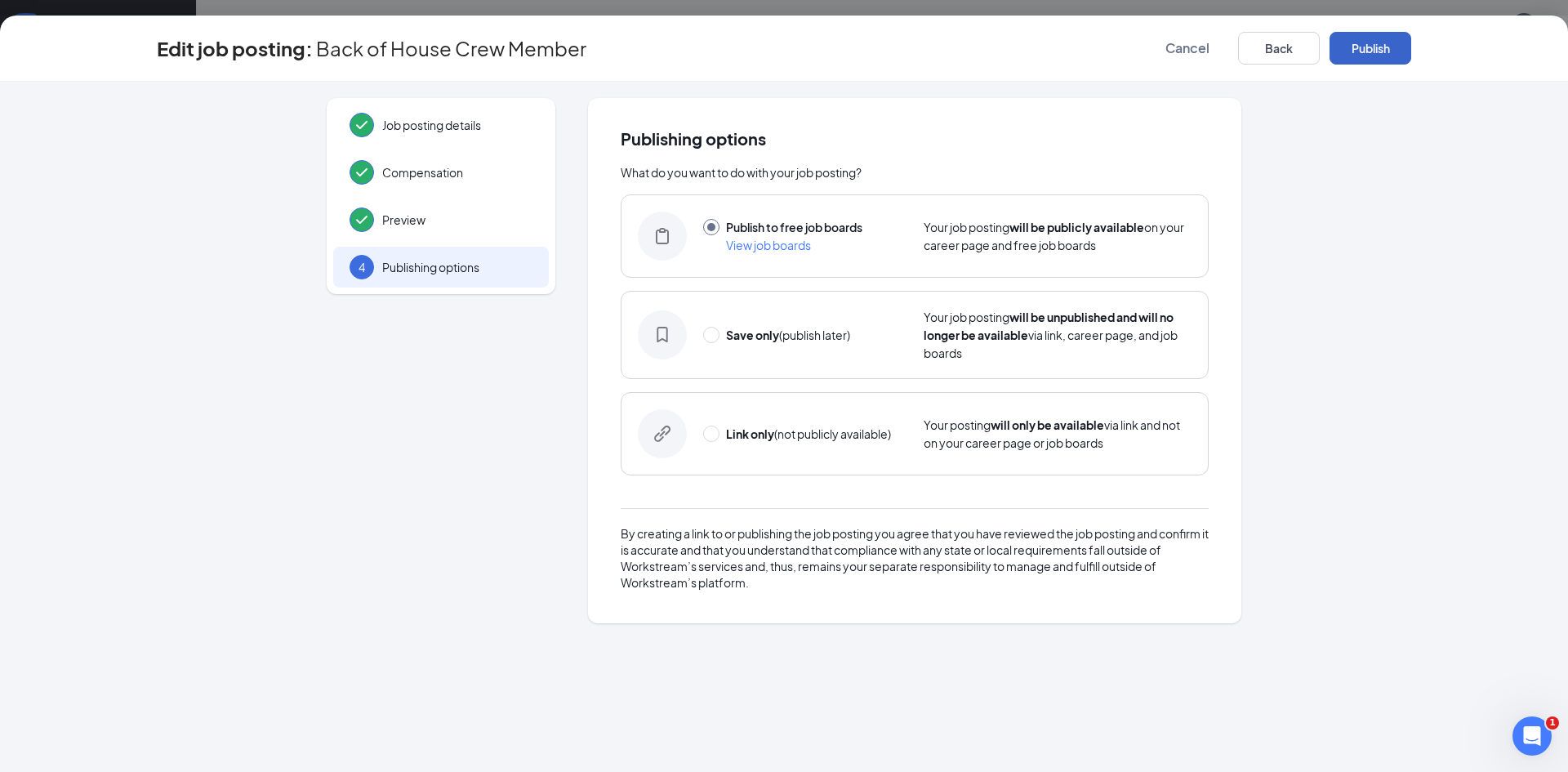
click at [1379, 47] on button "Publish" at bounding box center [1370, 47] width 82 height 32
